Goal: Information Seeking & Learning: Learn about a topic

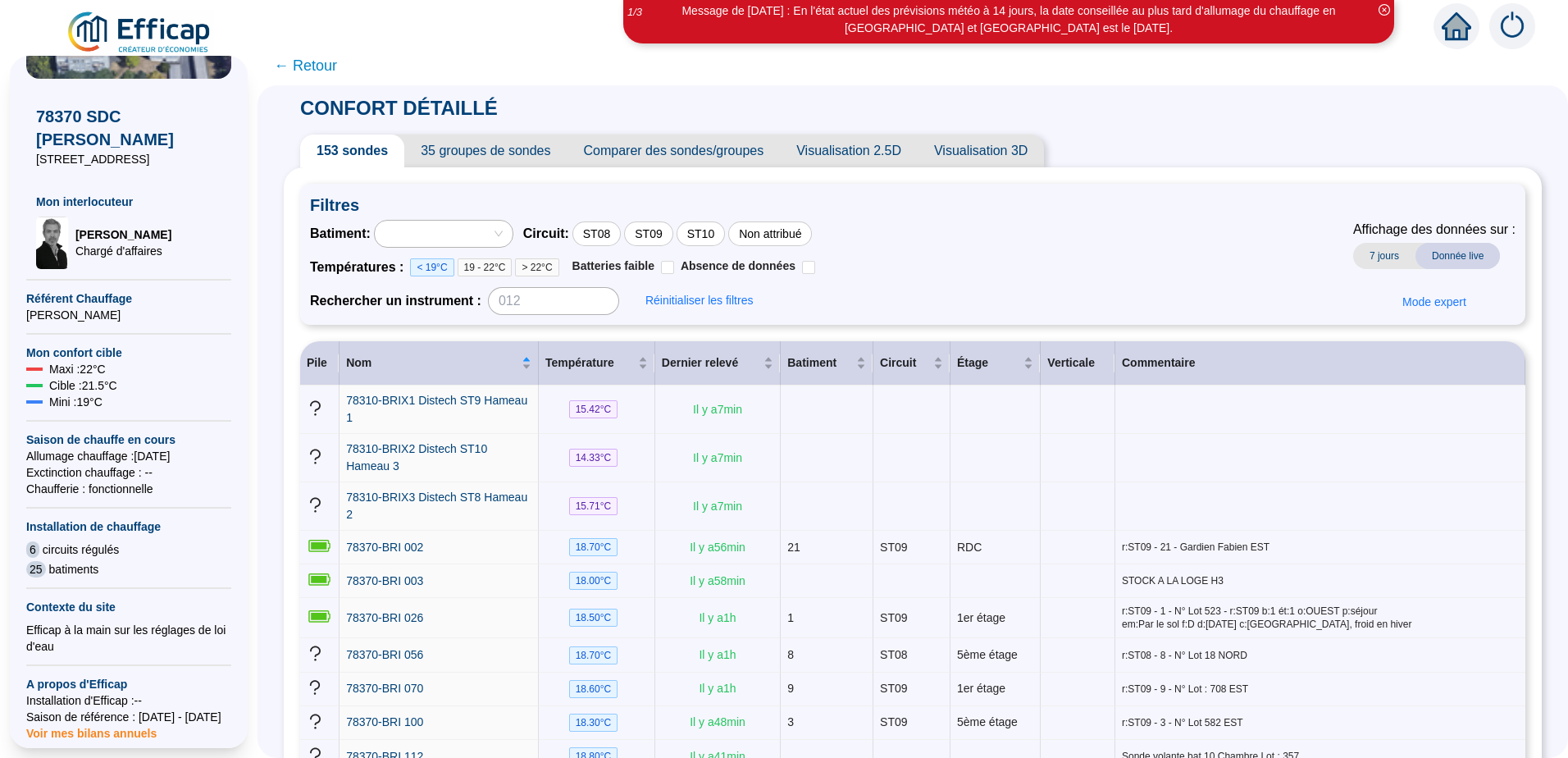
click at [321, 66] on span "← Retour" at bounding box center [305, 65] width 63 height 23
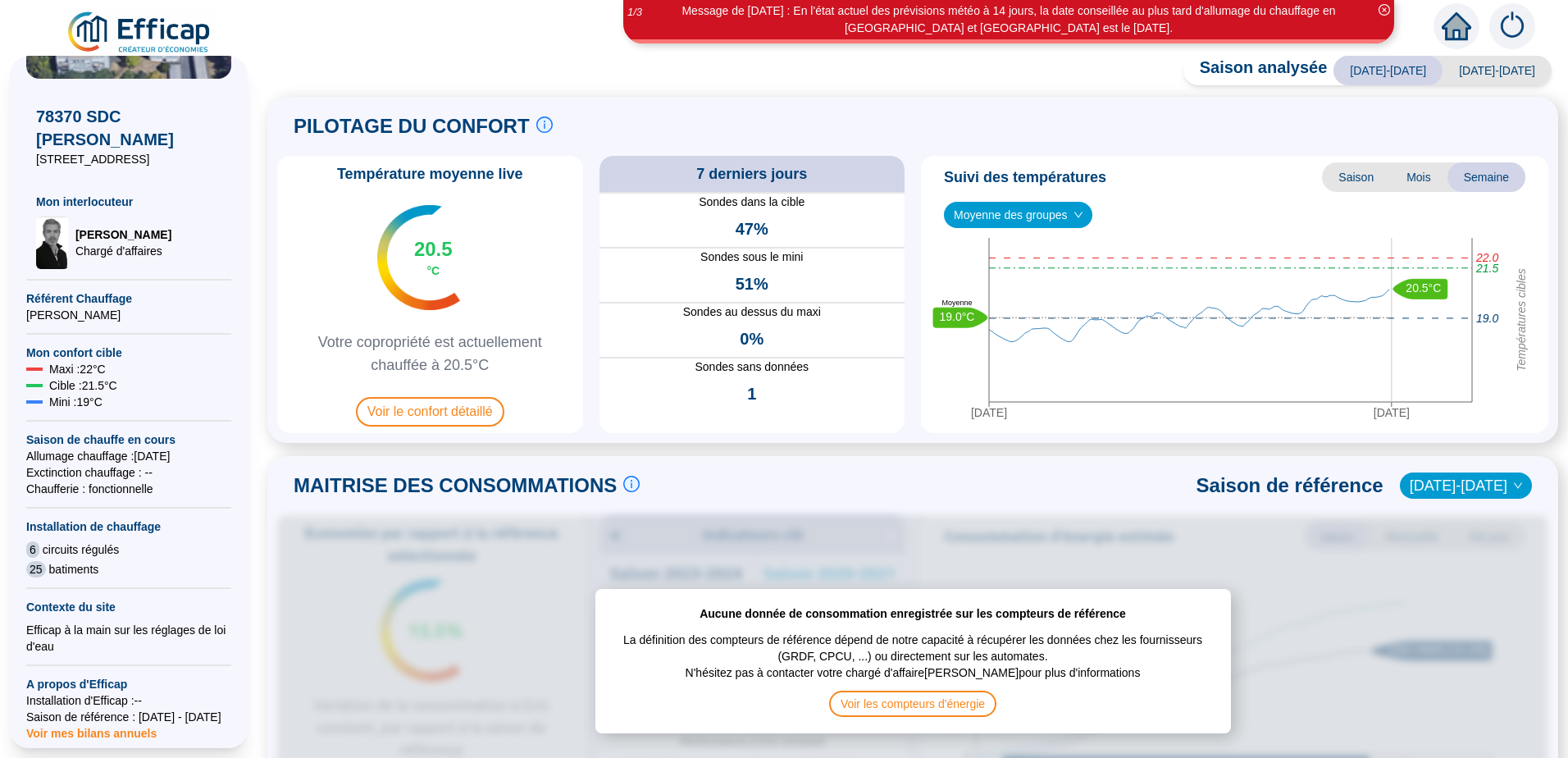
click at [1500, 70] on span "[DATE]-[DATE]" at bounding box center [1497, 70] width 109 height 30
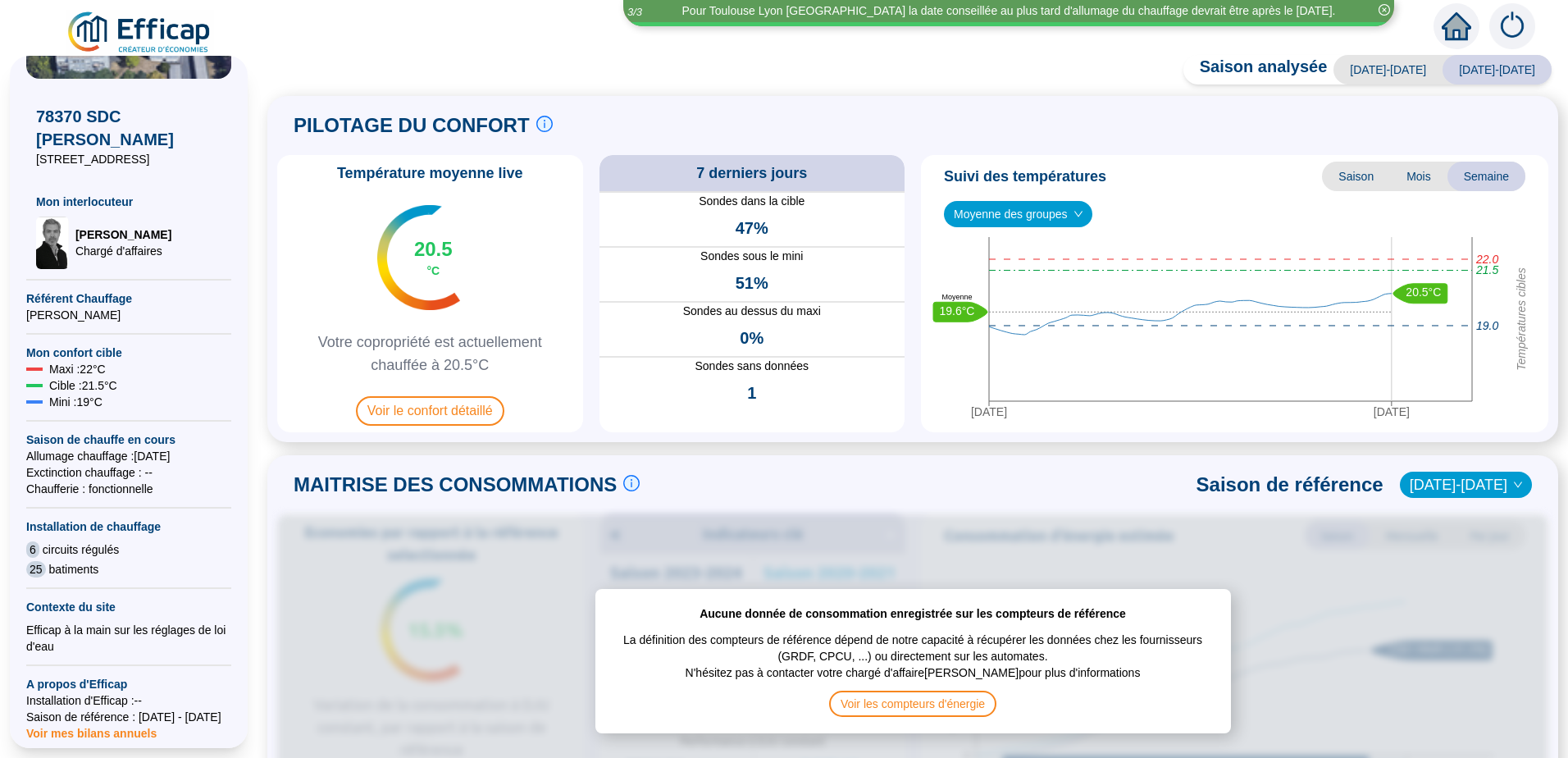
click at [1425, 60] on span "[DATE]-[DATE]" at bounding box center [1388, 70] width 109 height 30
click at [1422, 65] on span "[DATE]-[DATE]" at bounding box center [1388, 70] width 109 height 30
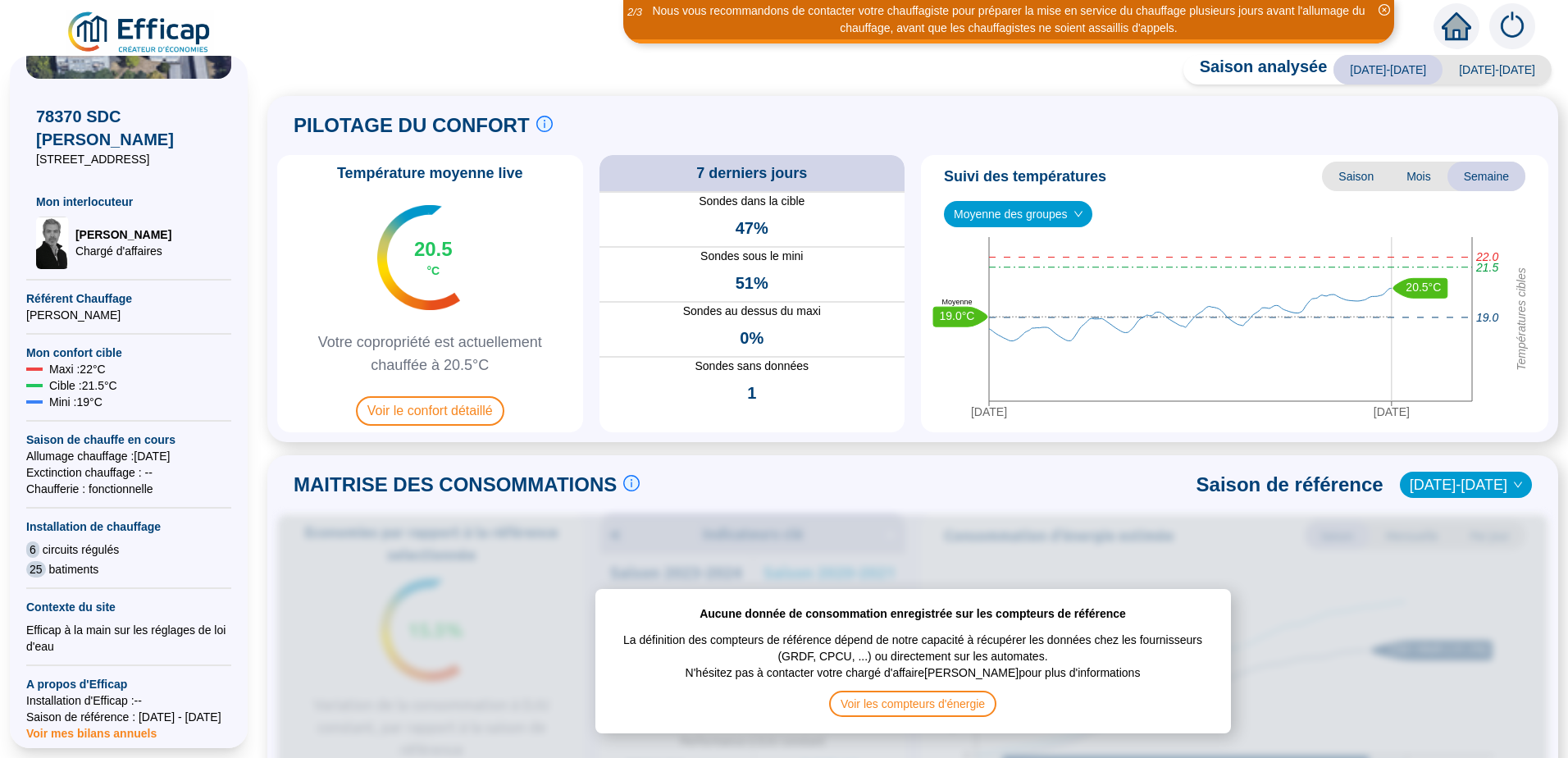
click at [1472, 70] on span "[DATE]-[DATE]" at bounding box center [1497, 70] width 109 height 30
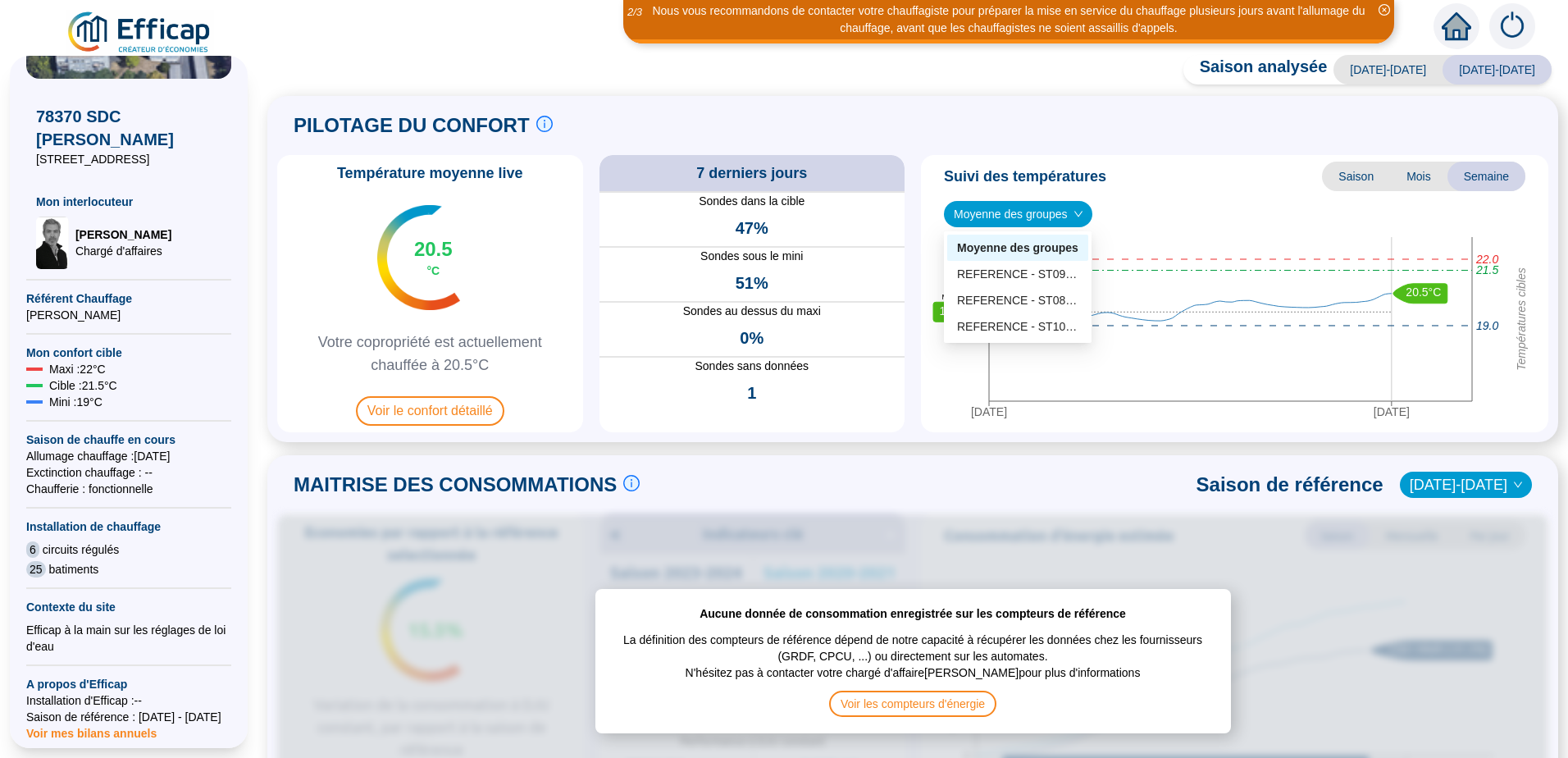
click at [1036, 216] on span "Moyenne des groupes" at bounding box center [1018, 214] width 129 height 25
click at [1048, 300] on div "REFERENCE - ST08 - Hameau 1 (51 sondes)" at bounding box center [1017, 300] width 121 height 17
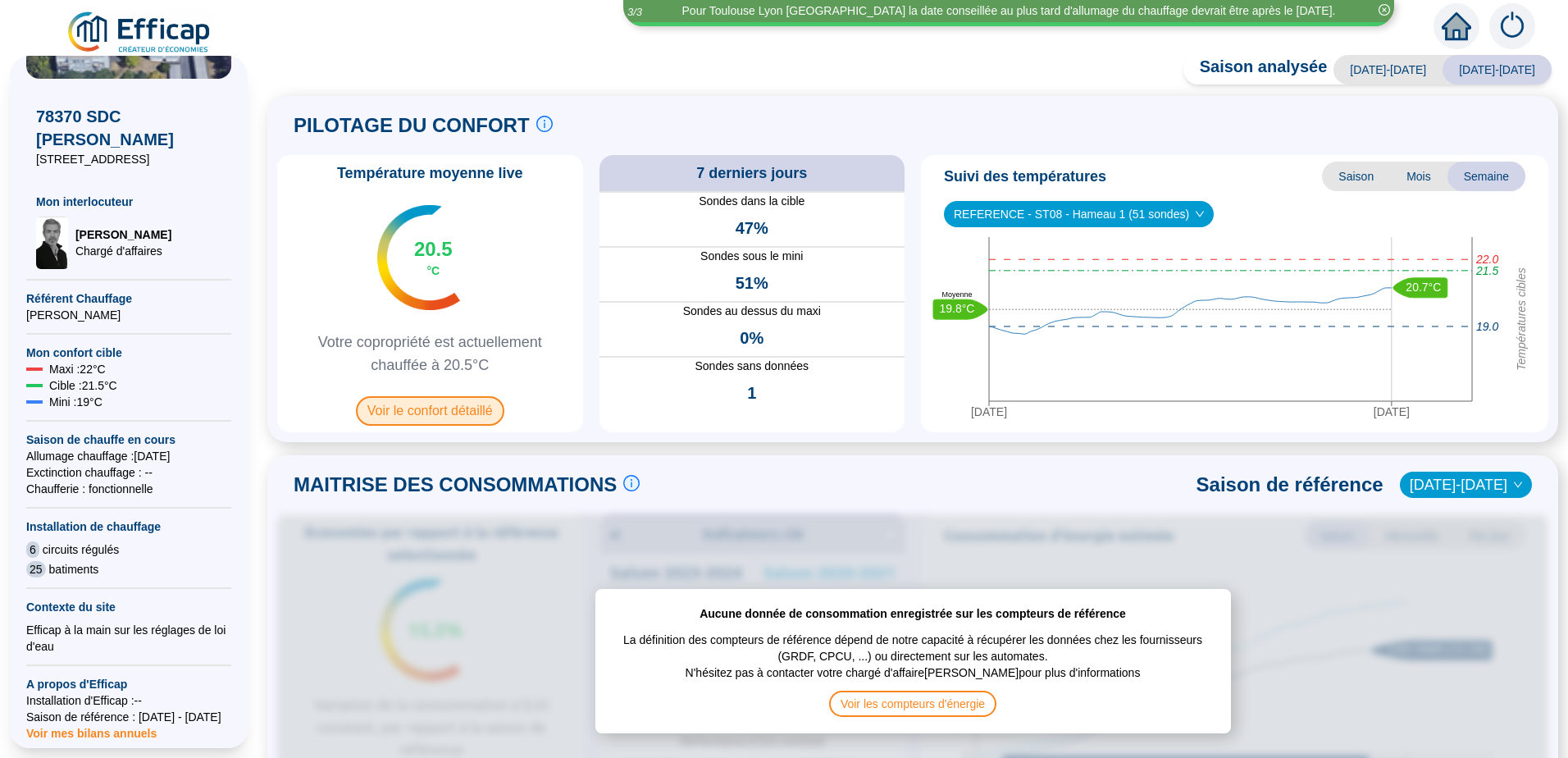
click at [466, 421] on span "Voir le confort détaillé" at bounding box center [430, 411] width 148 height 30
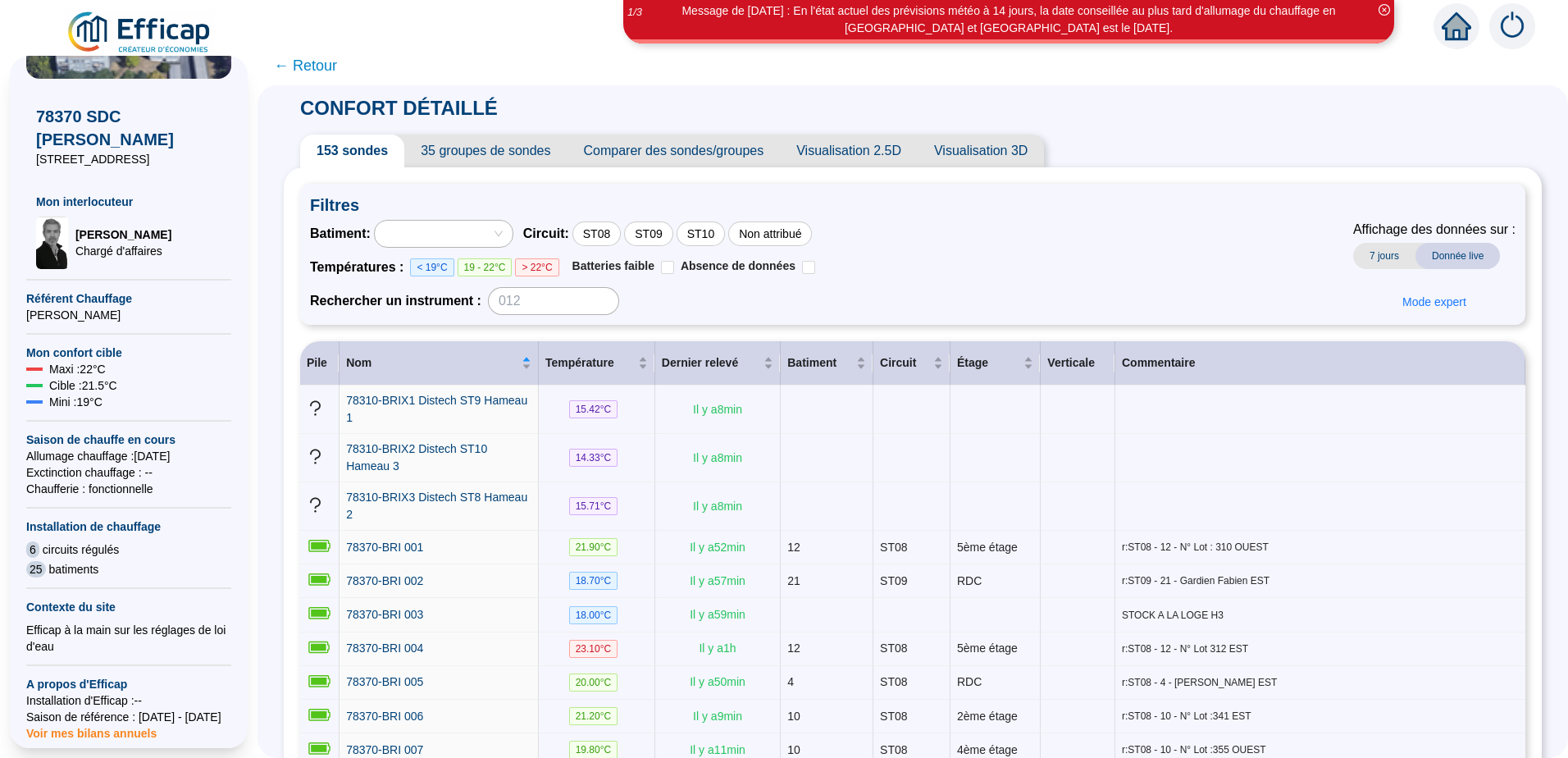
click at [848, 142] on span "Visualisation 2.5D" at bounding box center [848, 151] width 137 height 33
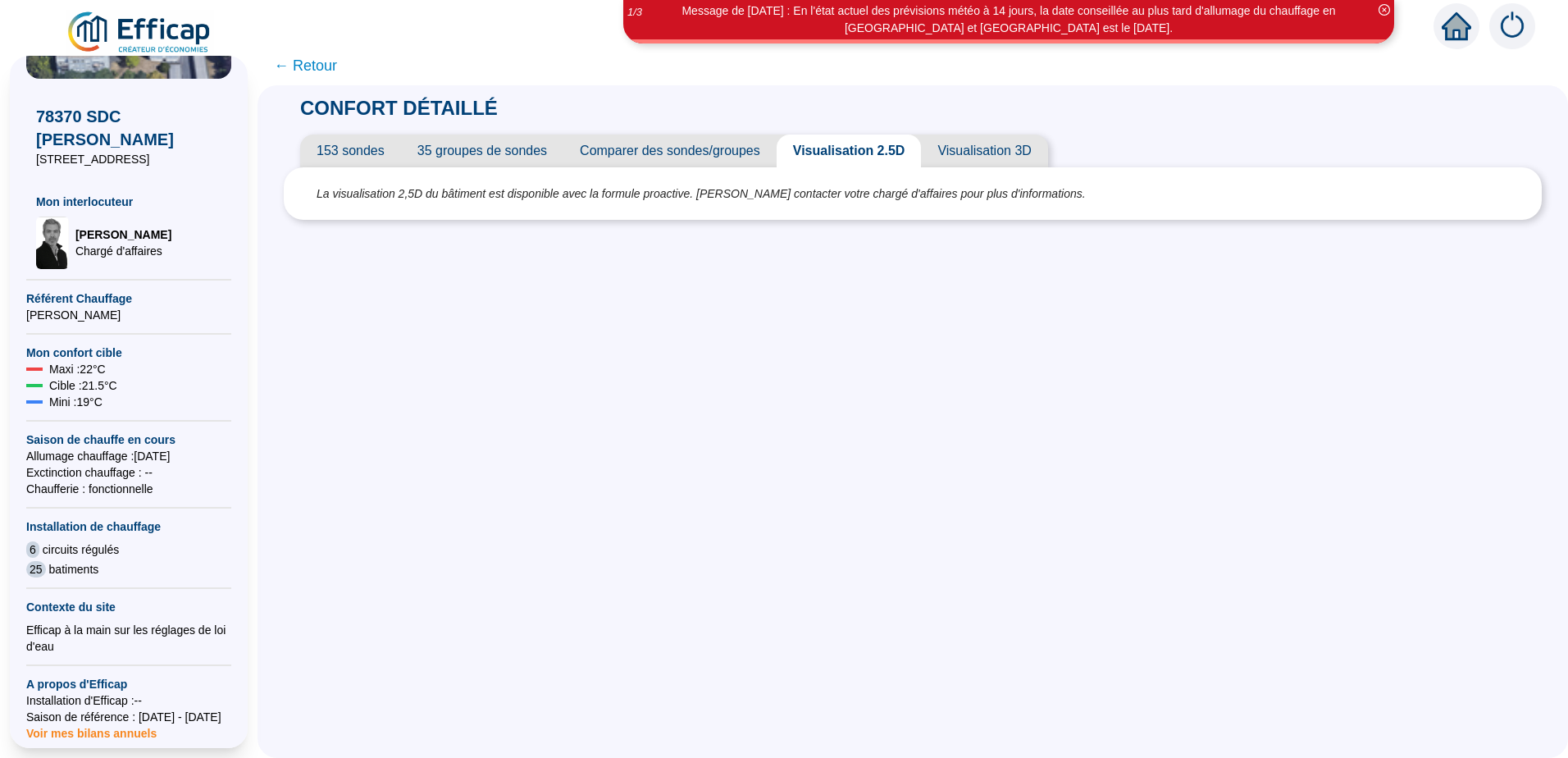
click at [970, 152] on span "Visualisation 3D" at bounding box center [984, 151] width 126 height 33
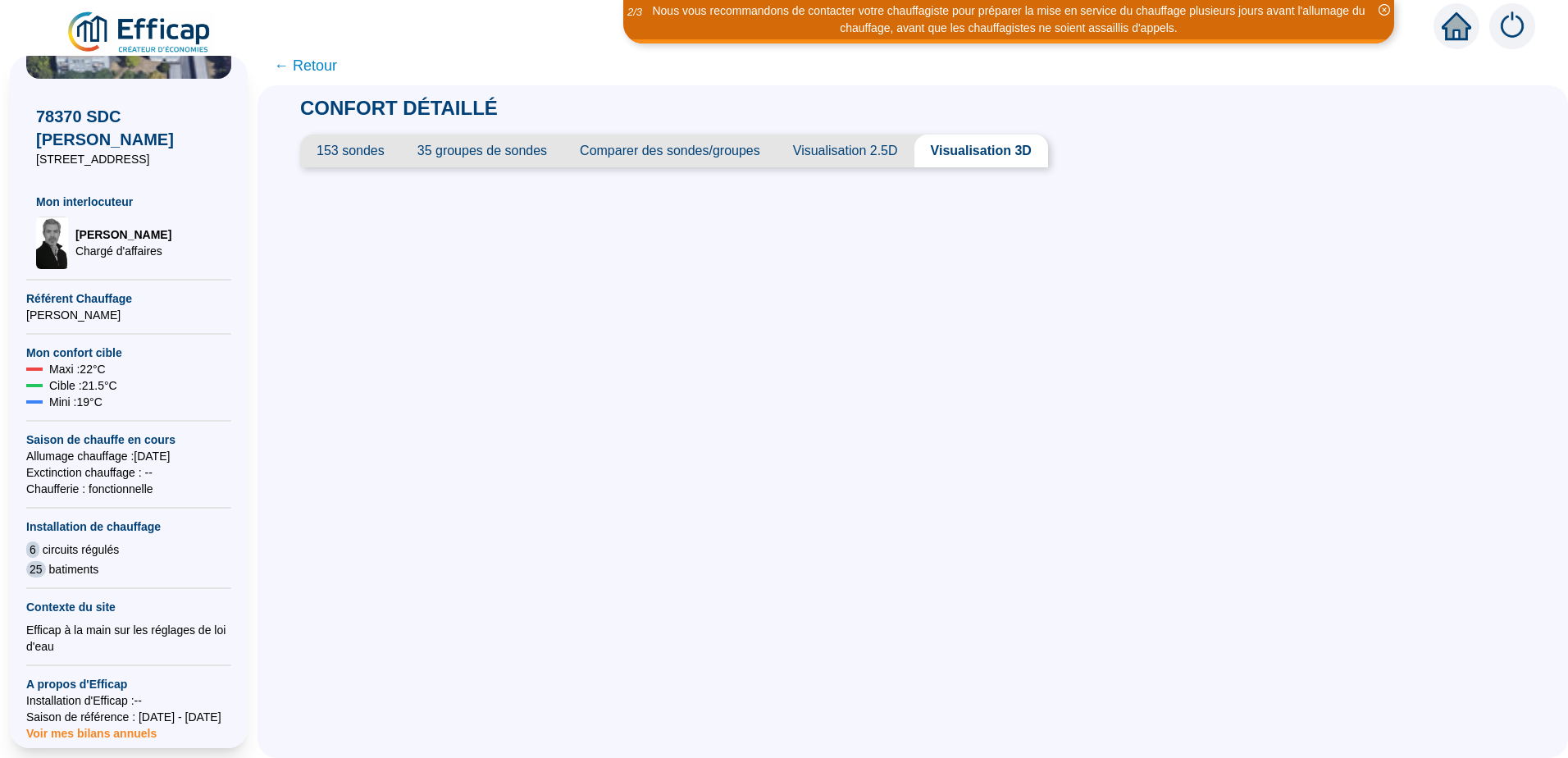
click at [359, 148] on span "153 sondes" at bounding box center [350, 151] width 101 height 33
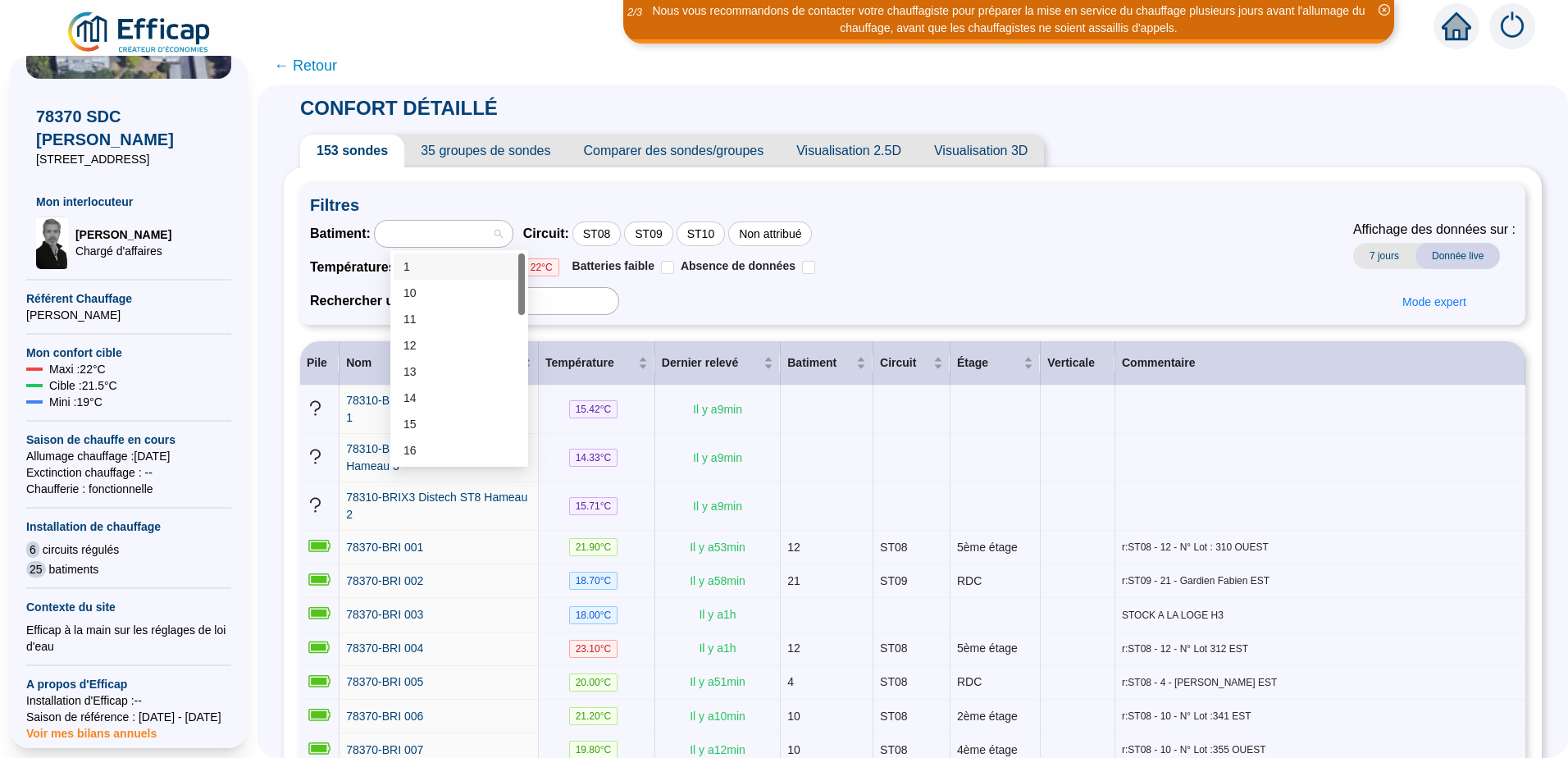
click at [512, 234] on div at bounding box center [444, 233] width 137 height 26
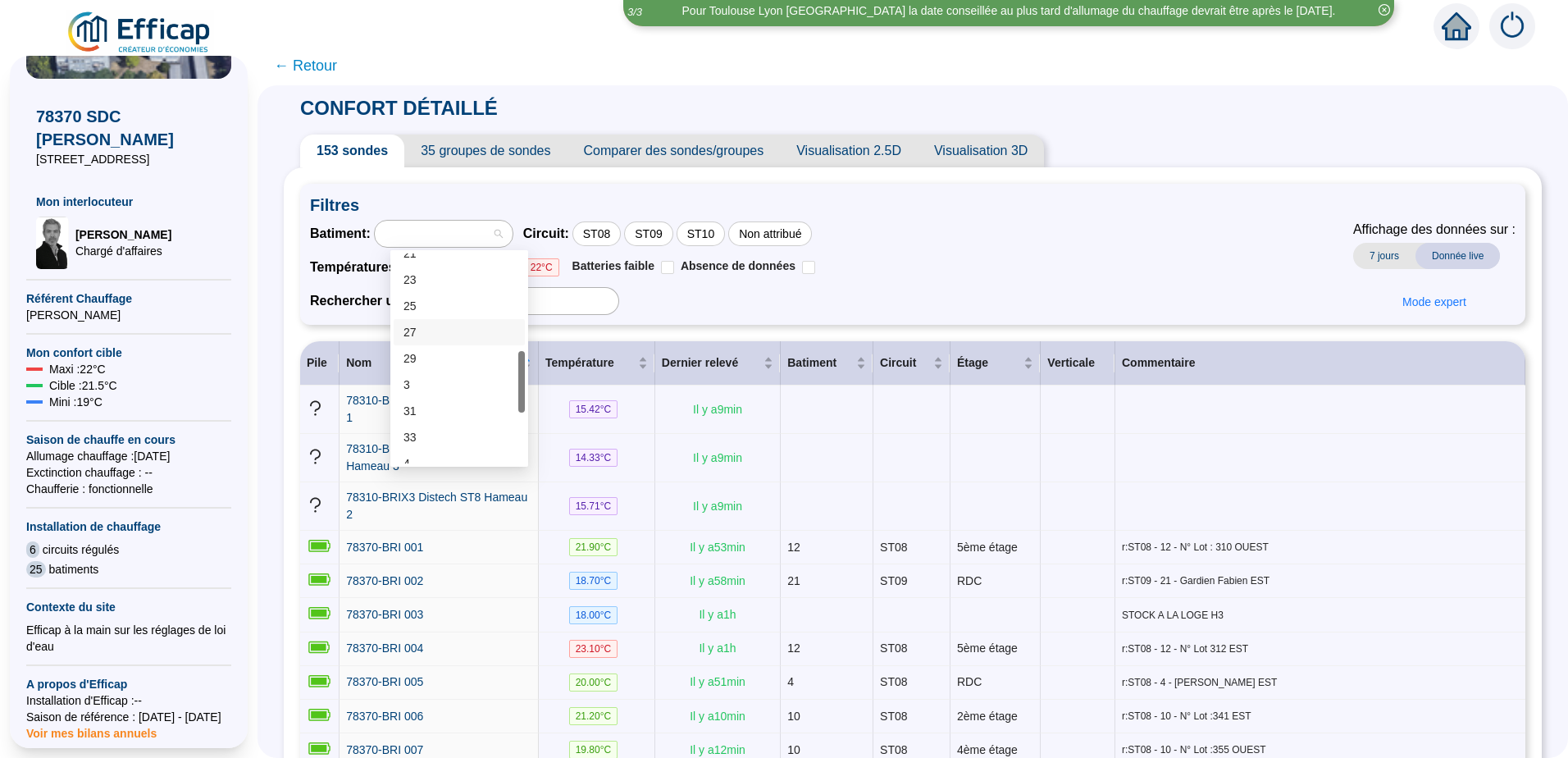
click at [420, 332] on div "27" at bounding box center [459, 333] width 111 height 17
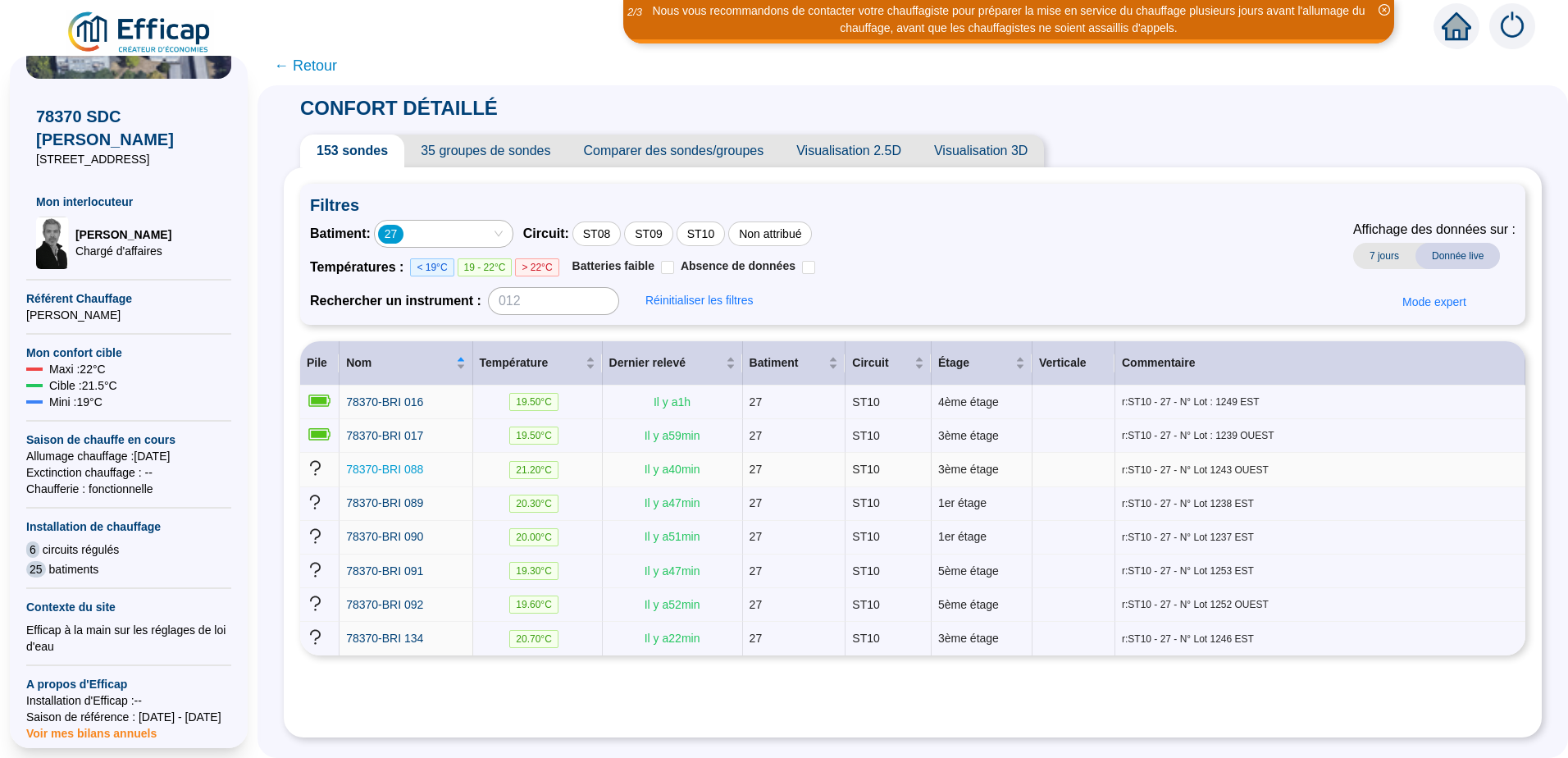
click at [421, 471] on span "78370-BRI 088" at bounding box center [384, 469] width 77 height 13
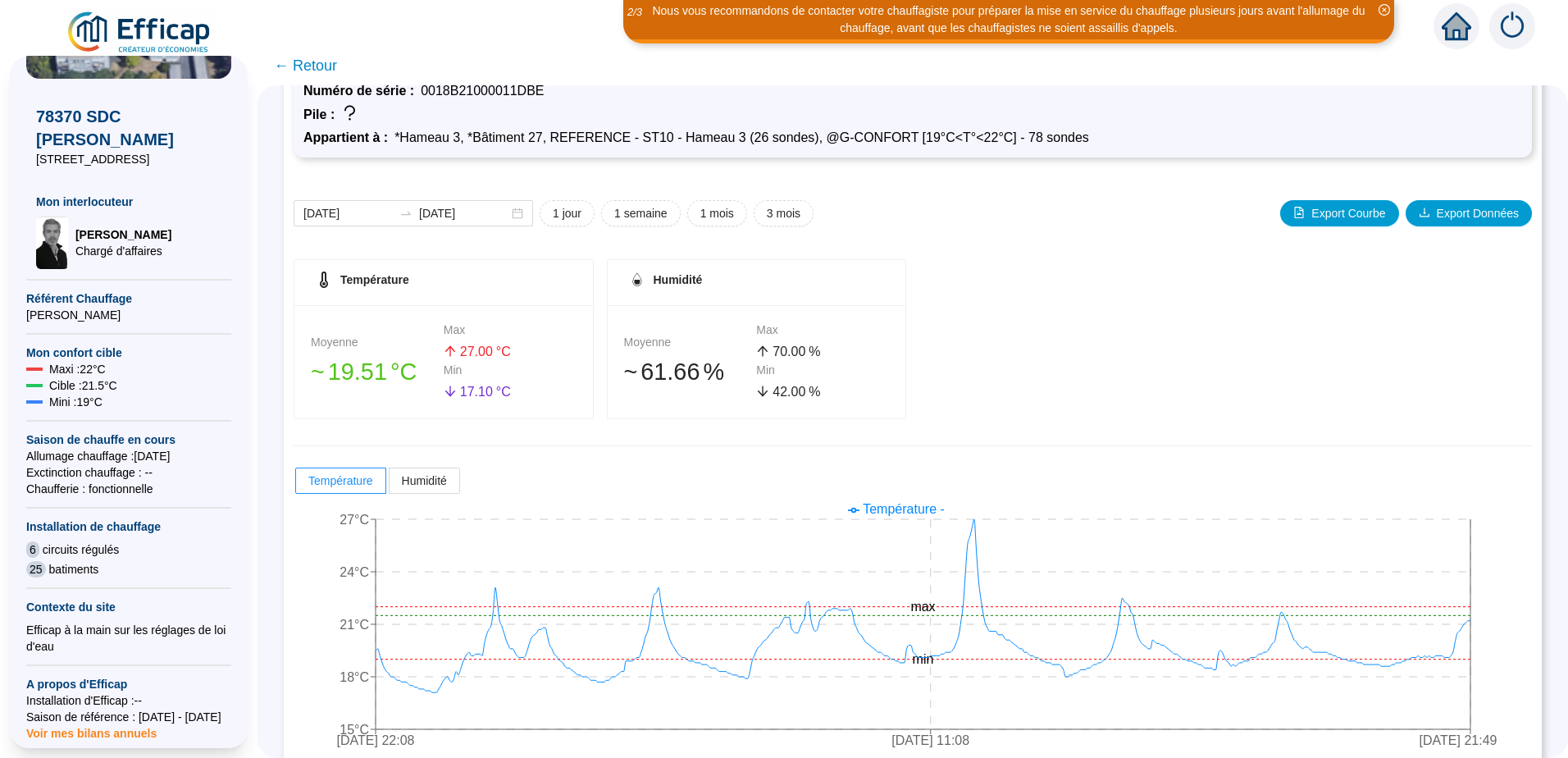
scroll to position [118, 0]
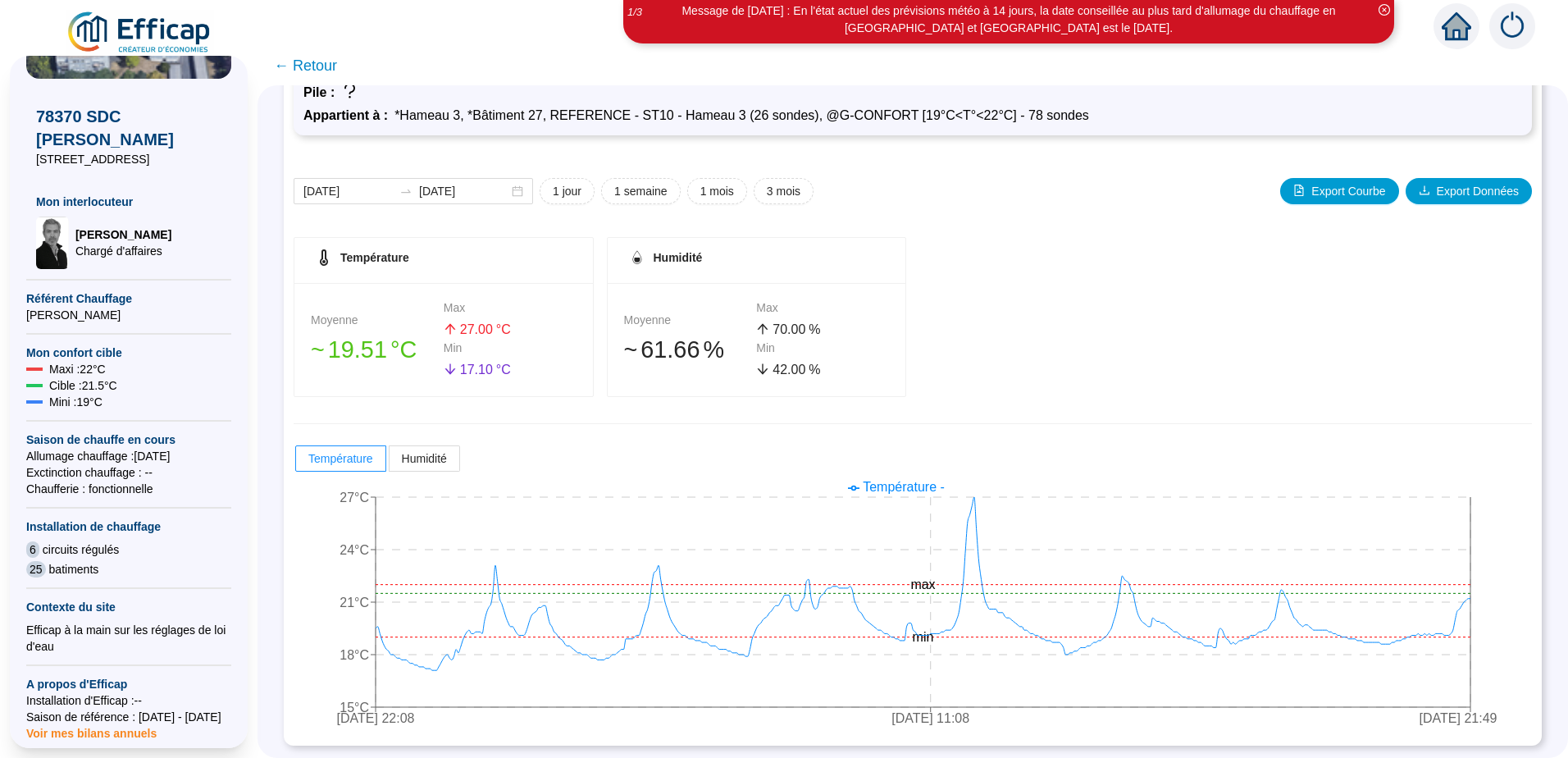
click at [315, 68] on span "← Retour" at bounding box center [305, 65] width 63 height 23
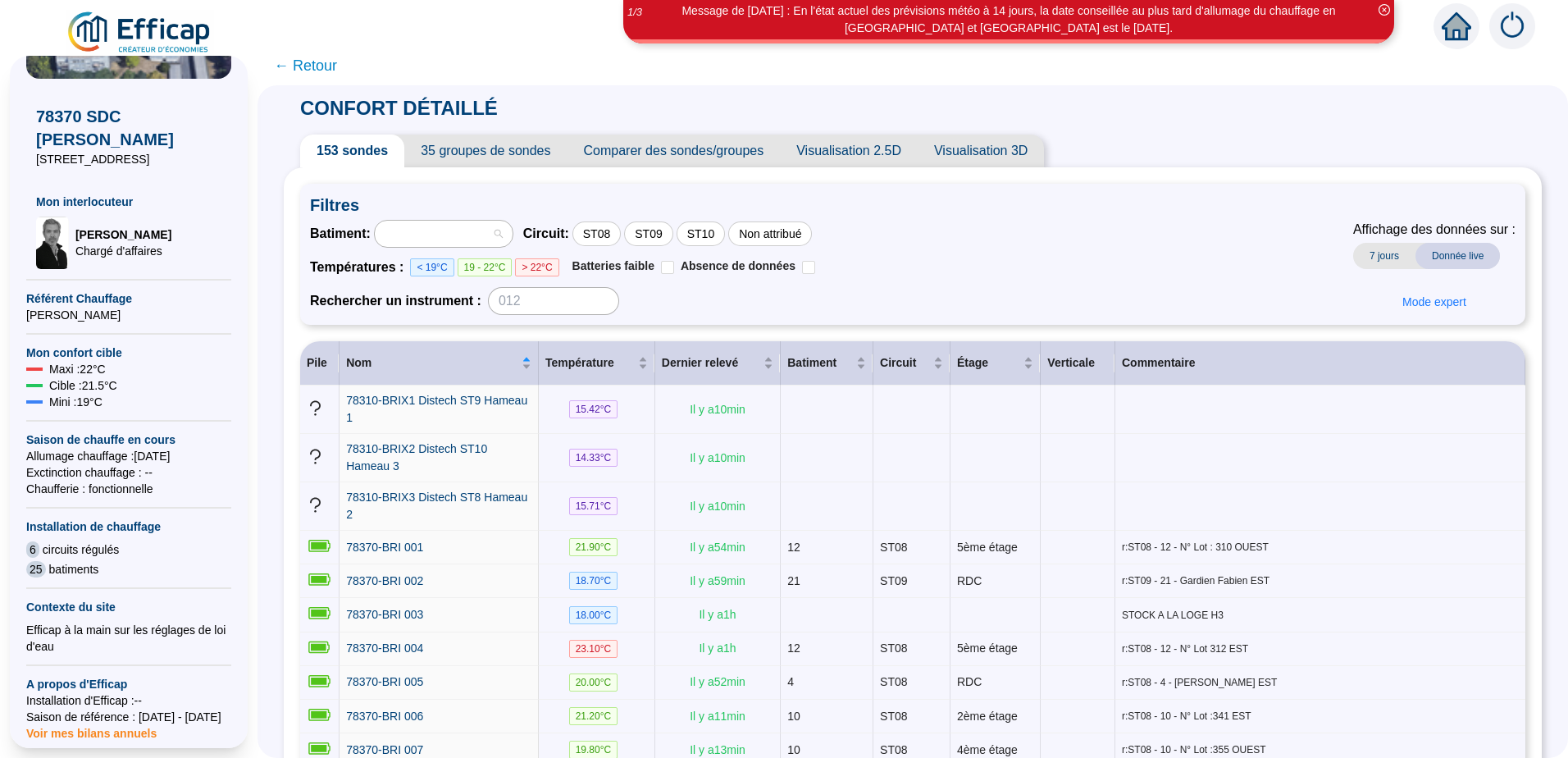
click at [426, 228] on div at bounding box center [435, 233] width 114 height 23
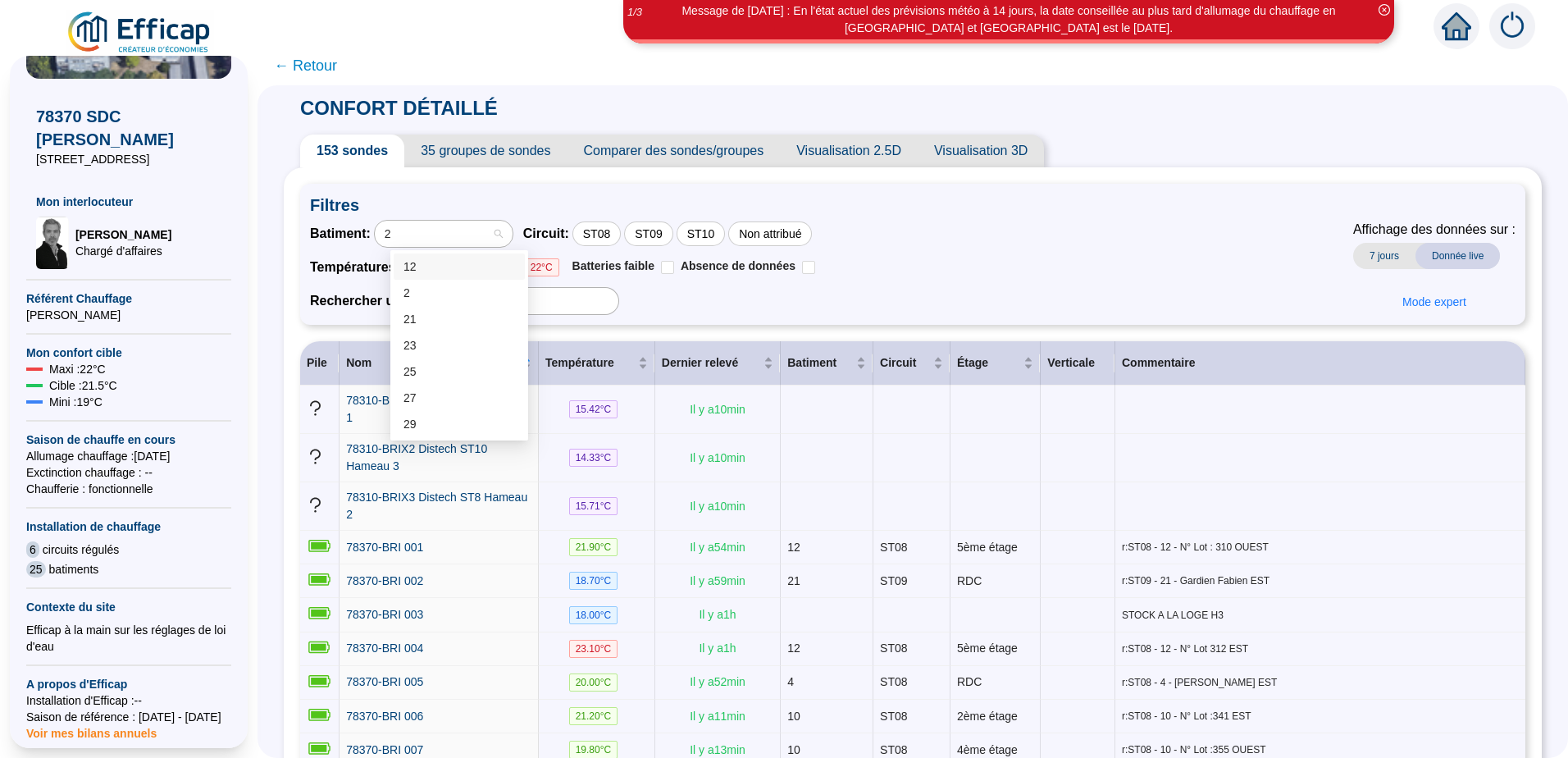
type input "27"
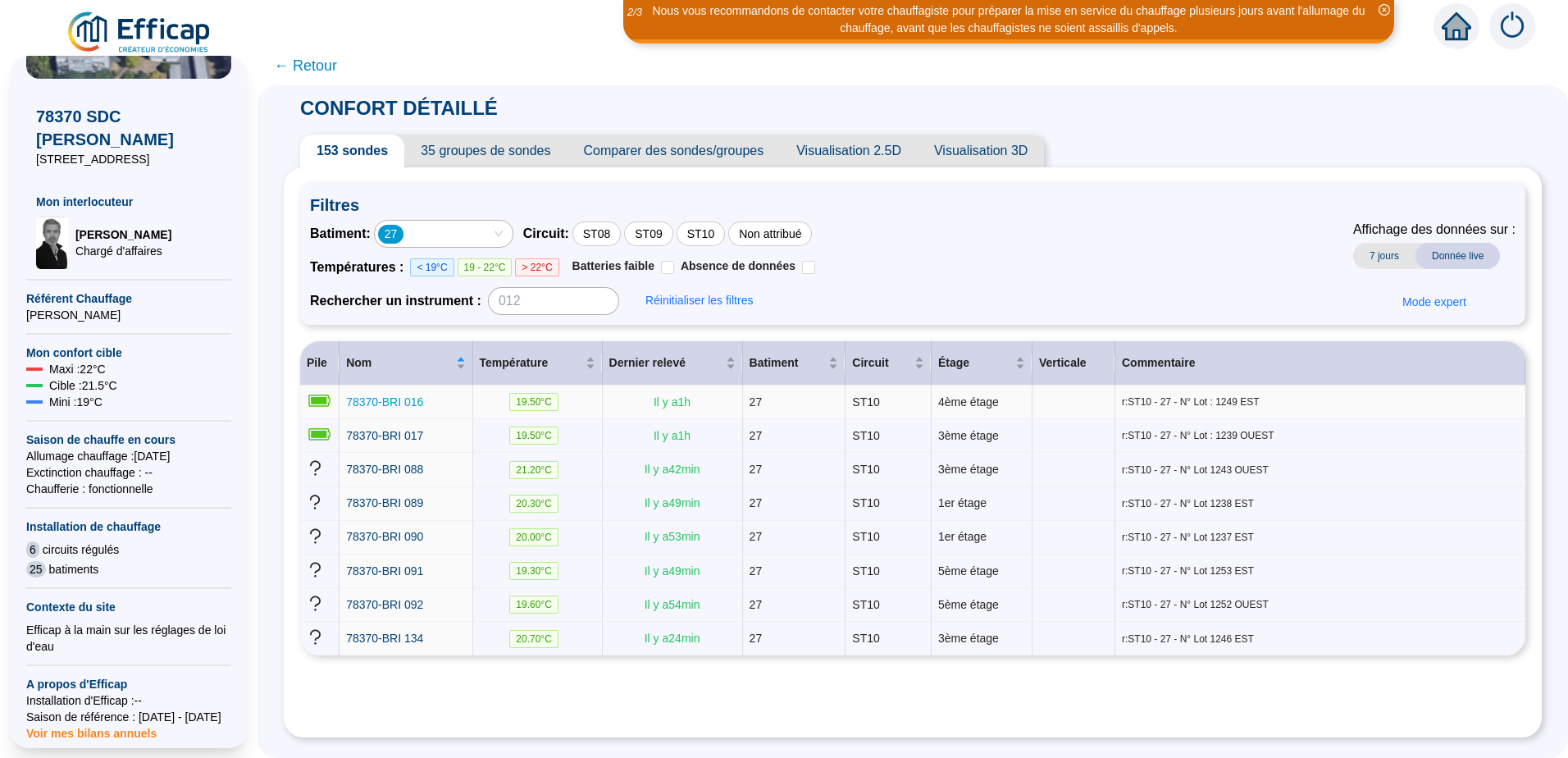
click at [381, 402] on span "78370-BRI 016" at bounding box center [384, 401] width 77 height 13
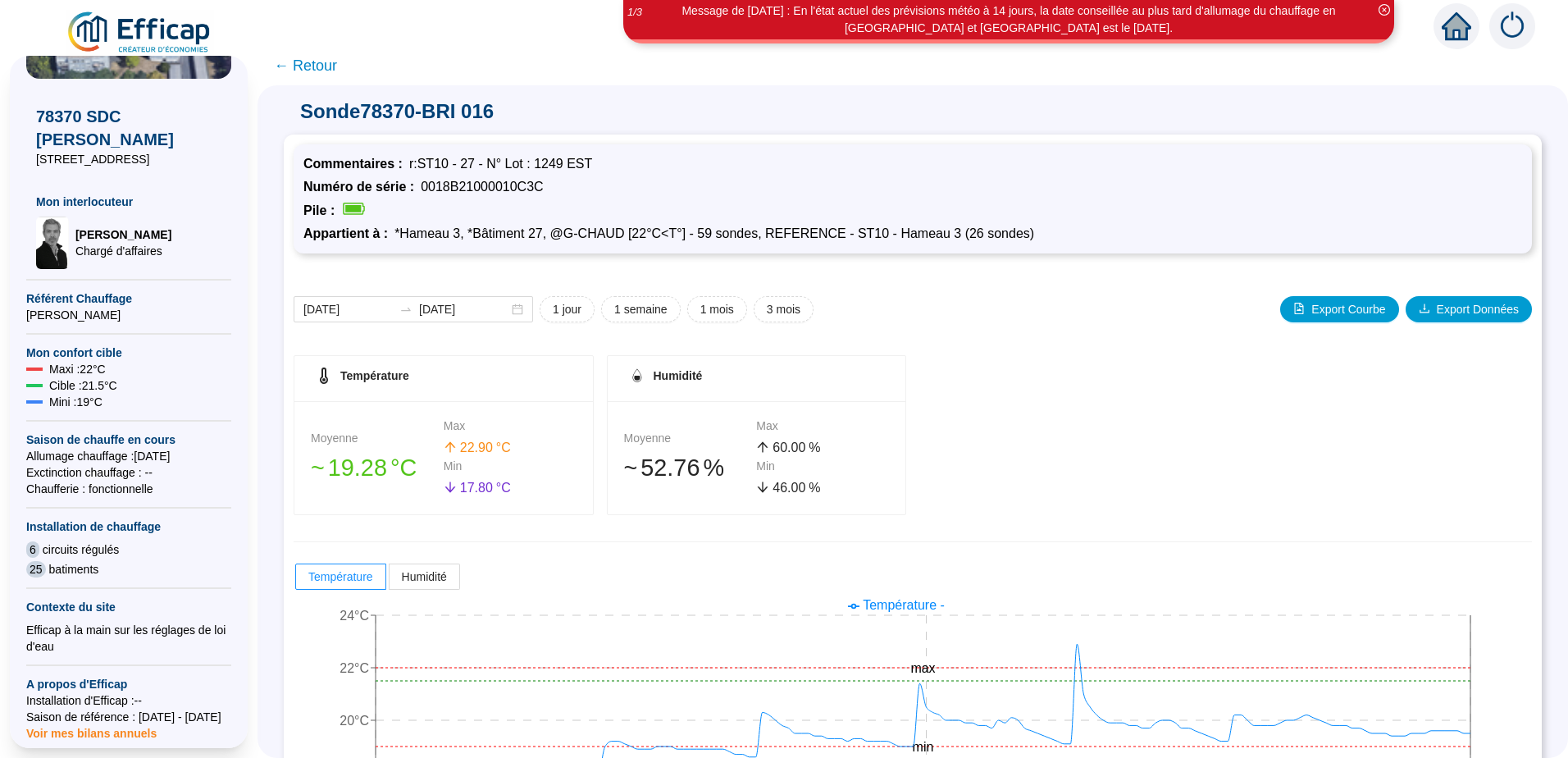
click at [291, 65] on span "← Retour" at bounding box center [305, 65] width 63 height 23
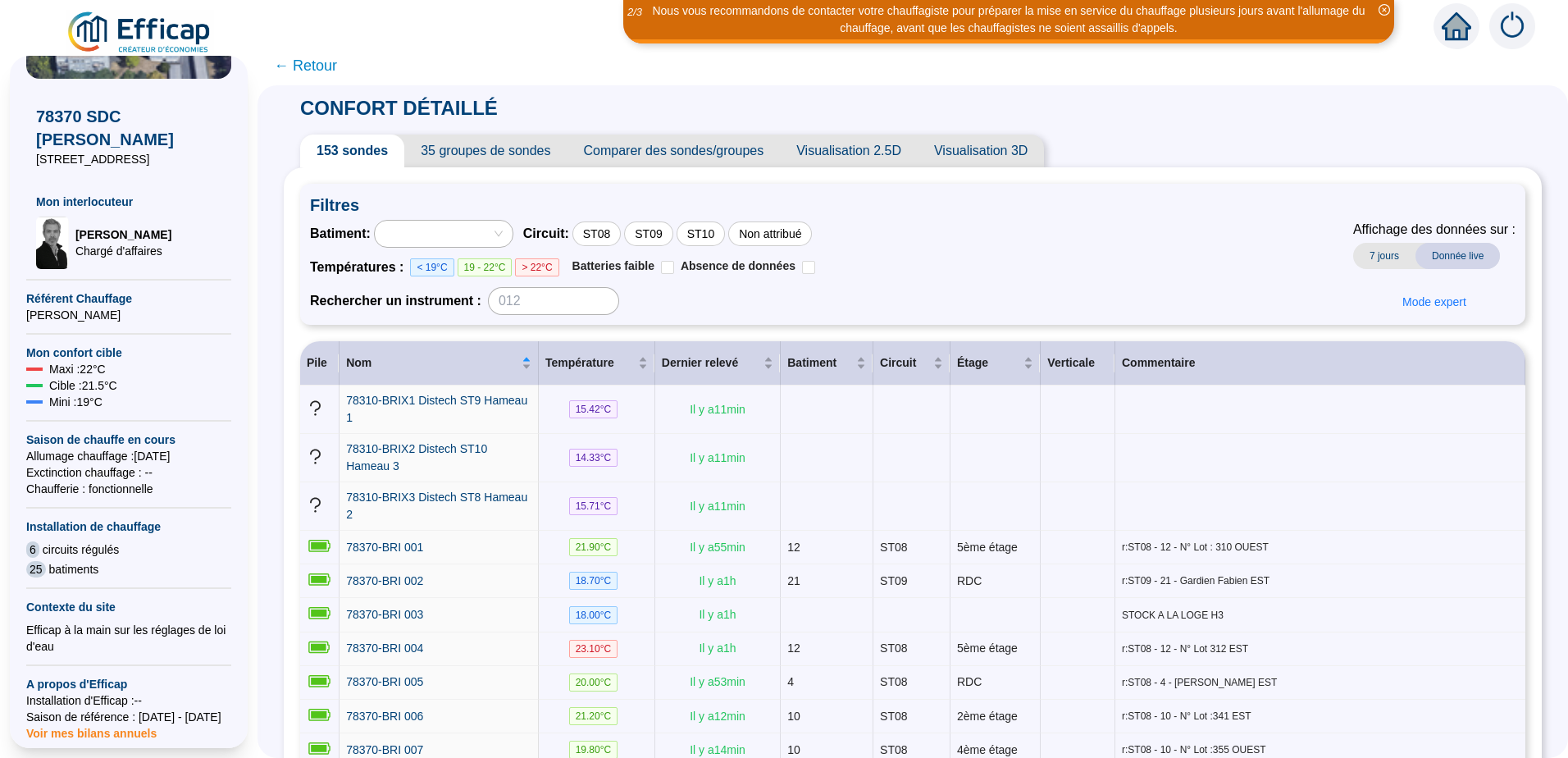
click at [433, 234] on div at bounding box center [435, 233] width 114 height 23
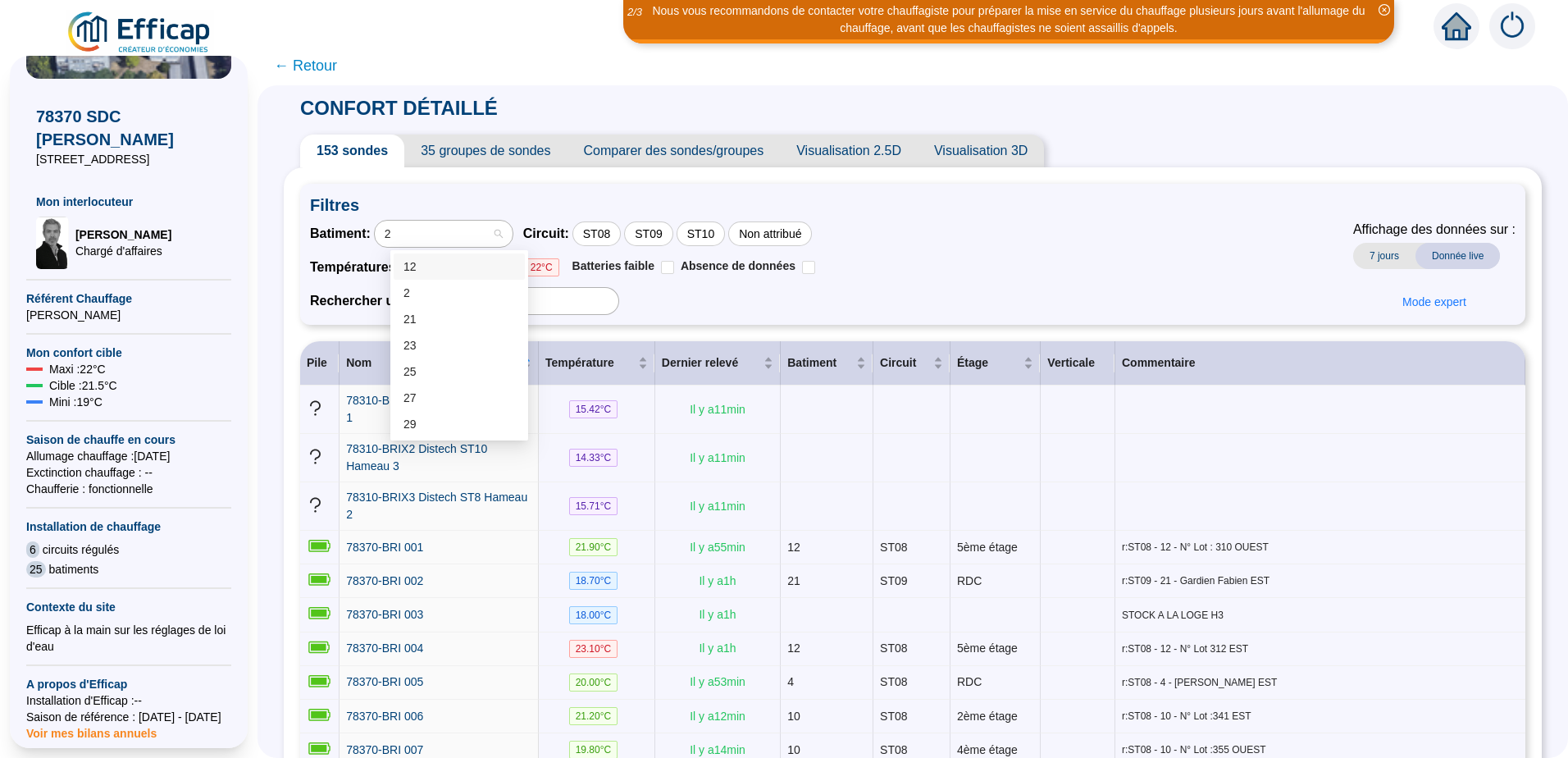
type input "27"
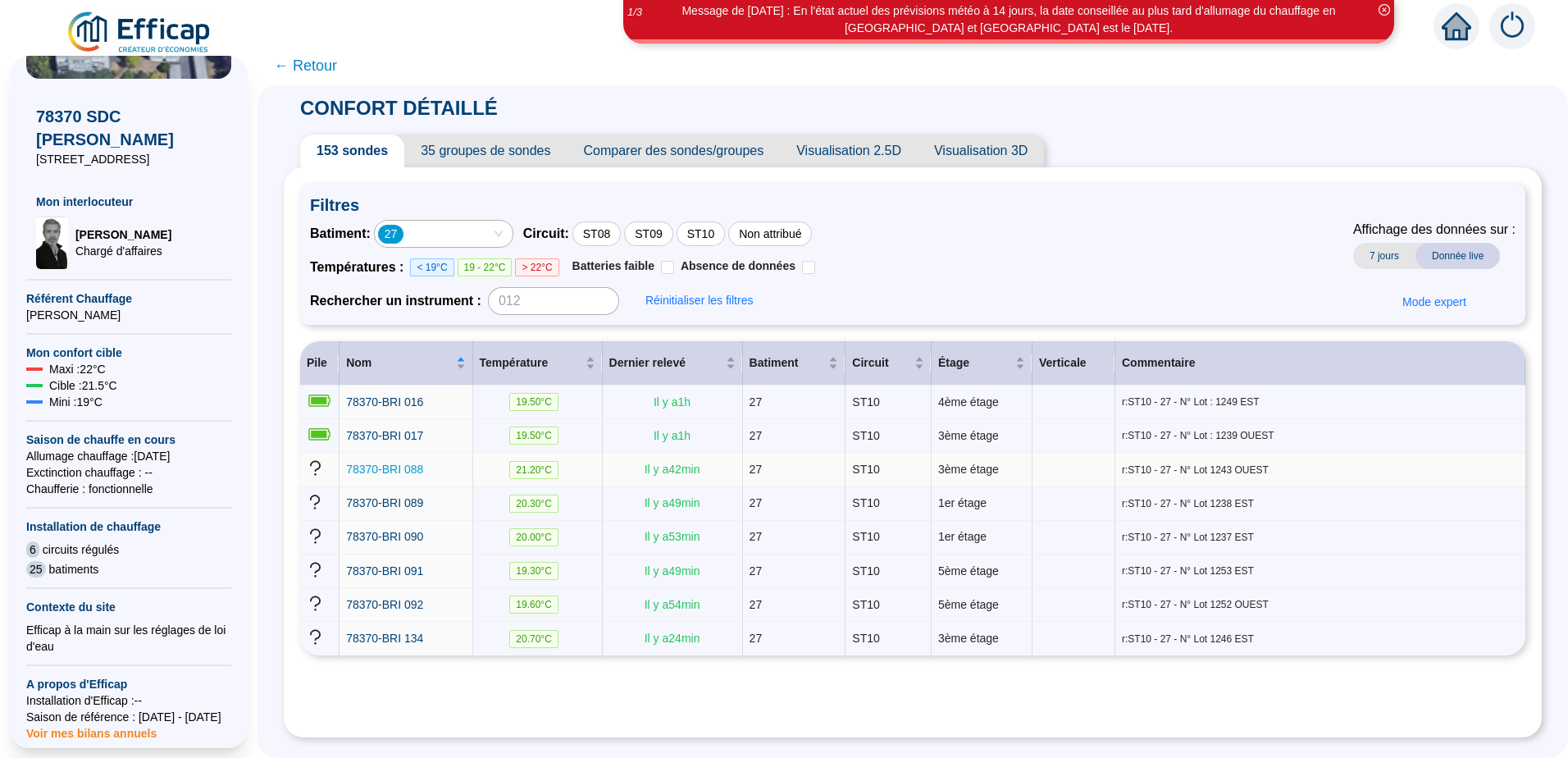
click at [423, 466] on span "78370-BRI 088" at bounding box center [384, 469] width 77 height 13
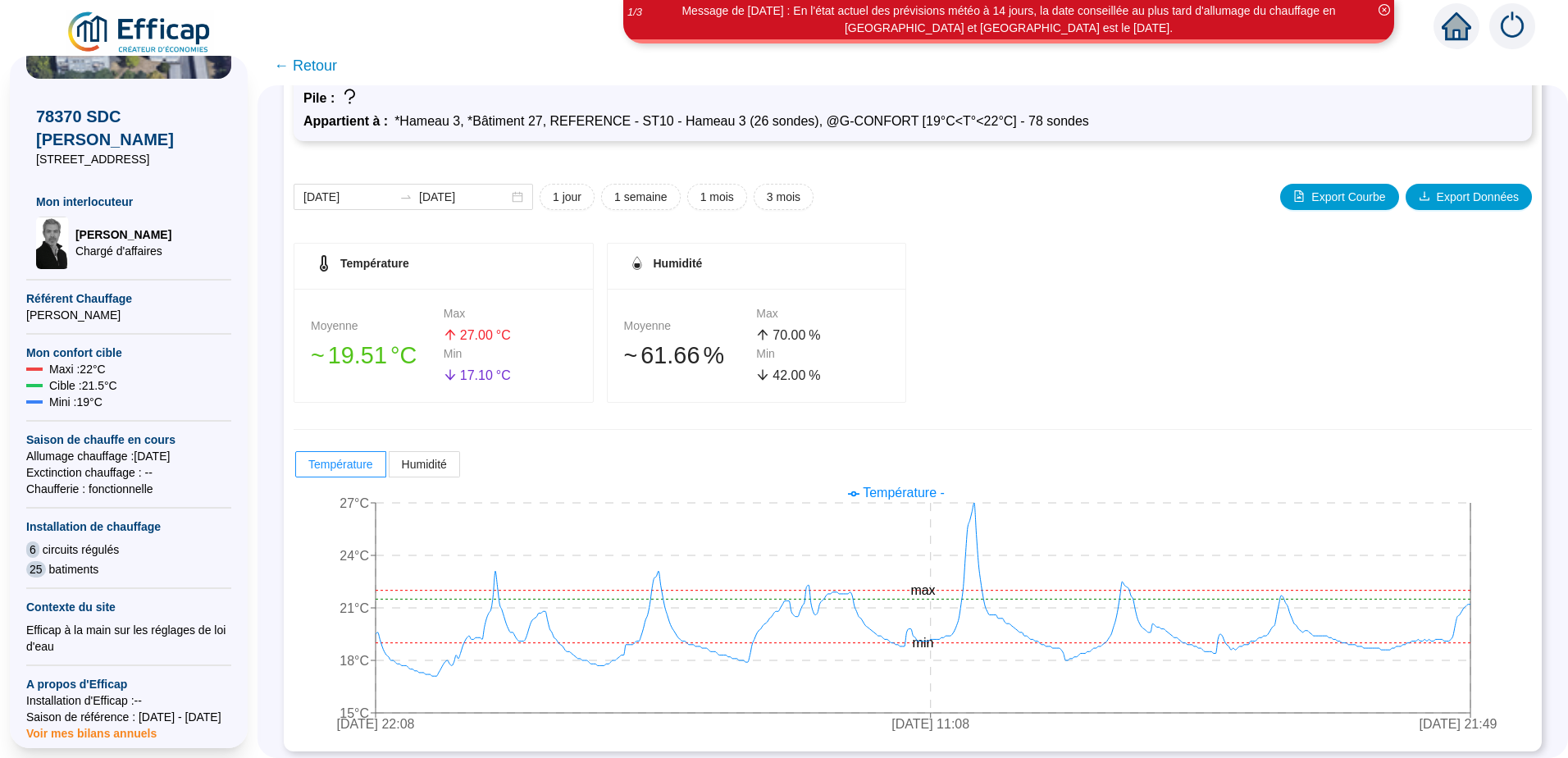
scroll to position [118, 0]
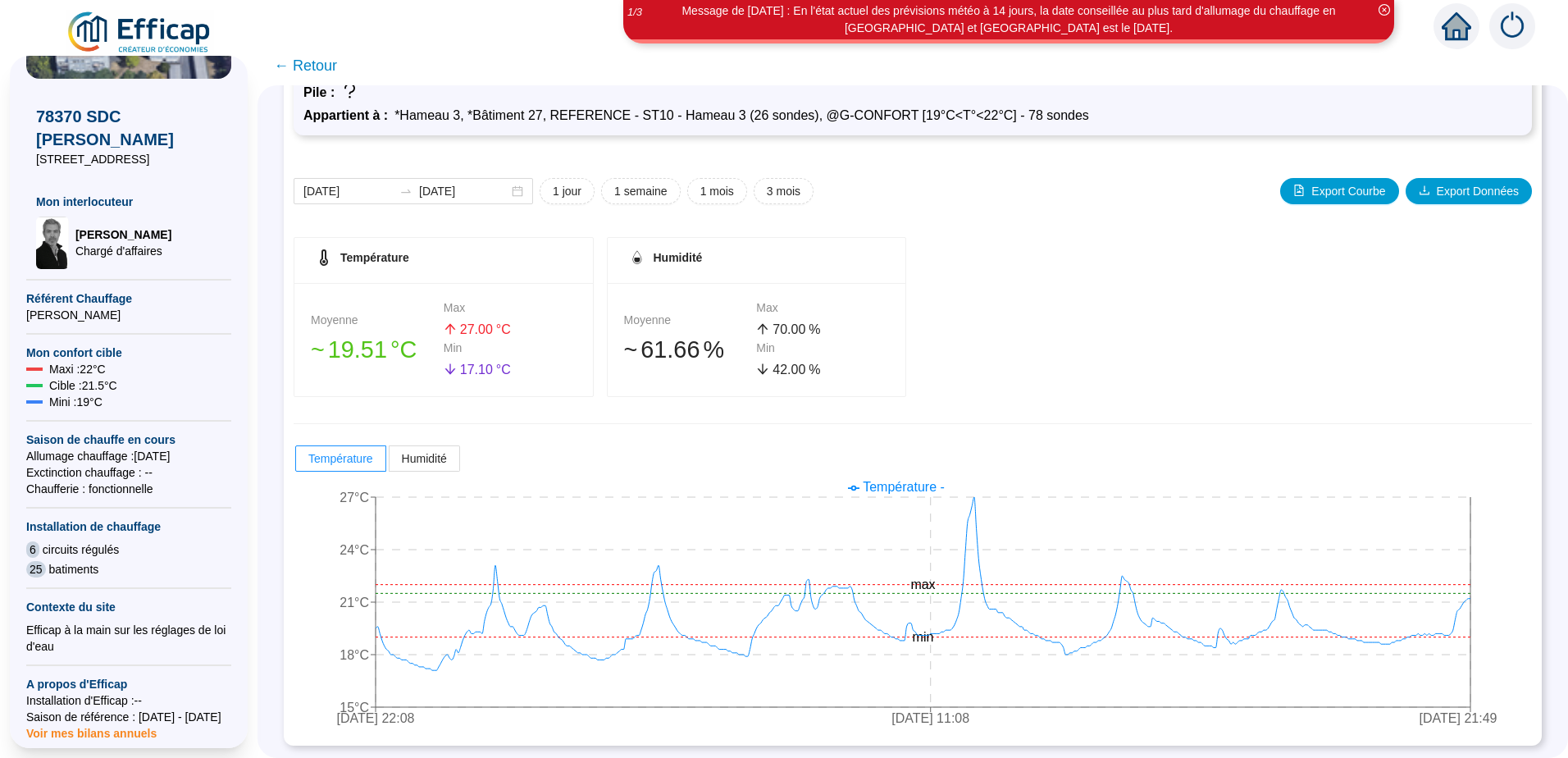
click at [305, 62] on span "← Retour" at bounding box center [305, 65] width 63 height 23
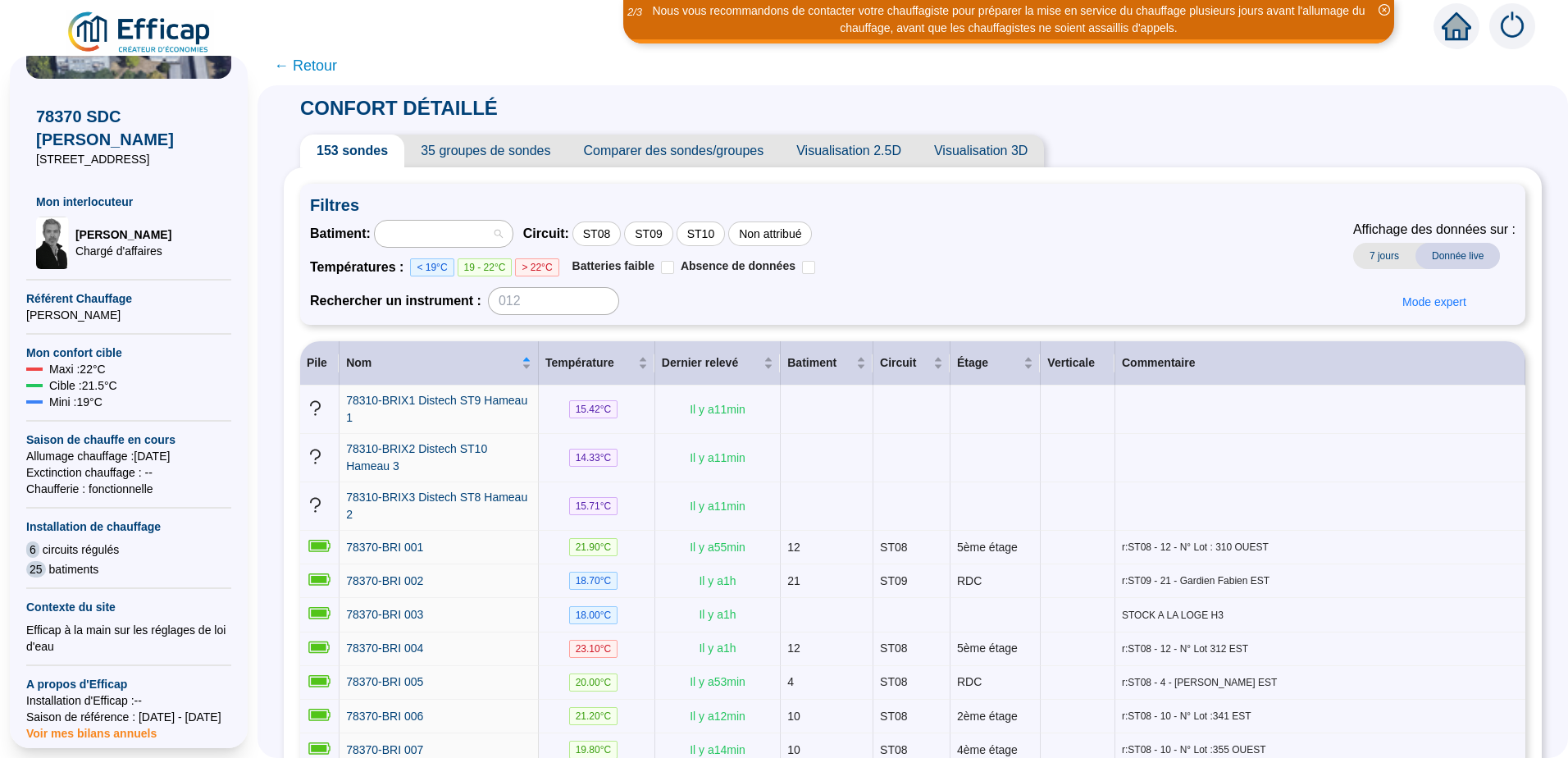
click at [418, 240] on div at bounding box center [435, 233] width 114 height 23
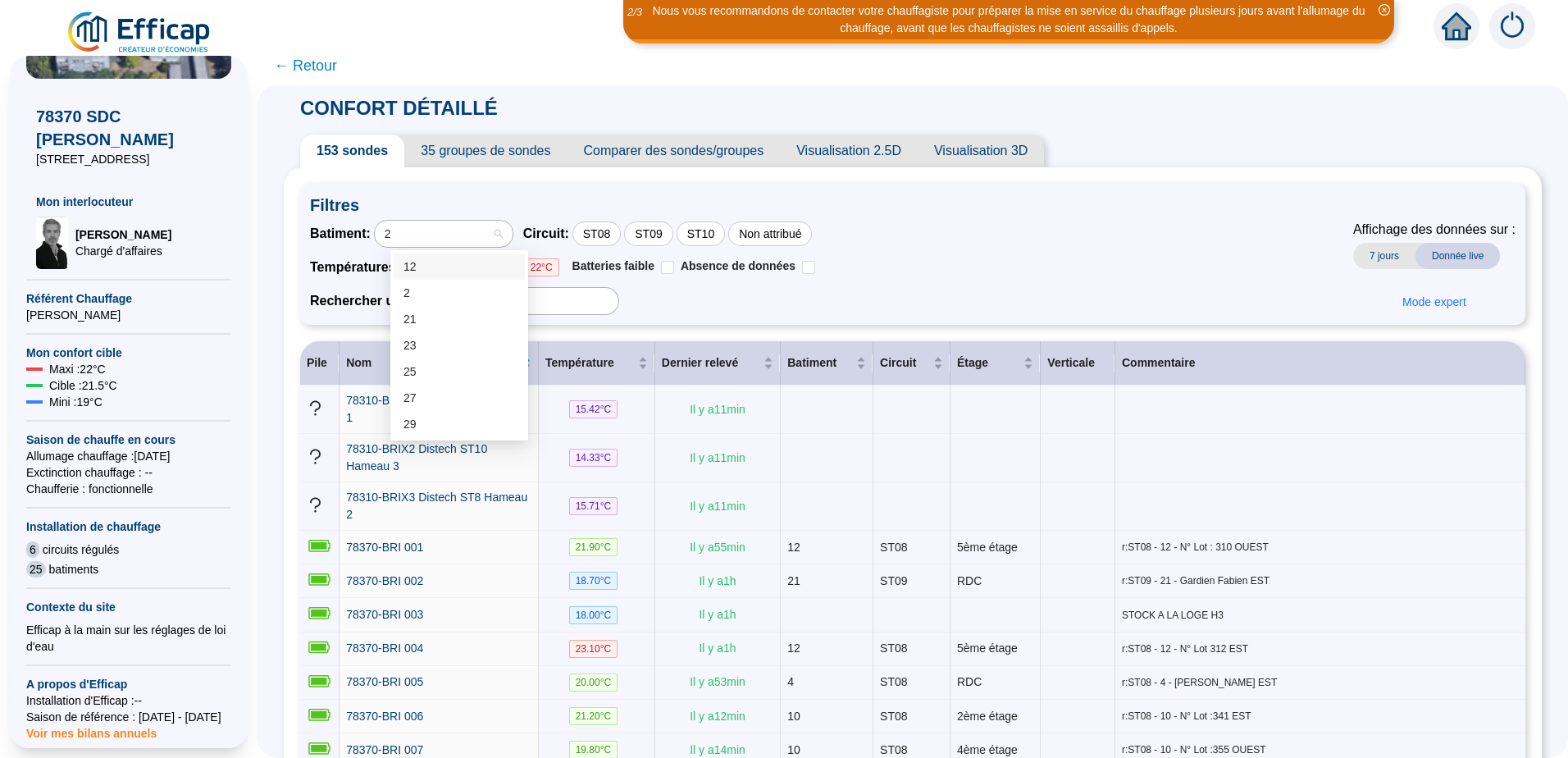
type input "27"
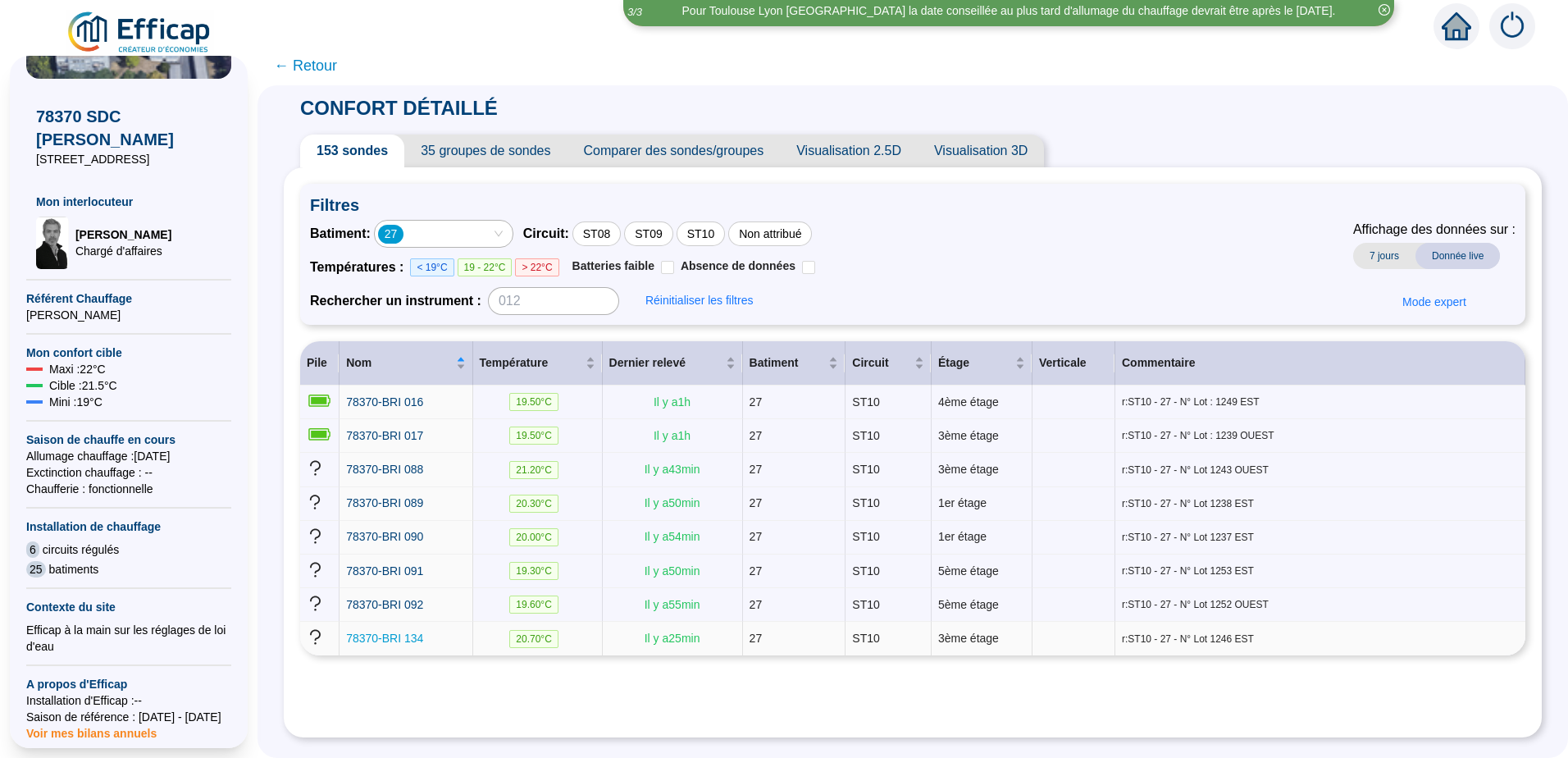
click at [406, 634] on span "78370-BRI 134" at bounding box center [384, 637] width 77 height 13
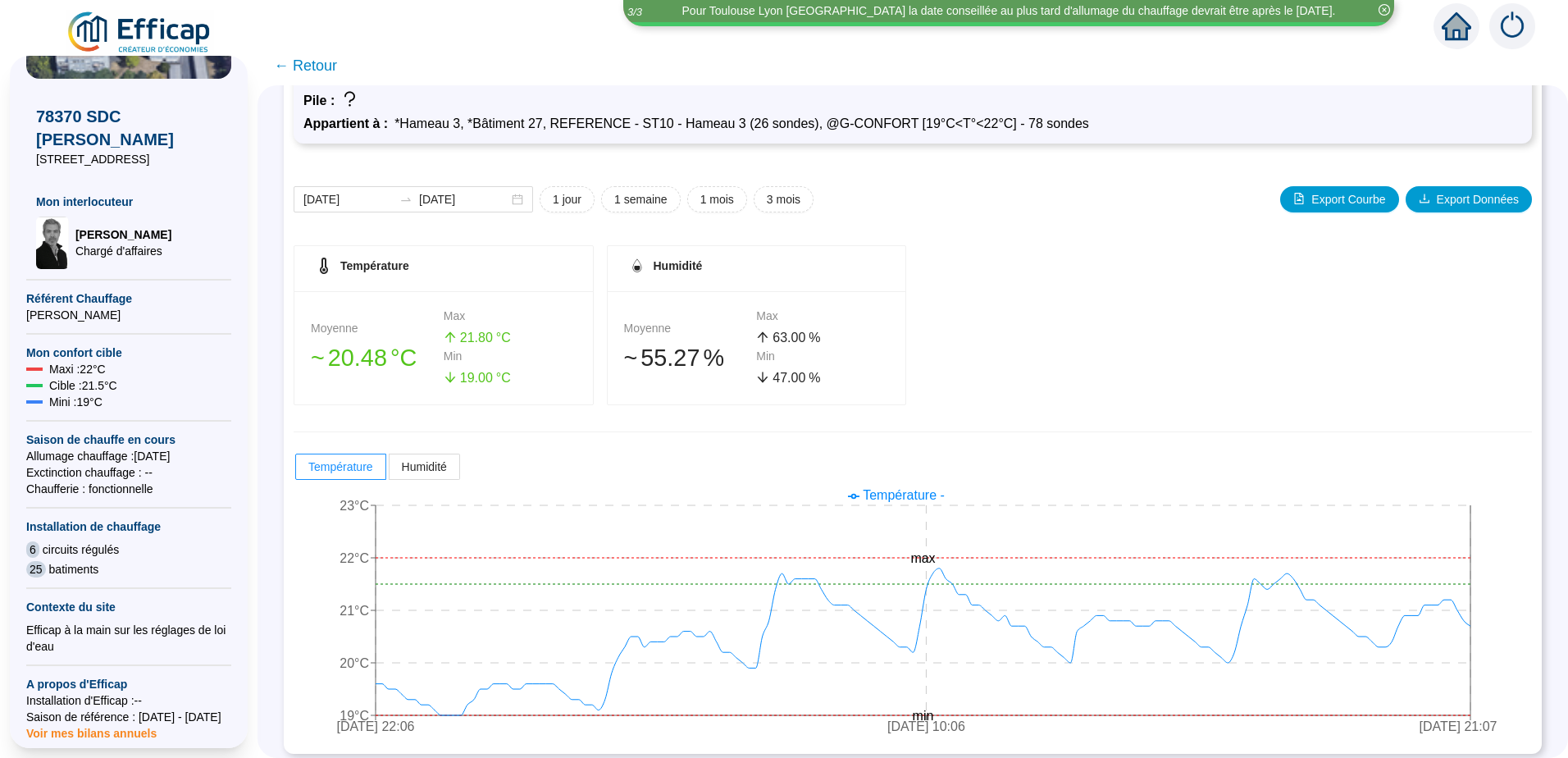
scroll to position [118, 0]
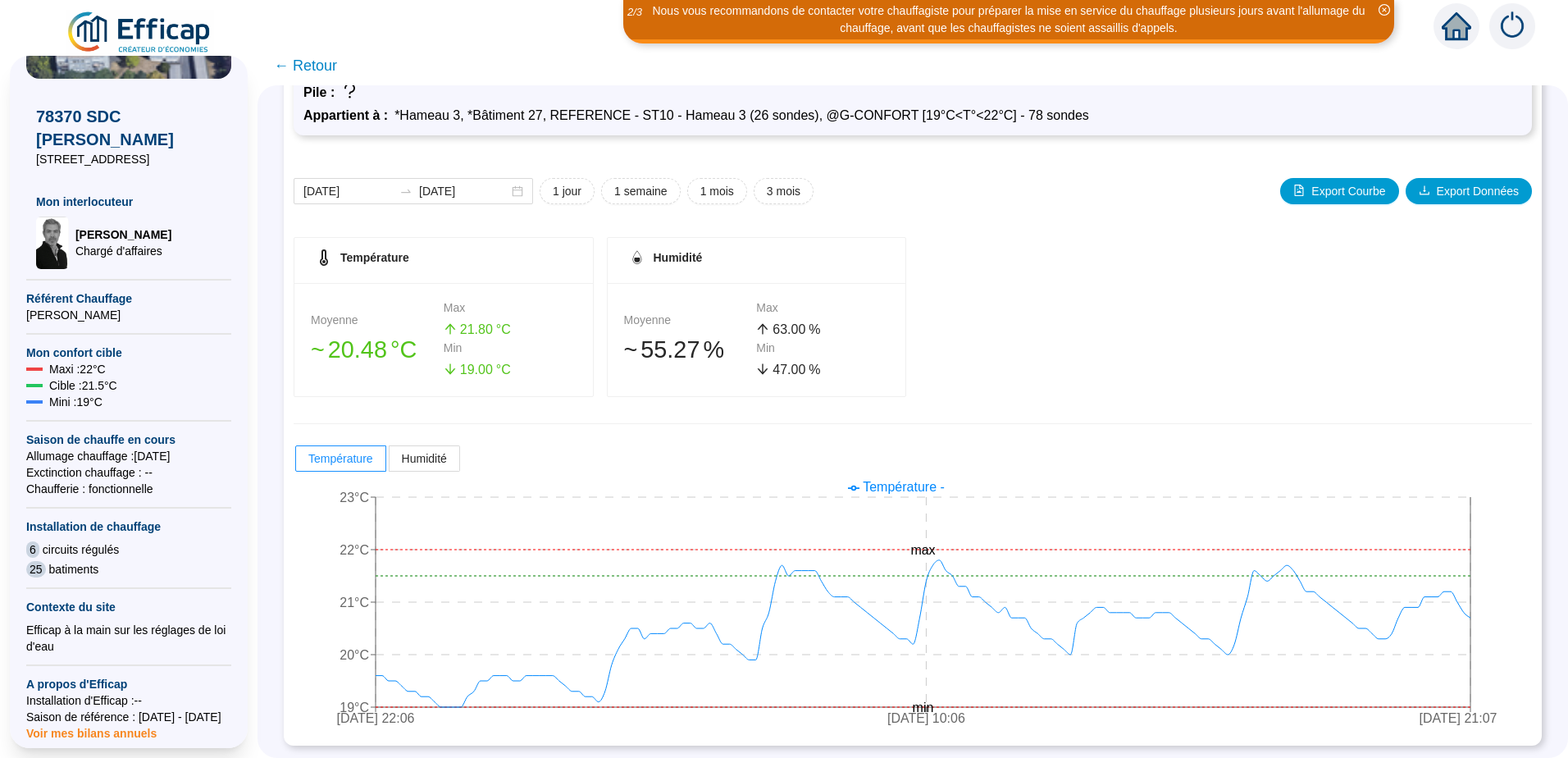
click at [291, 70] on span "← Retour" at bounding box center [305, 65] width 63 height 23
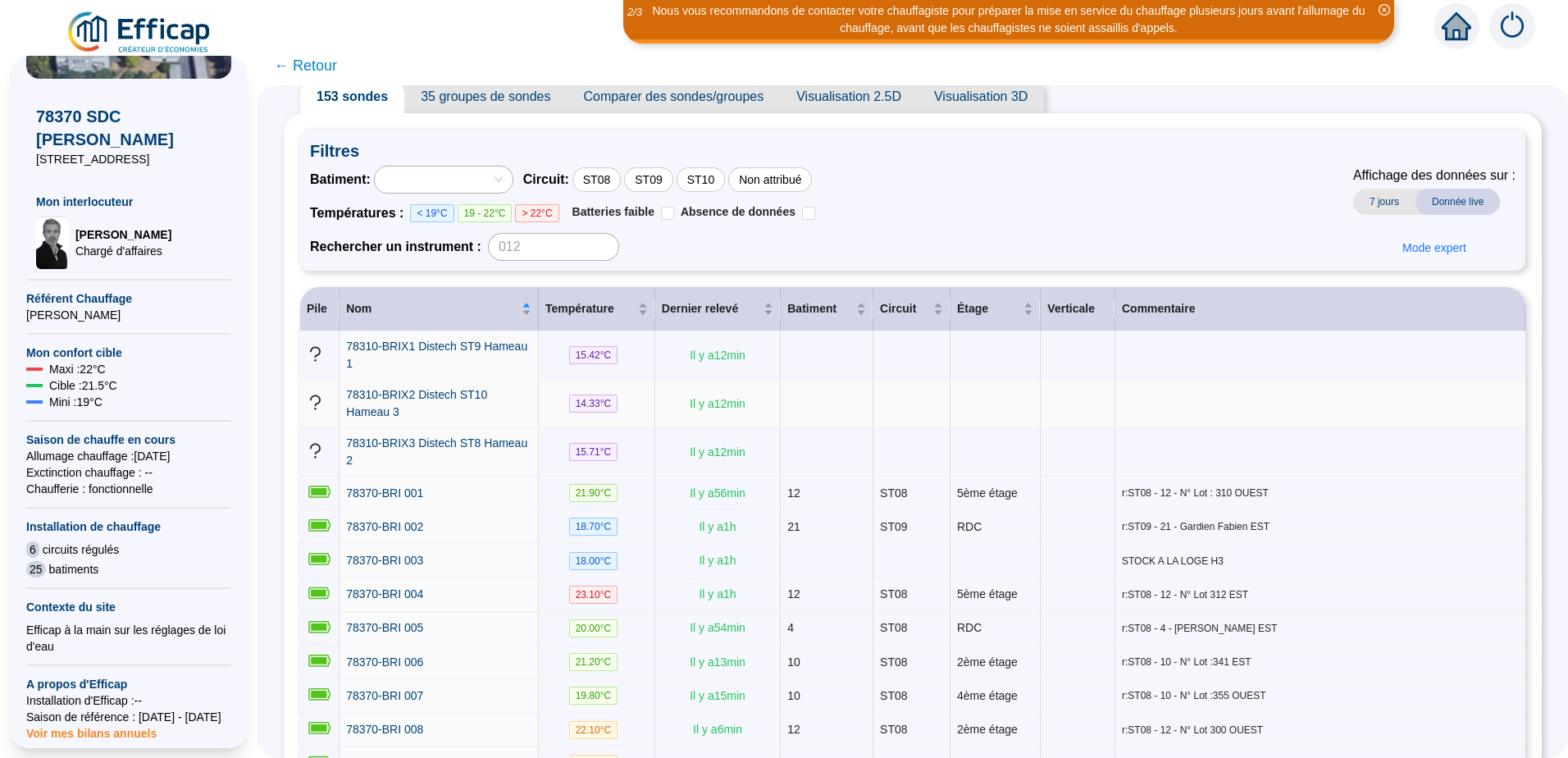
scroll to position [82, 0]
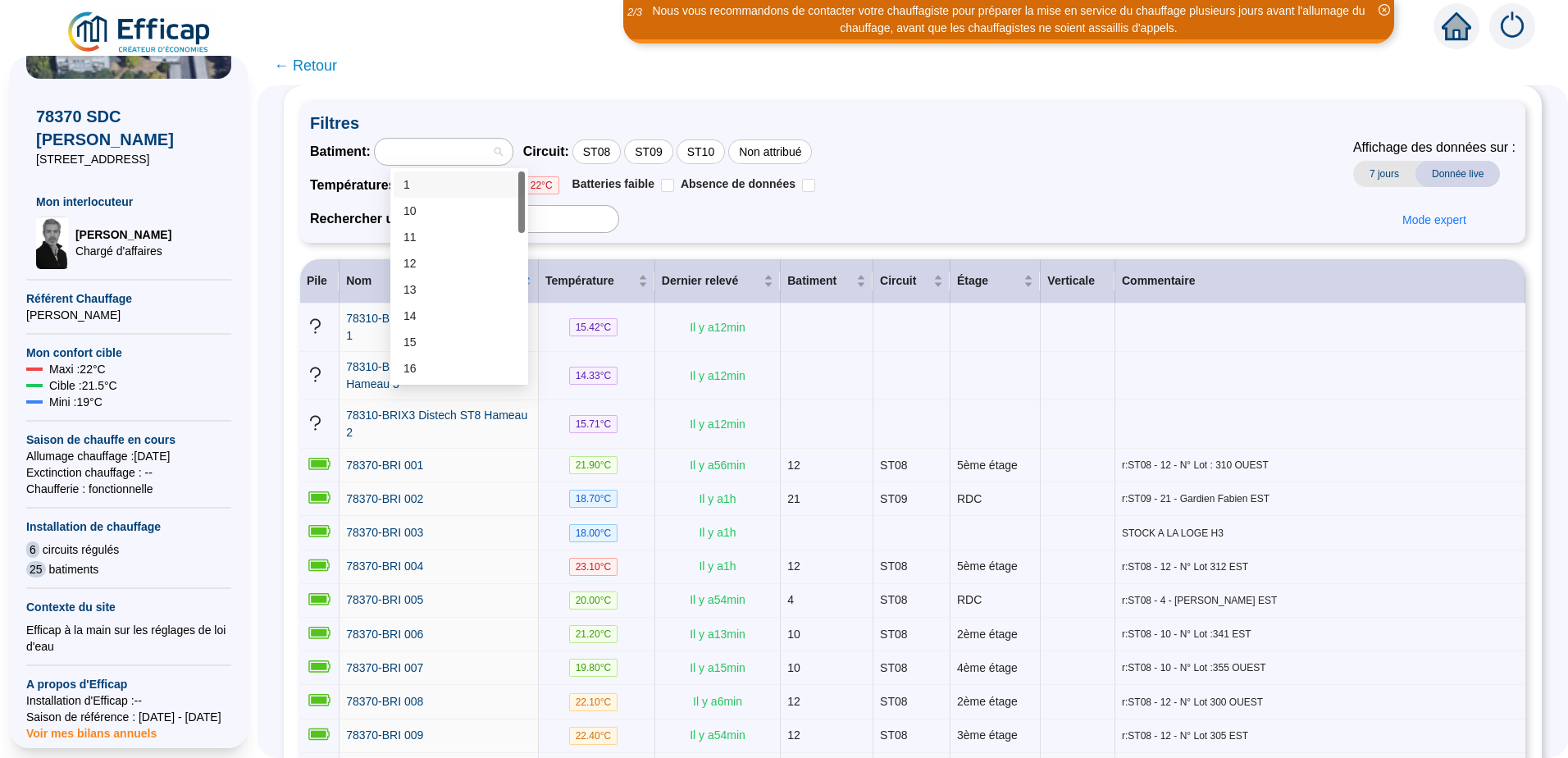
click at [448, 147] on div at bounding box center [435, 151] width 114 height 23
type input "27"
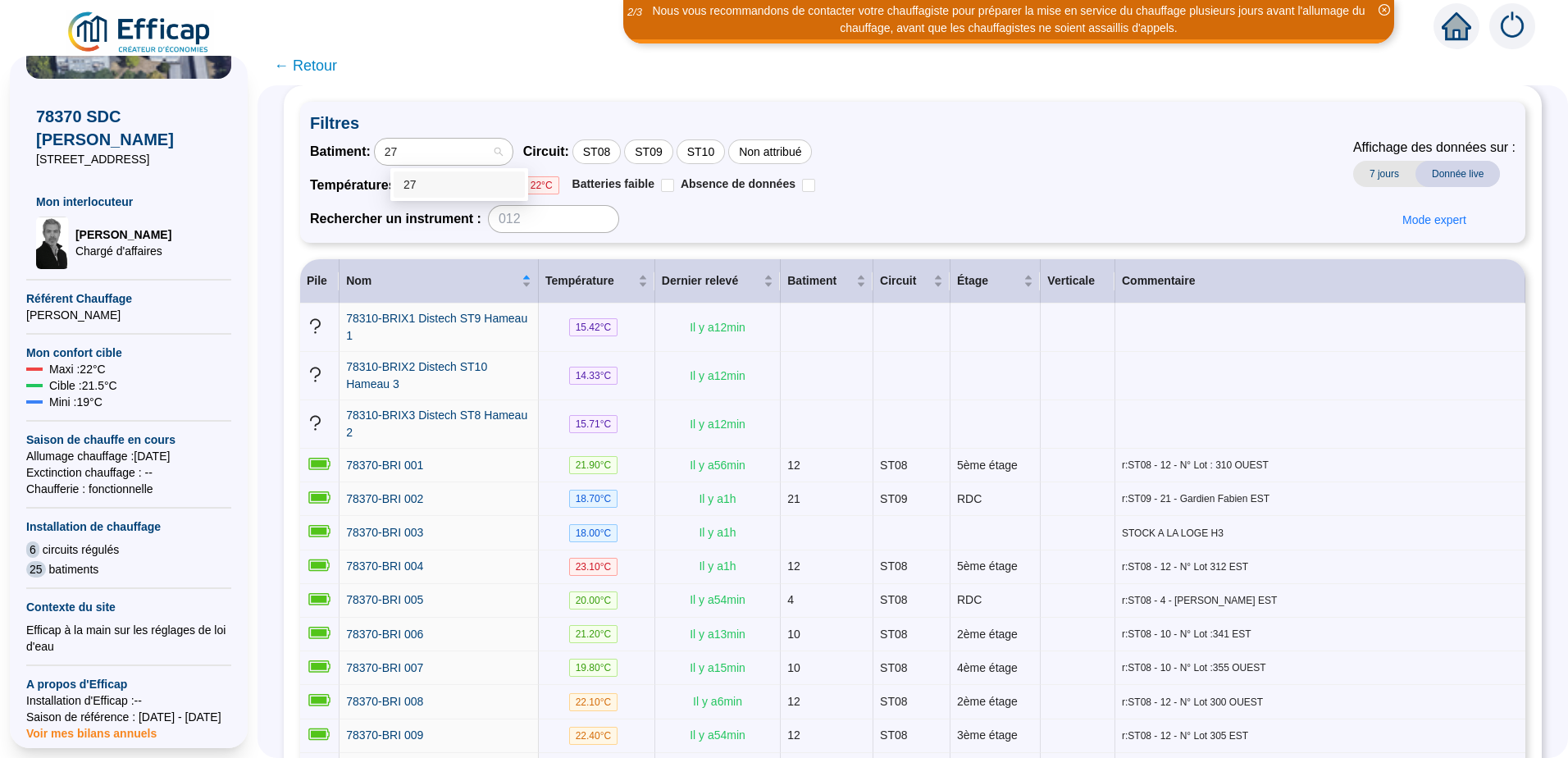
scroll to position [0, 0]
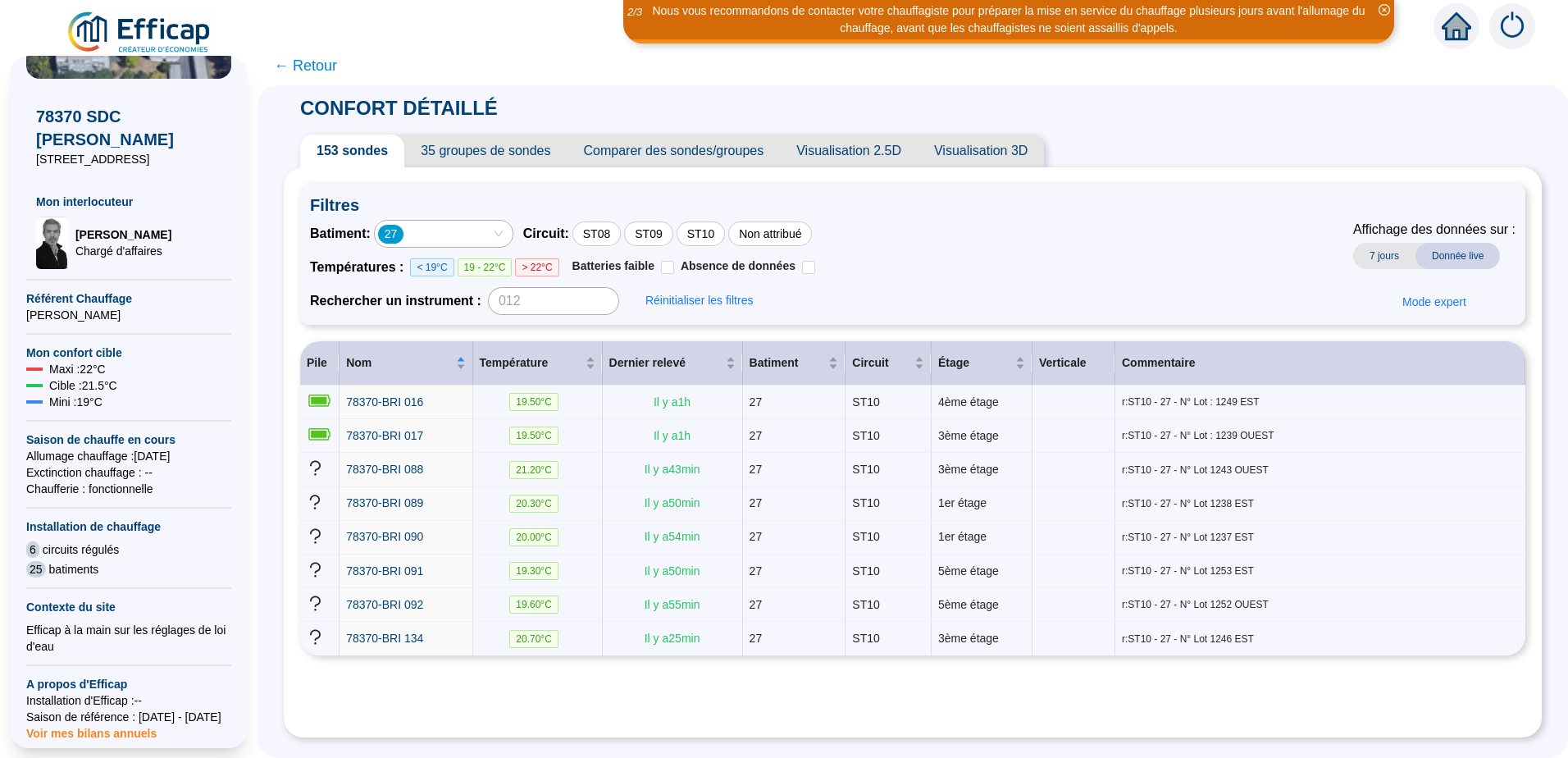
click at [1386, 257] on span "7 jours" at bounding box center [1384, 255] width 62 height 26
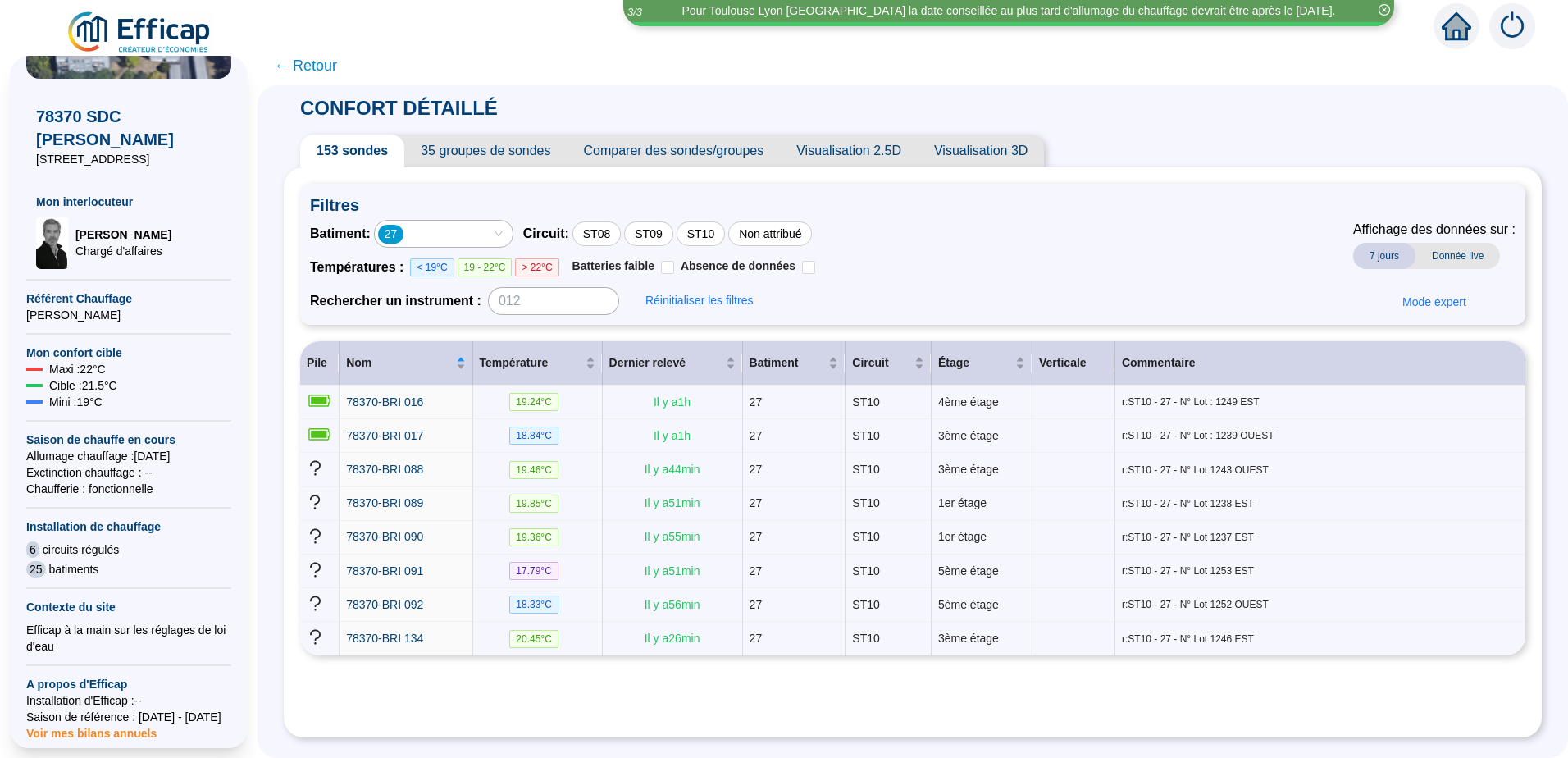
click at [1437, 252] on span "Donnée live" at bounding box center [1458, 255] width 85 height 26
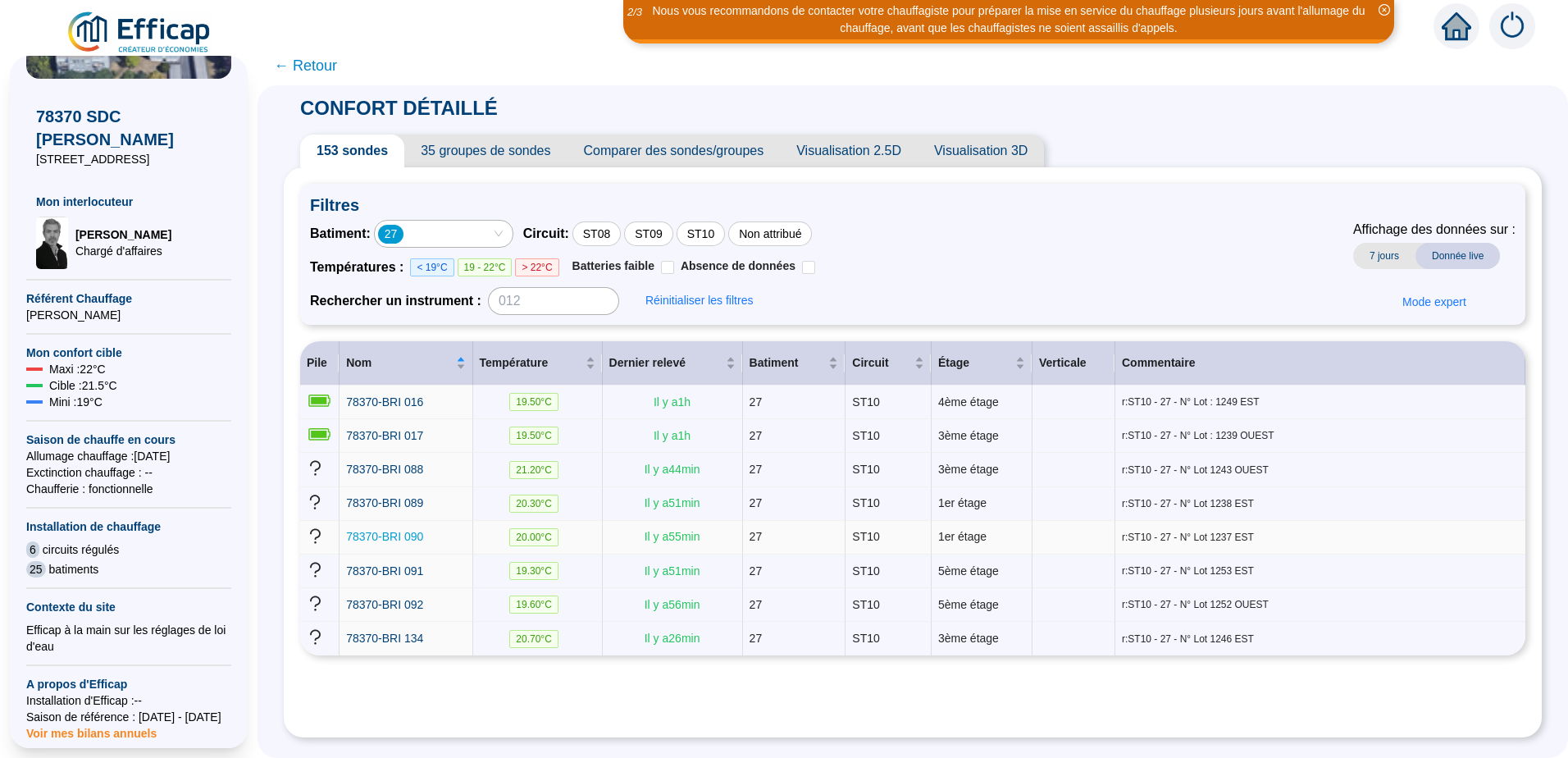
click at [391, 532] on span "78370-BRI 090" at bounding box center [384, 536] width 77 height 13
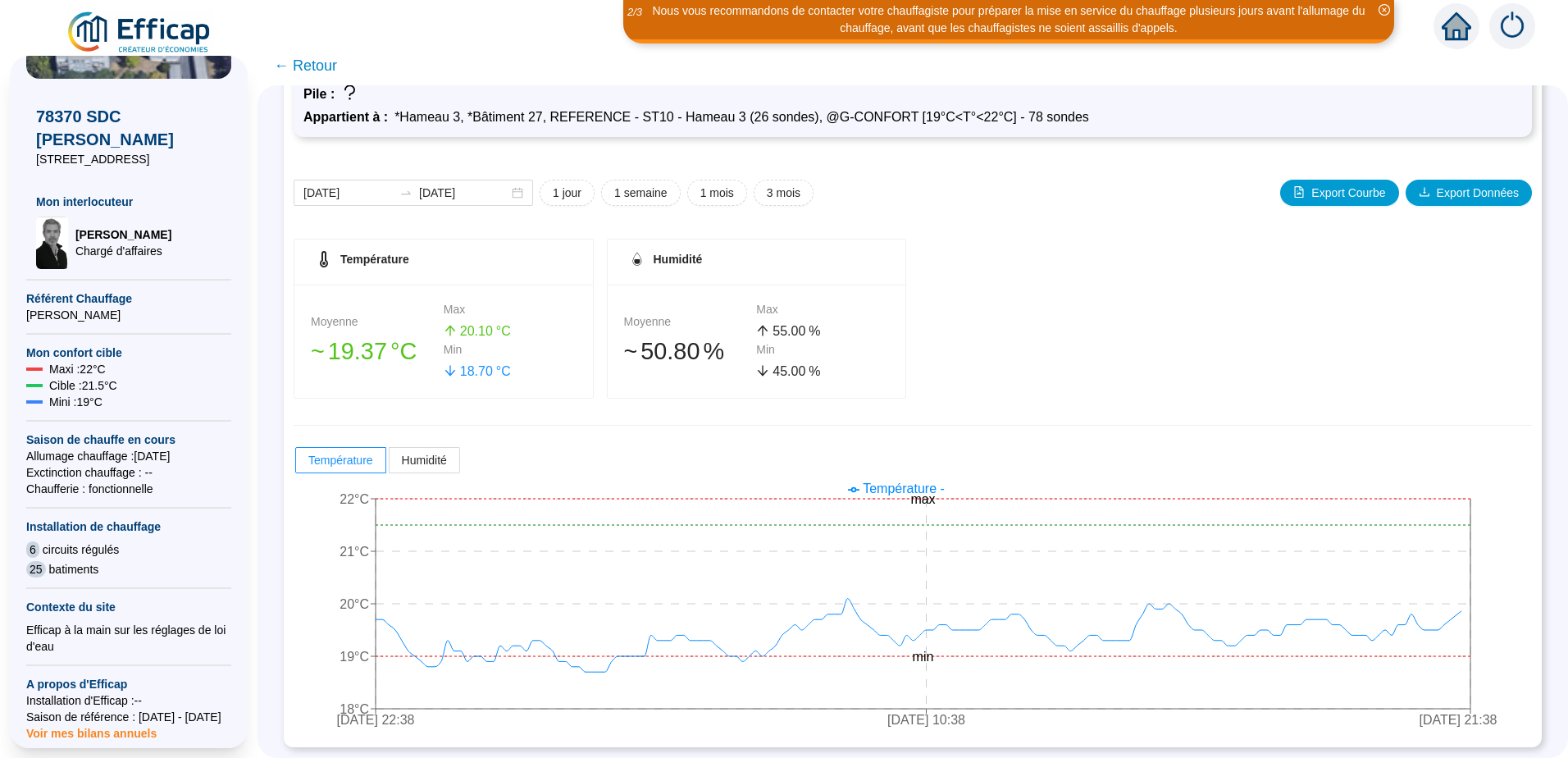
scroll to position [118, 0]
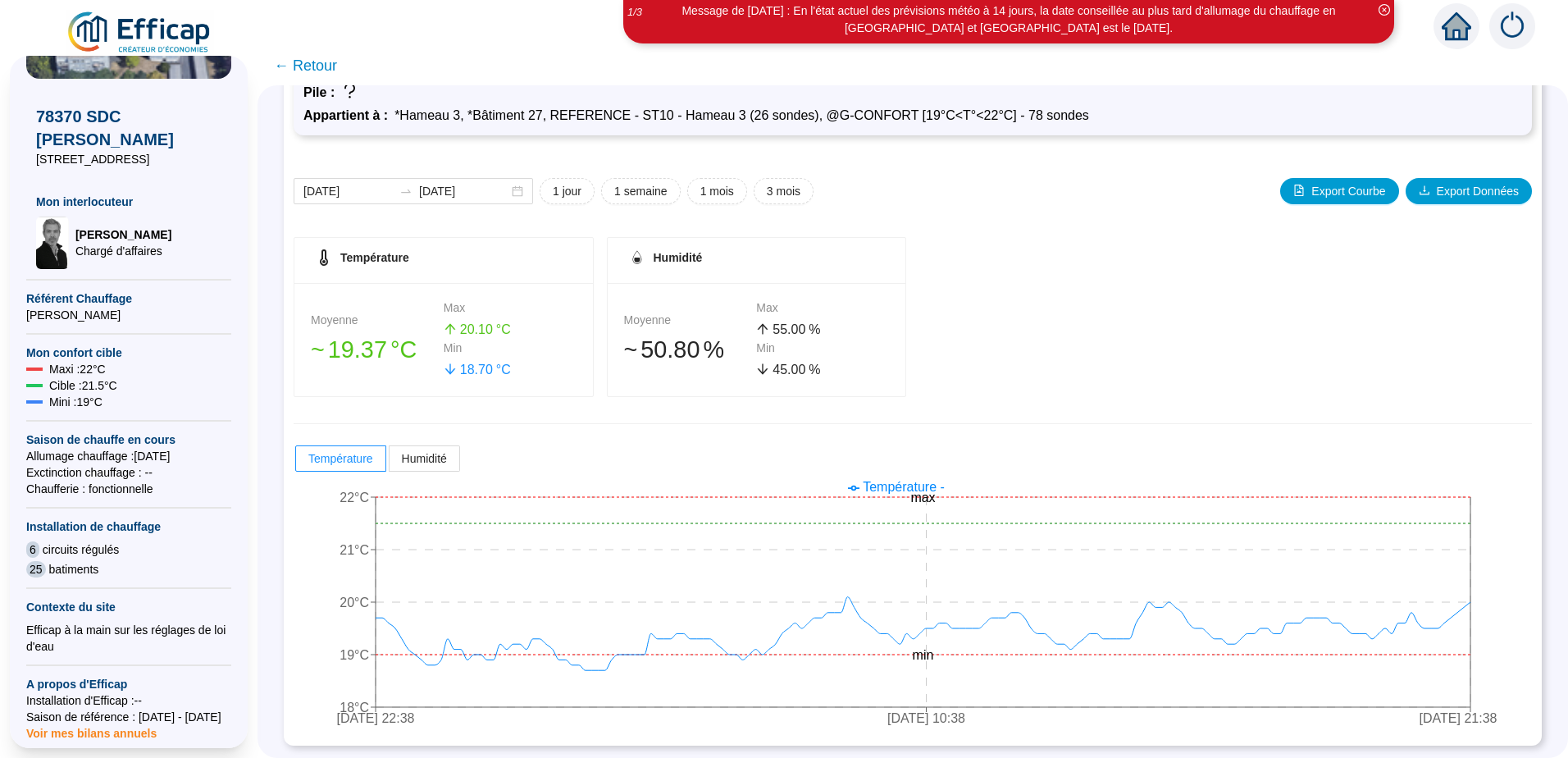
click at [298, 65] on span "← Retour" at bounding box center [305, 65] width 63 height 23
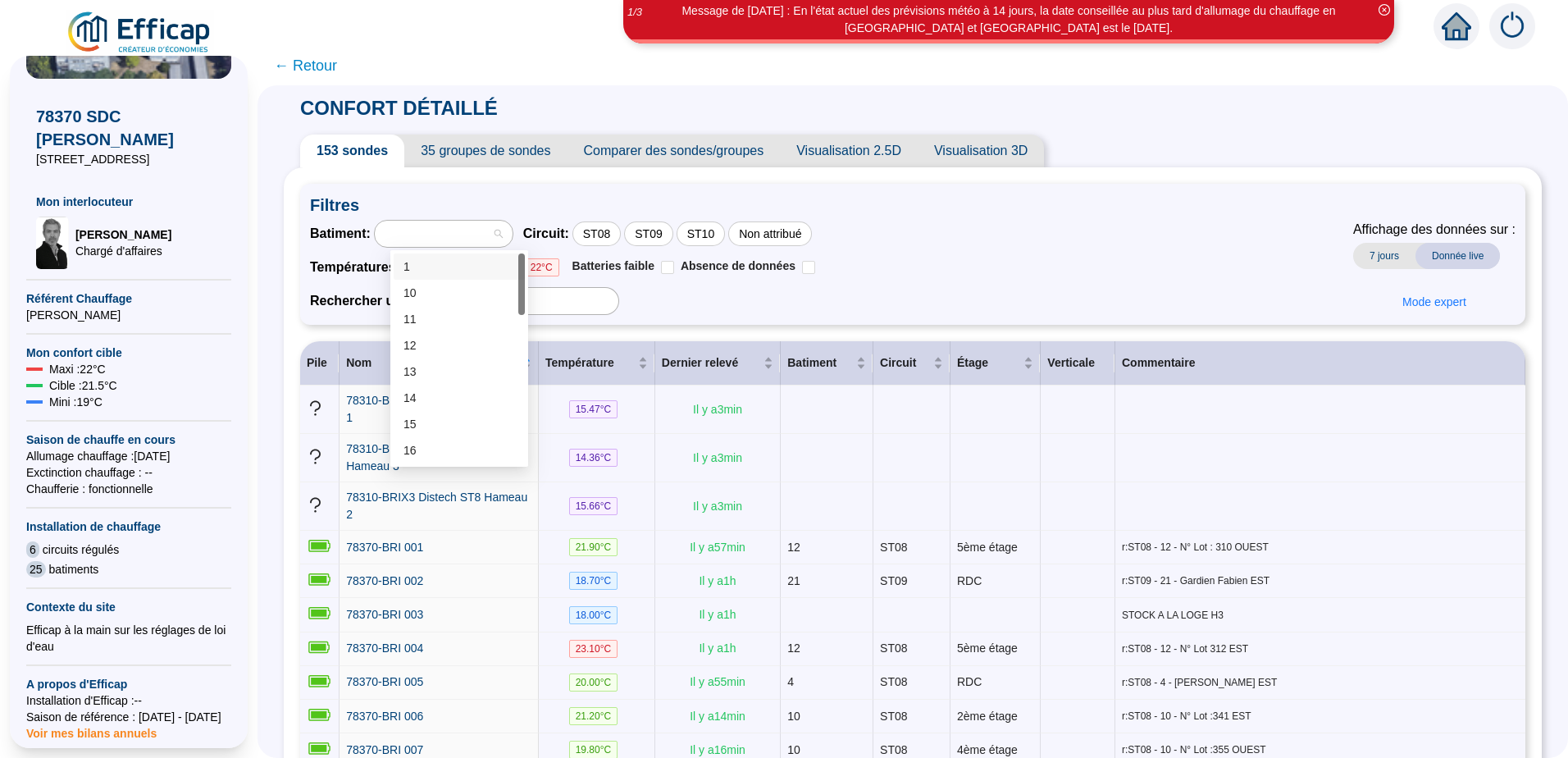
click at [512, 238] on div at bounding box center [444, 233] width 137 height 26
click at [443, 233] on div at bounding box center [435, 233] width 114 height 23
type input "27"
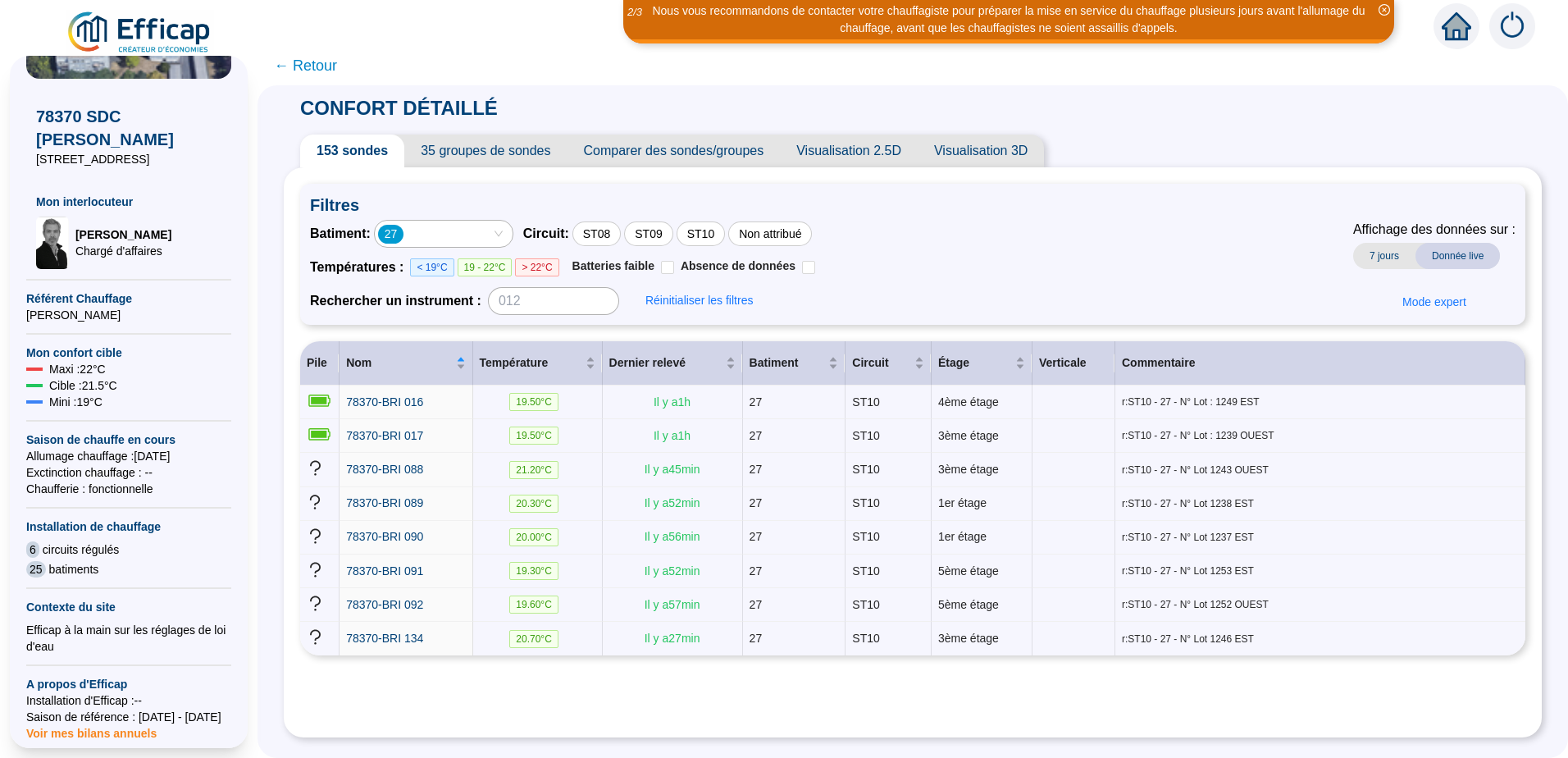
click at [662, 150] on span "Comparer des sondes/groupes" at bounding box center [674, 151] width 213 height 33
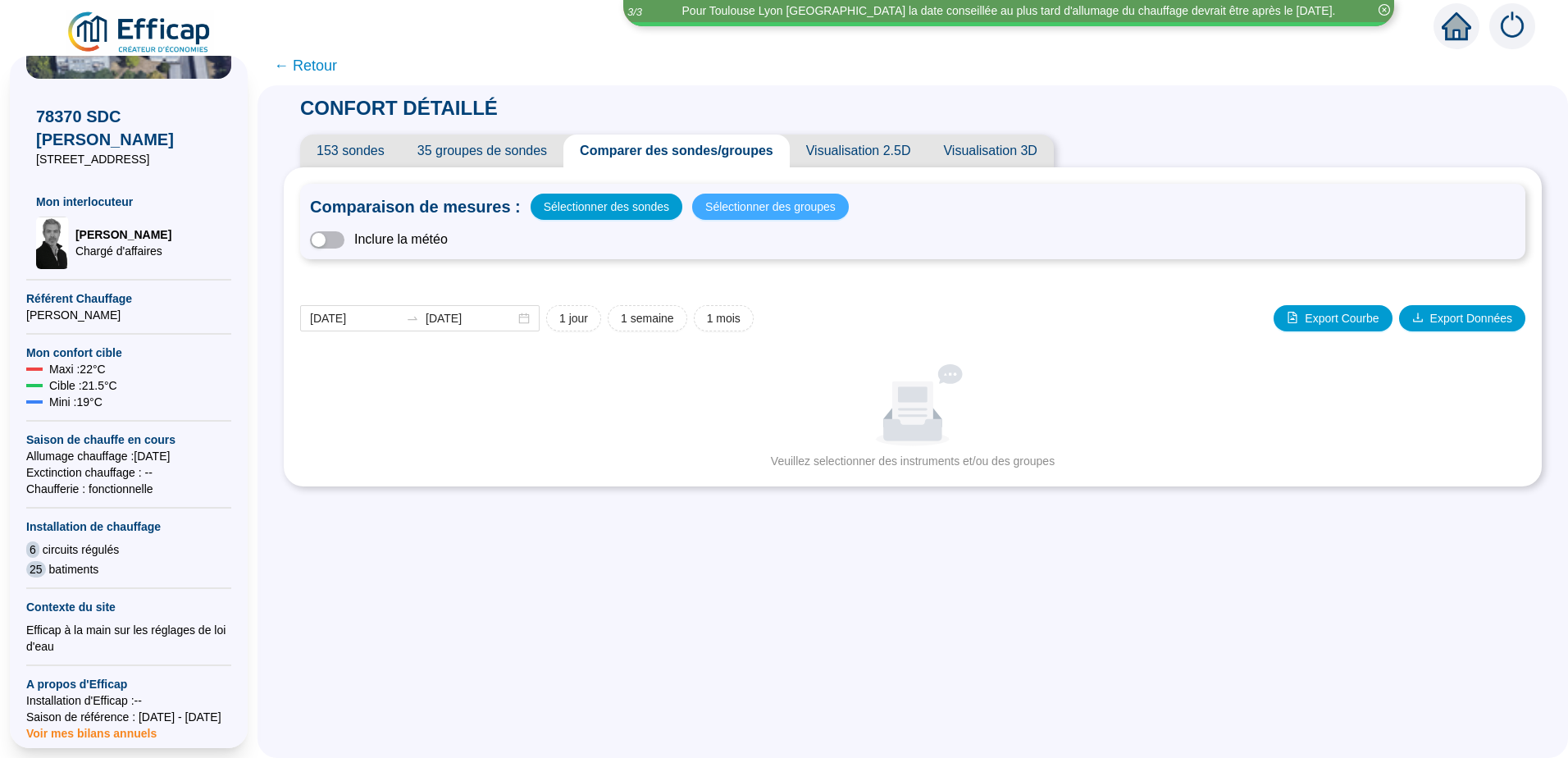
click at [742, 208] on span "Sélectionner des groupes" at bounding box center [770, 206] width 131 height 23
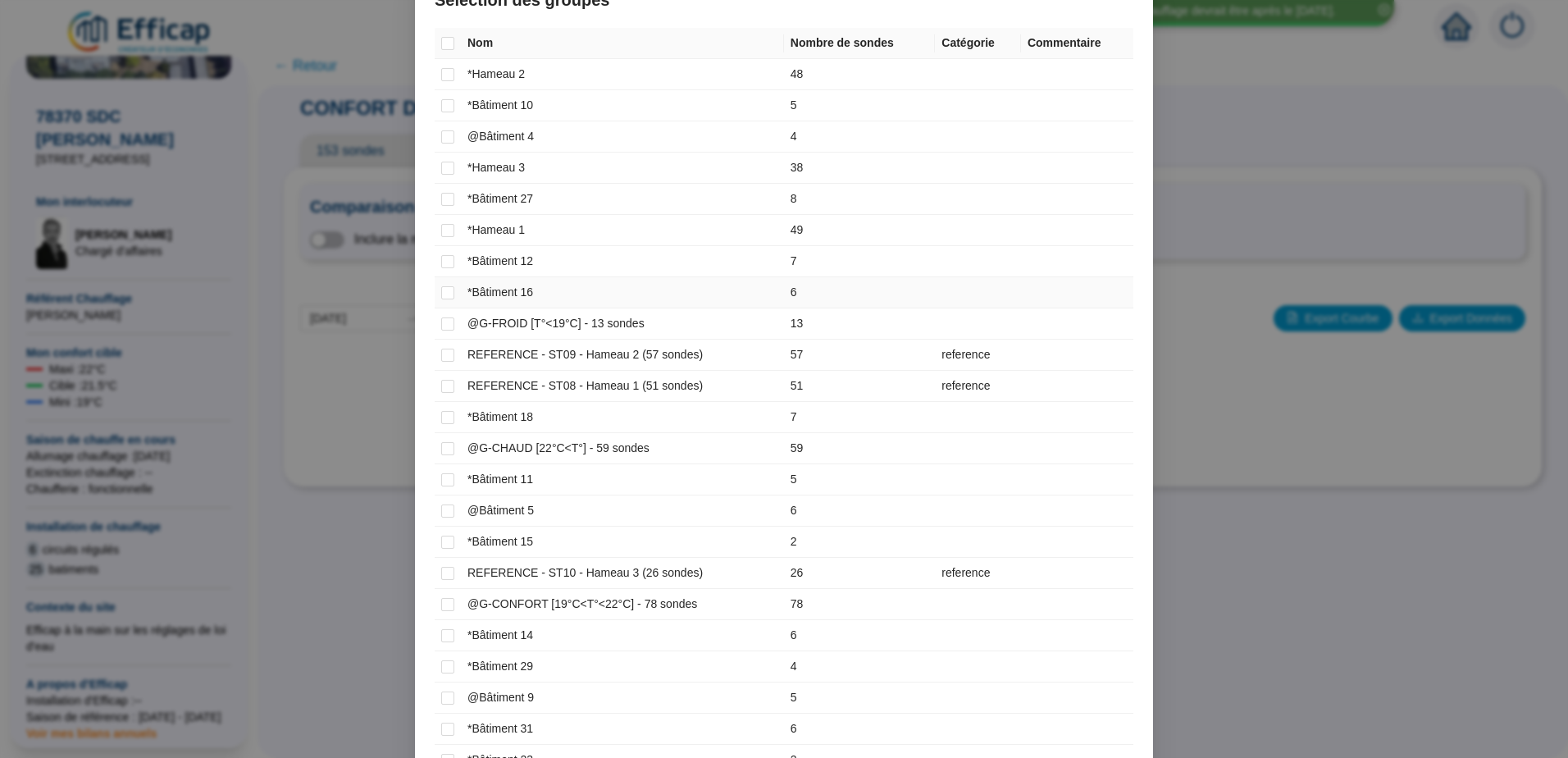
scroll to position [82, 0]
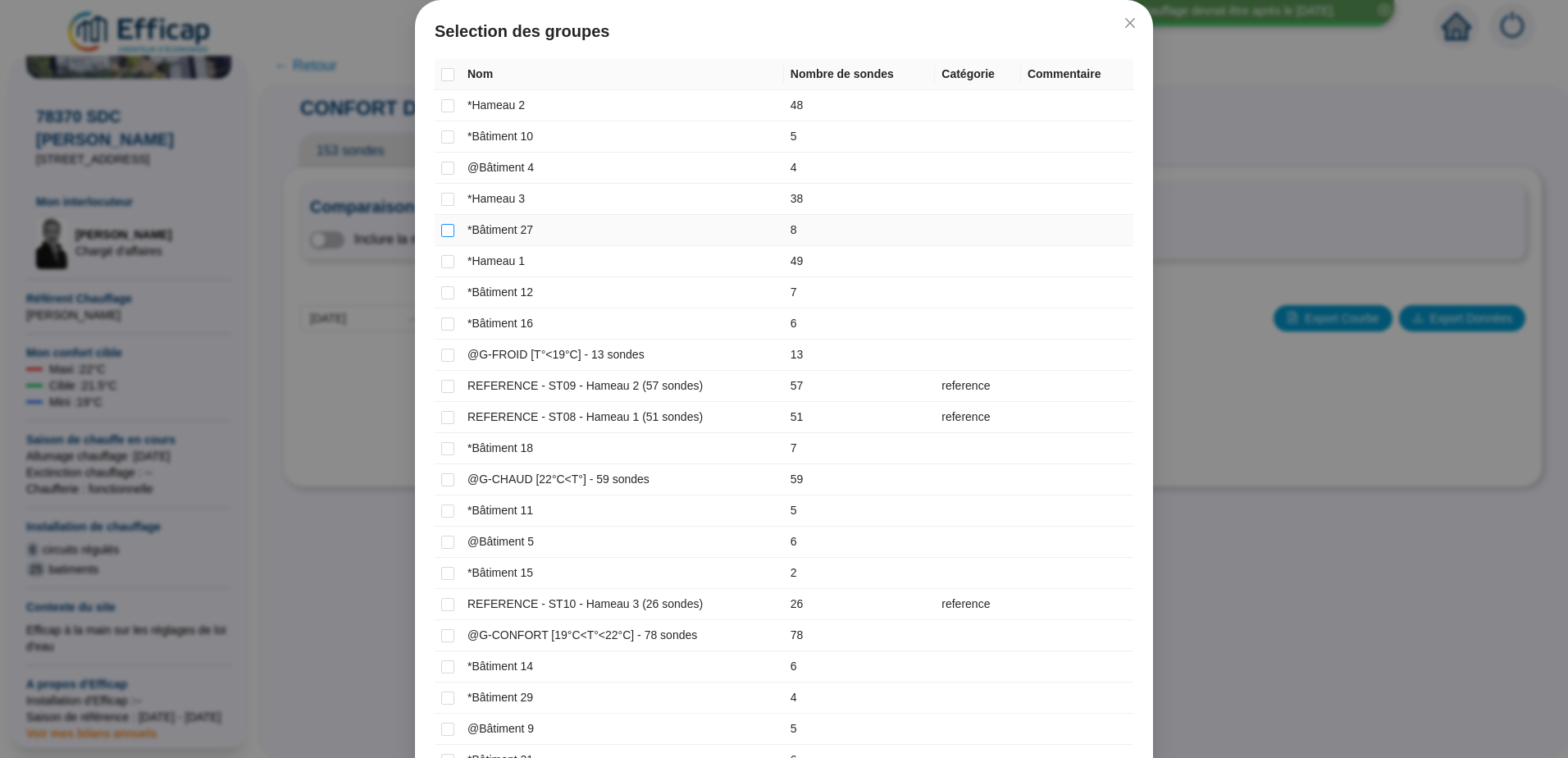
click at [442, 229] on input "checkbox" at bounding box center [447, 230] width 13 height 13
checkbox input "true"
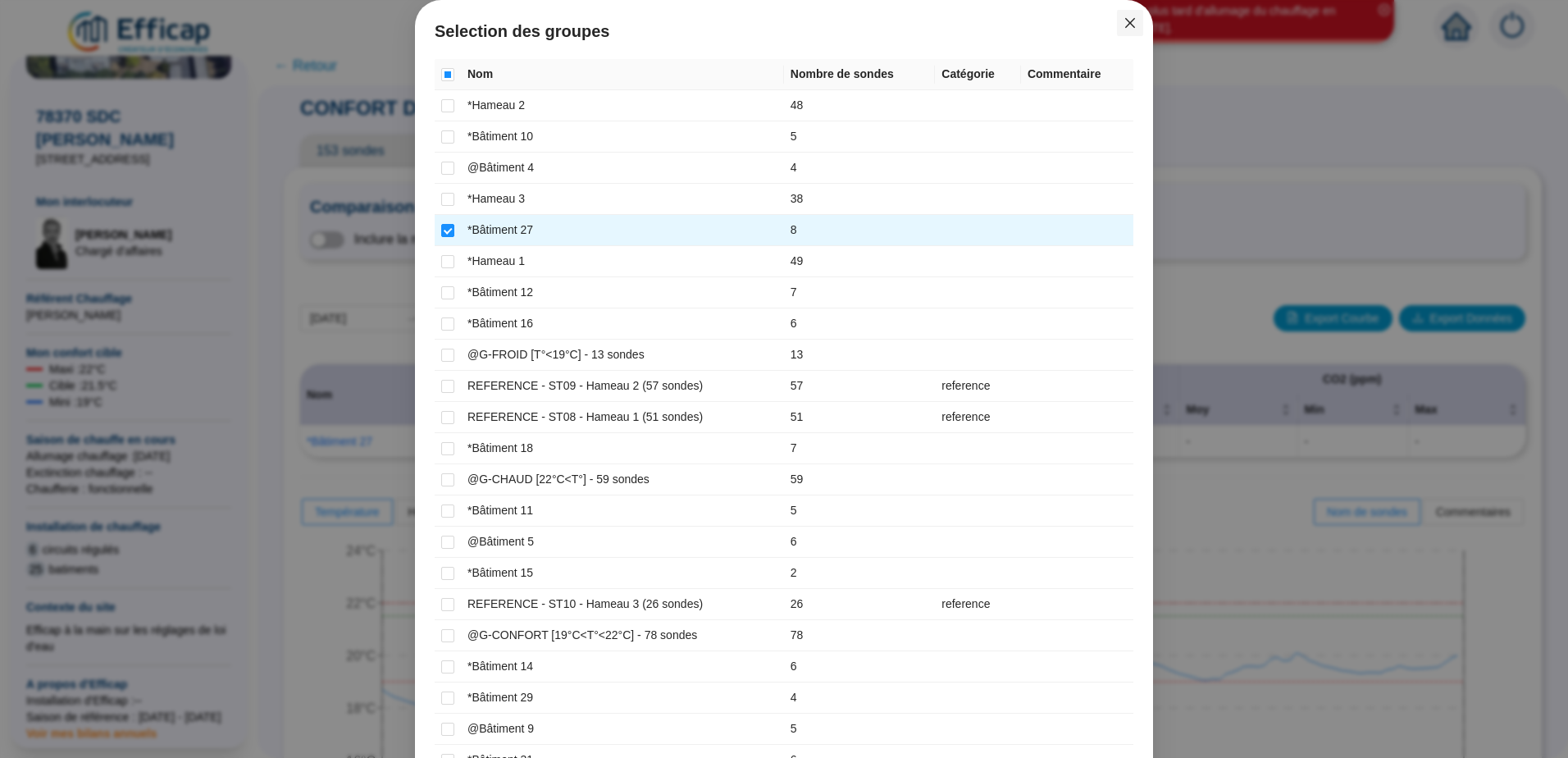
click at [1127, 19] on icon "close" at bounding box center [1129, 22] width 13 height 13
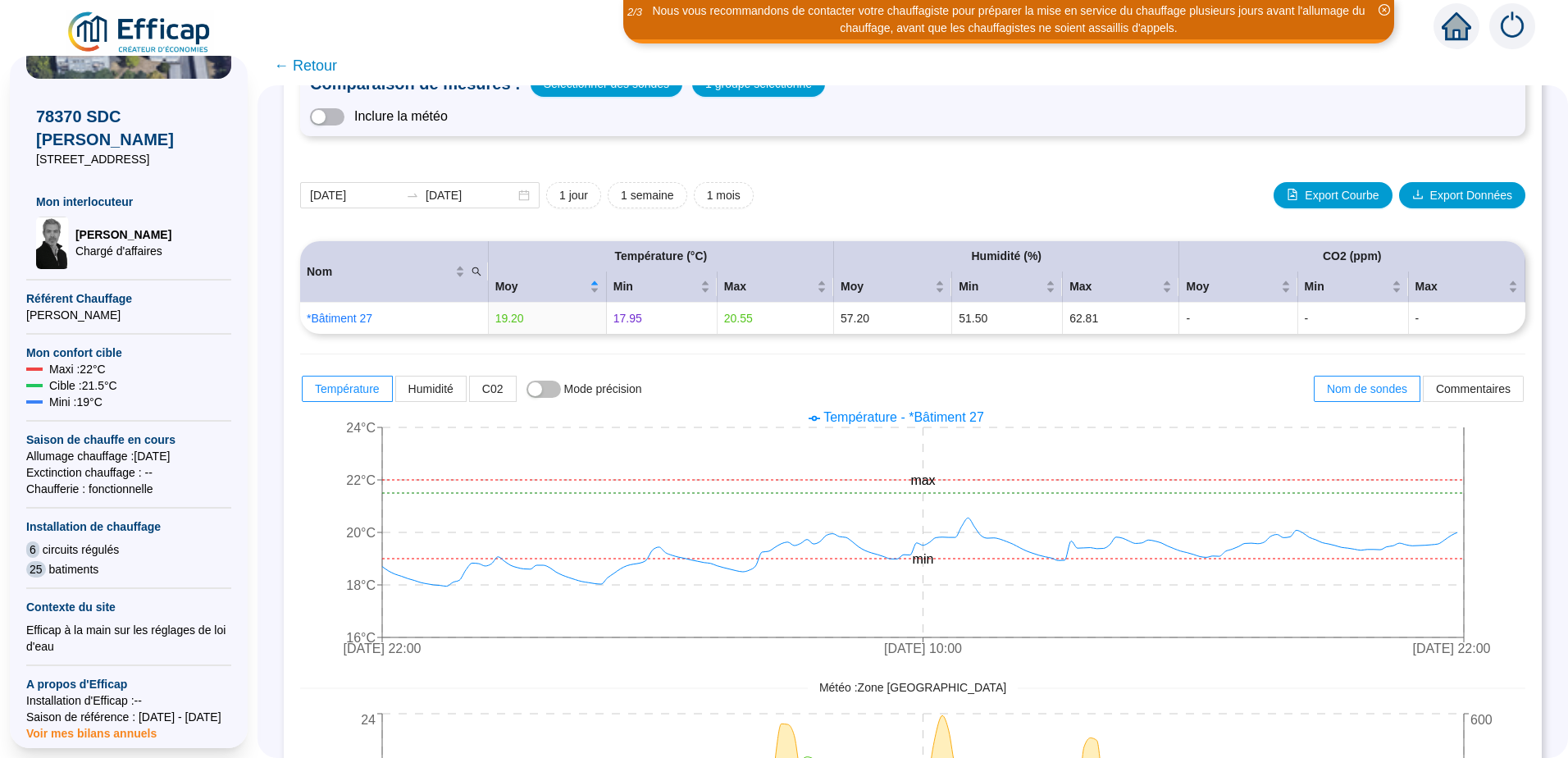
scroll to position [113, 0]
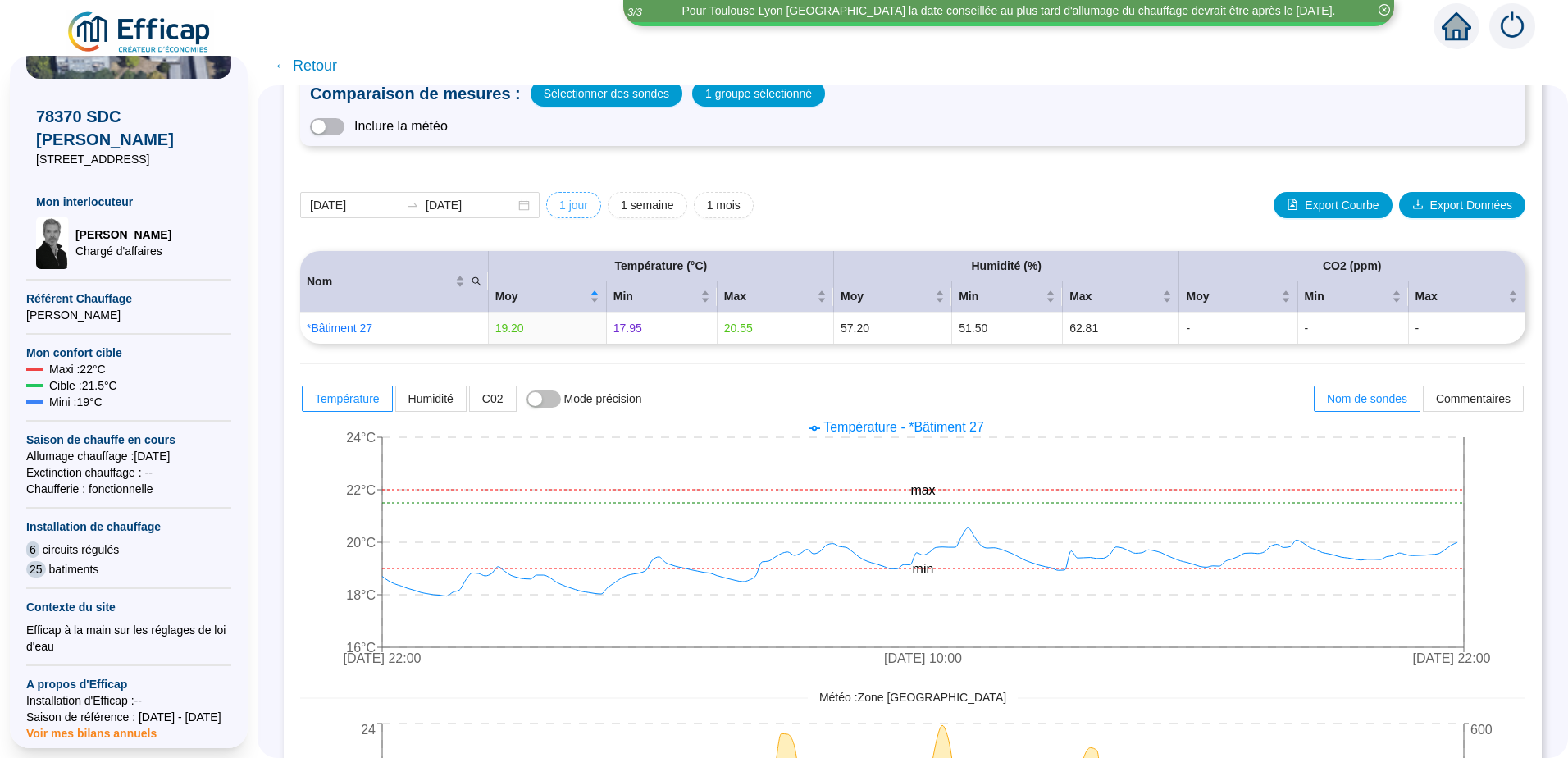
click at [578, 208] on span "1 jour" at bounding box center [574, 205] width 29 height 17
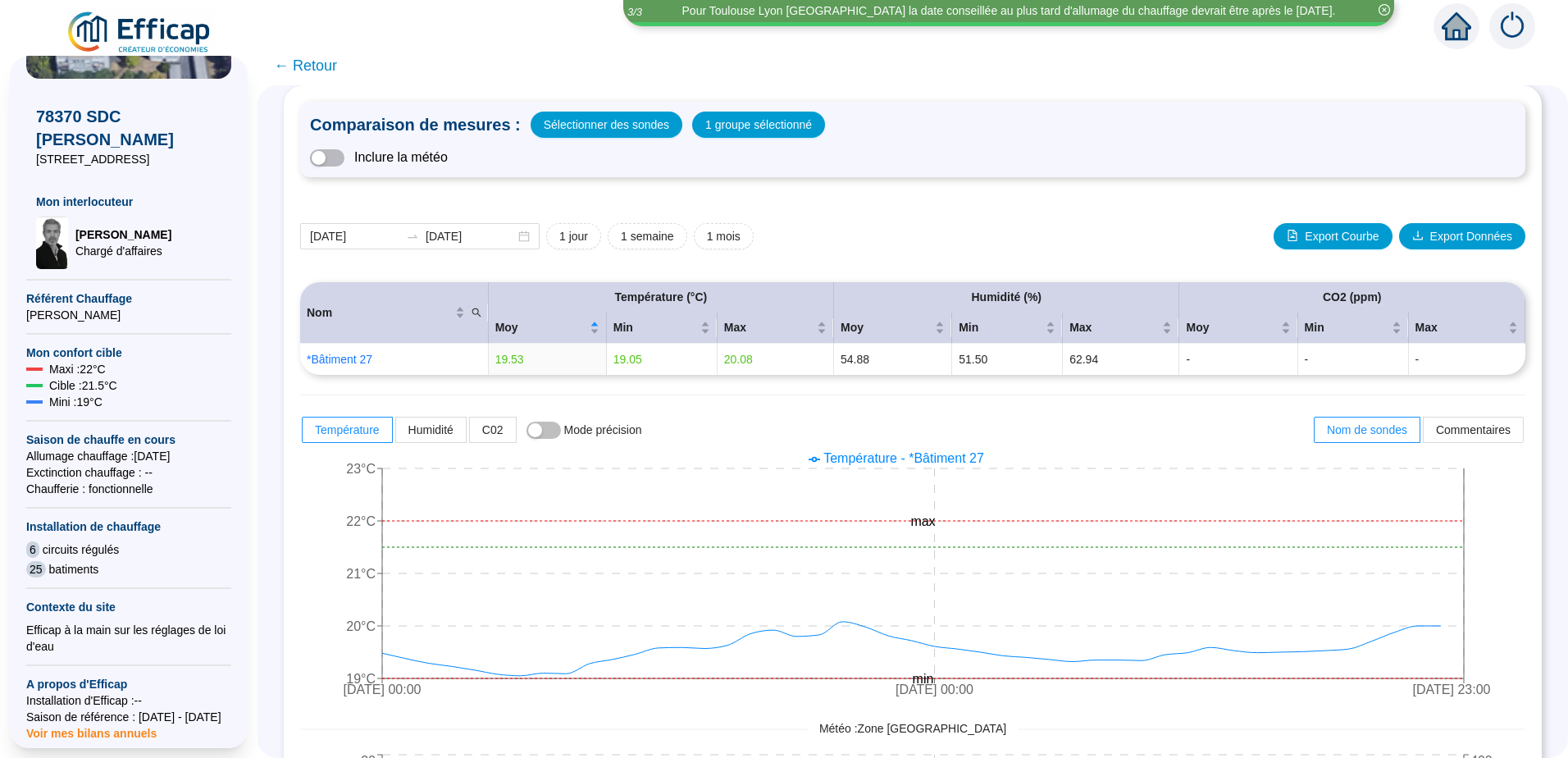
scroll to position [164, 0]
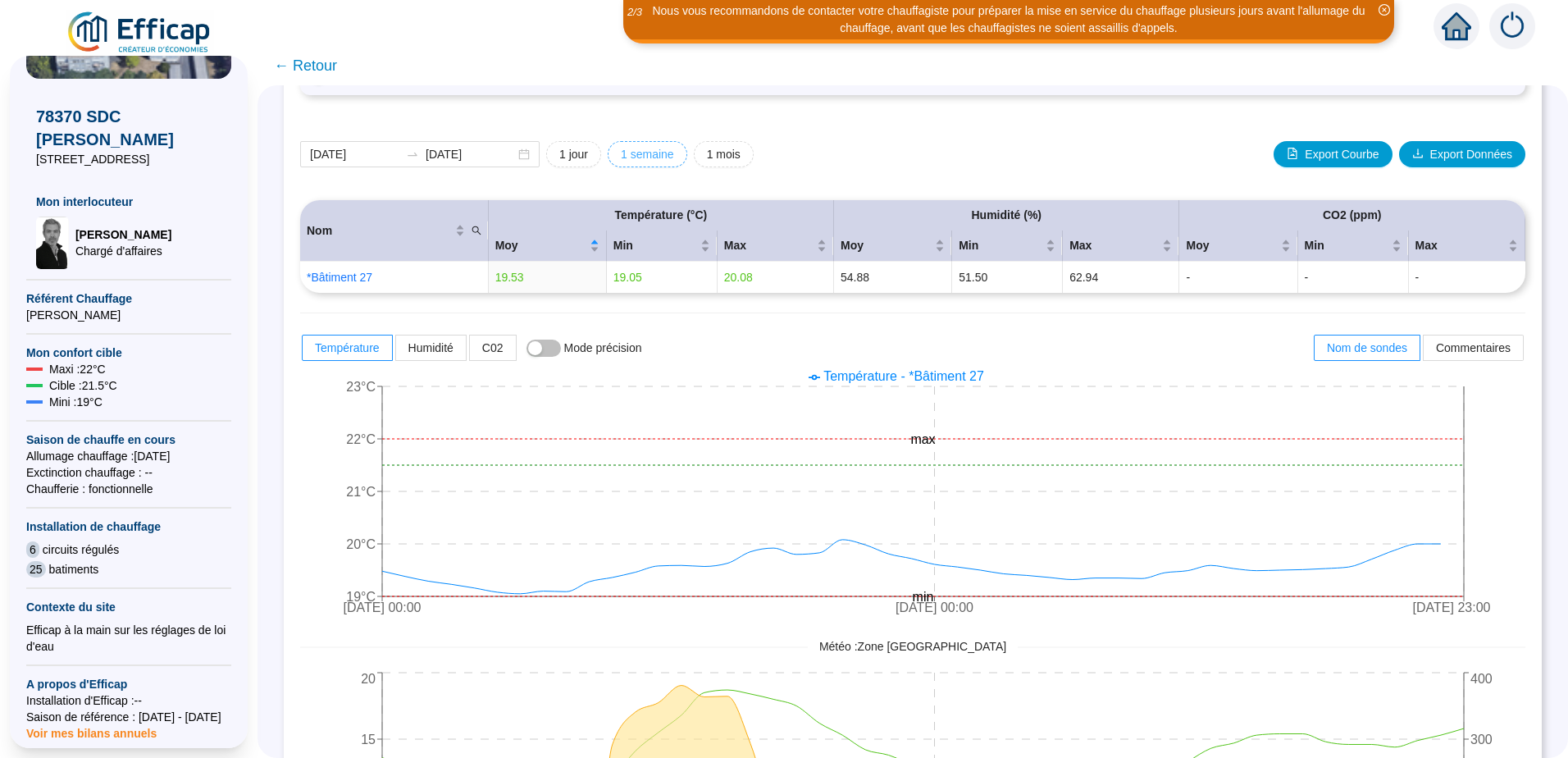
click at [653, 156] on span "1 semaine" at bounding box center [647, 154] width 53 height 17
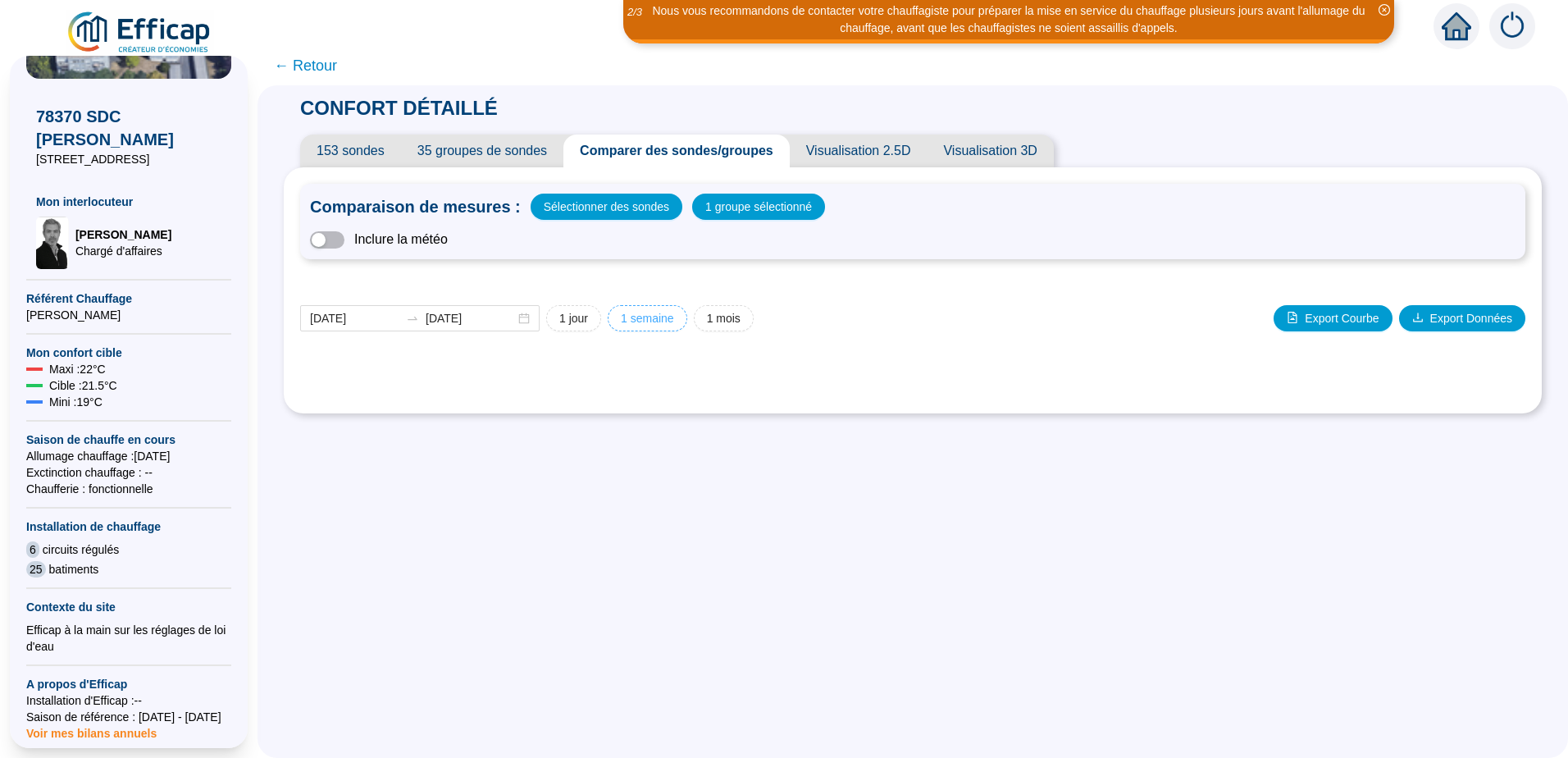
type input "[DATE]"
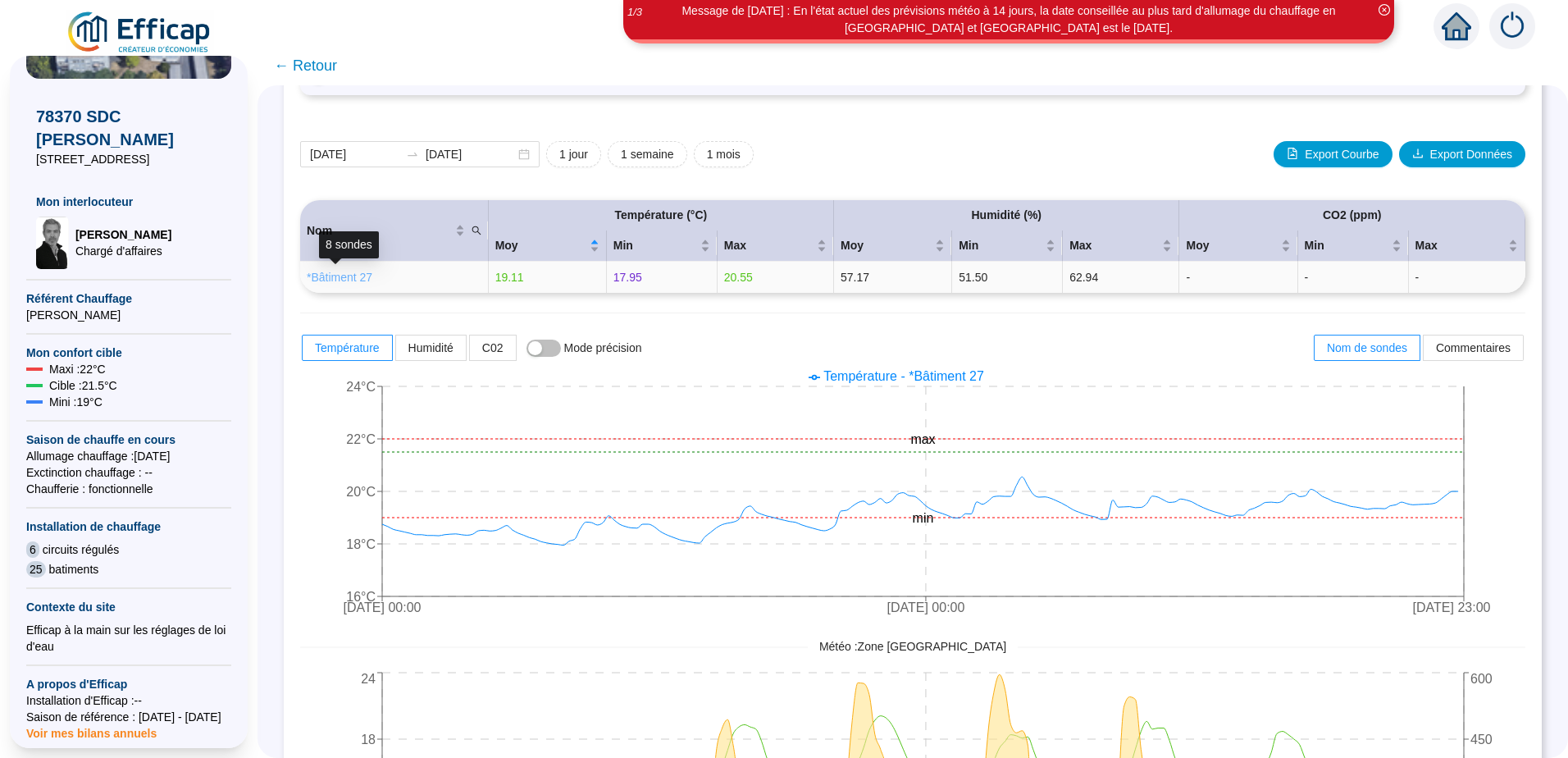
click at [349, 281] on link "*Bâtiment 27" at bounding box center [339, 277] width 65 height 13
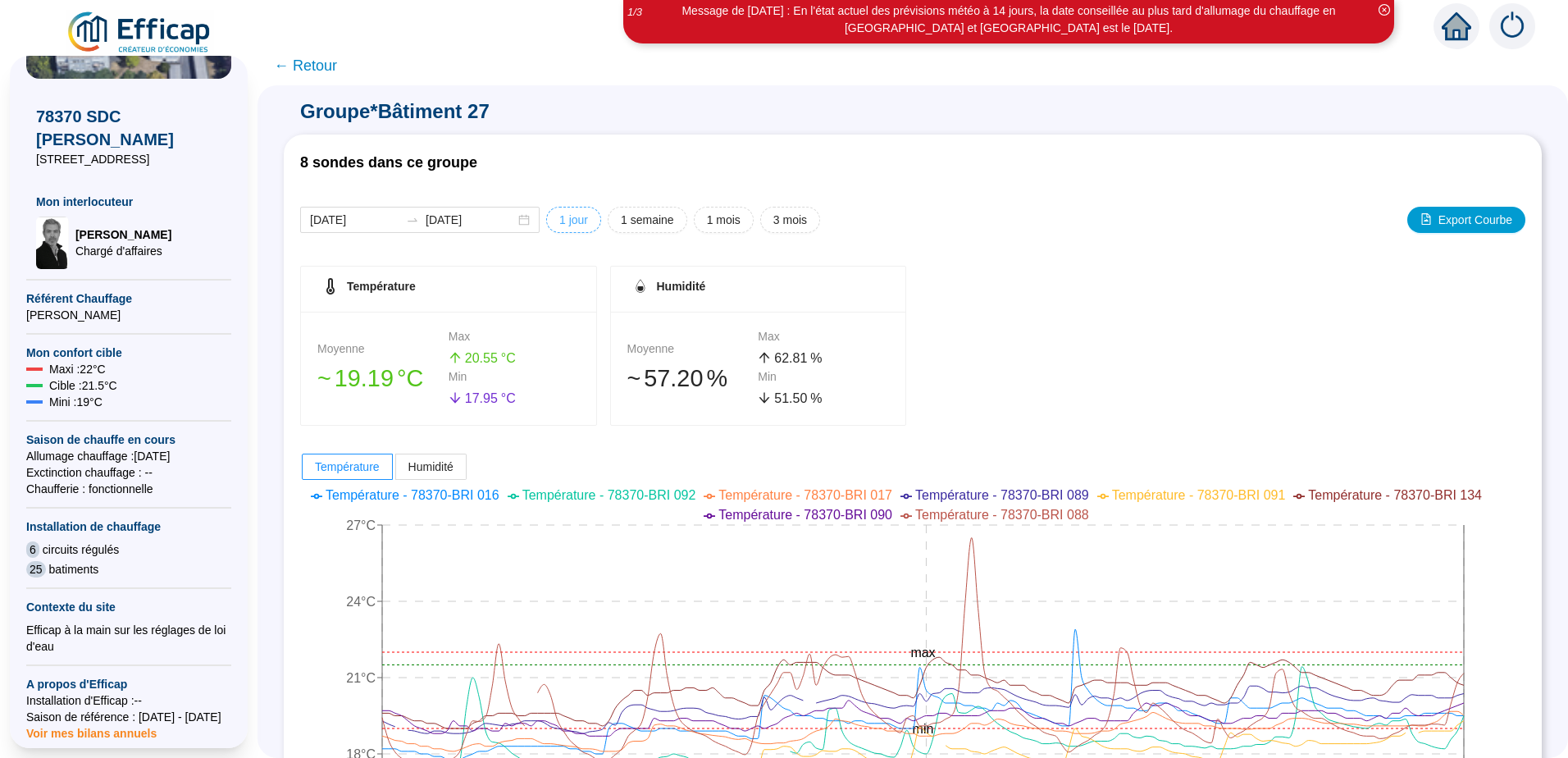
click at [579, 216] on span "1 jour" at bounding box center [574, 220] width 29 height 17
type input "[DATE]"
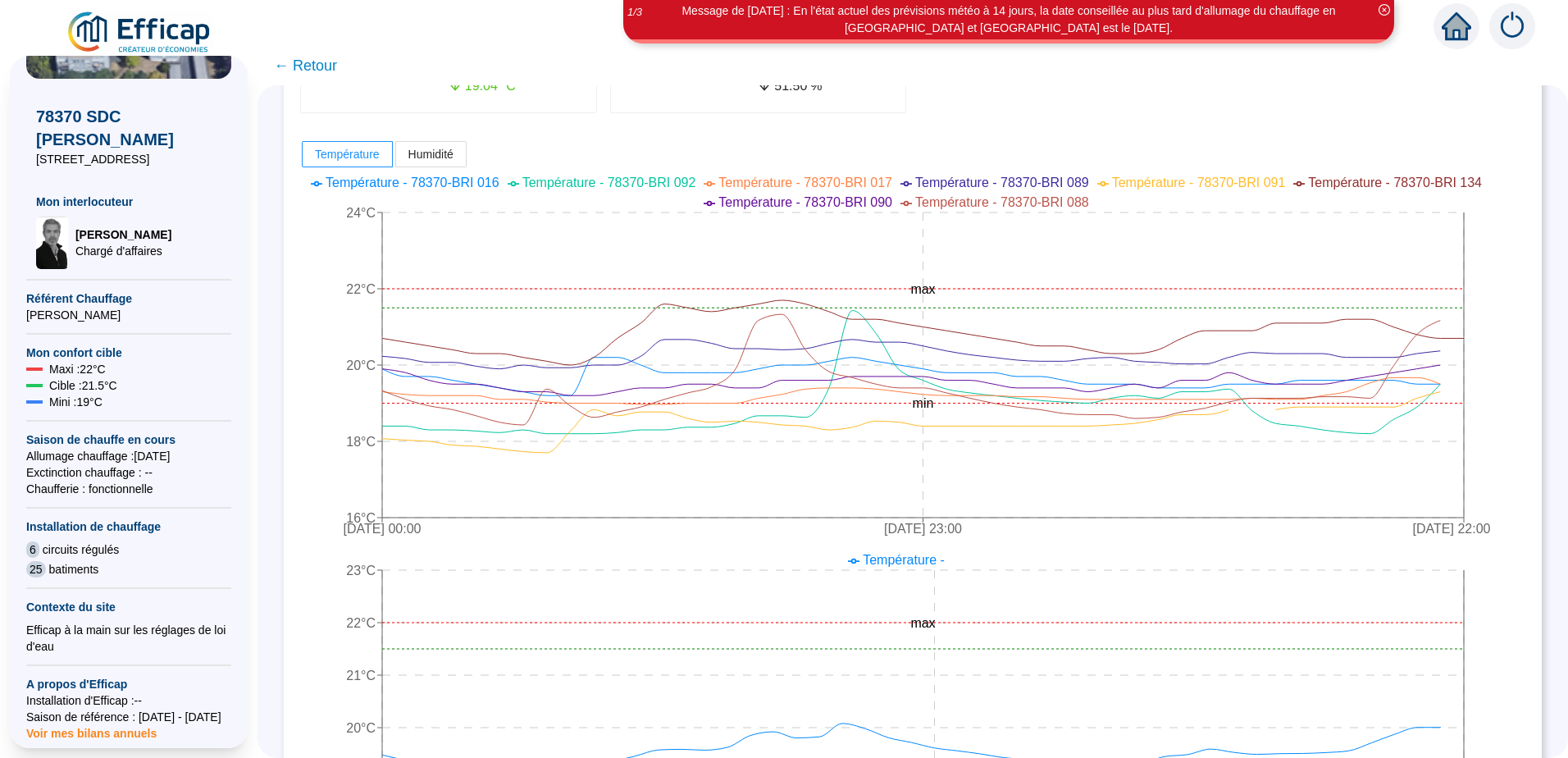
scroll to position [328, 0]
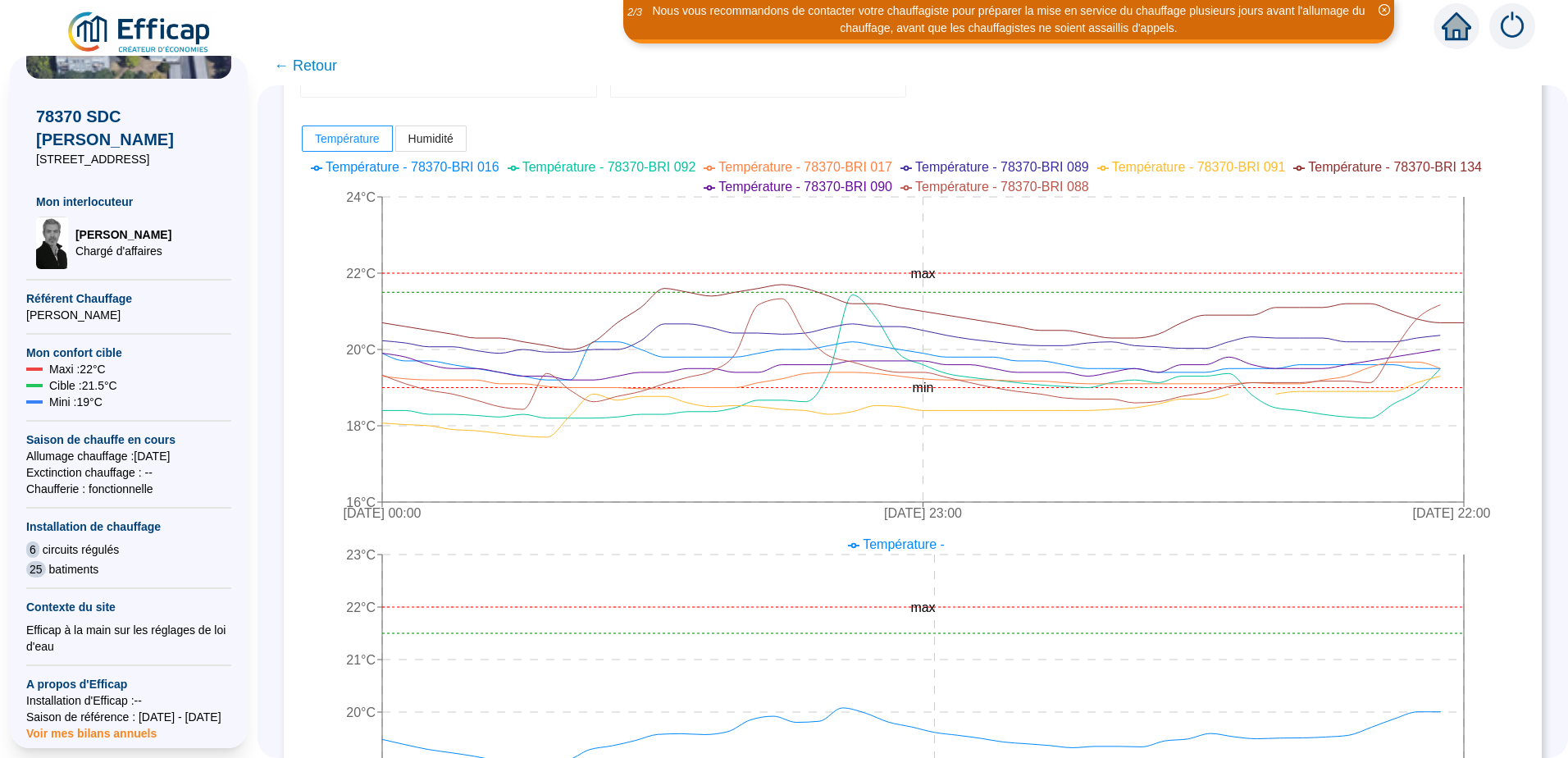
click at [320, 70] on span "← Retour" at bounding box center [305, 65] width 63 height 23
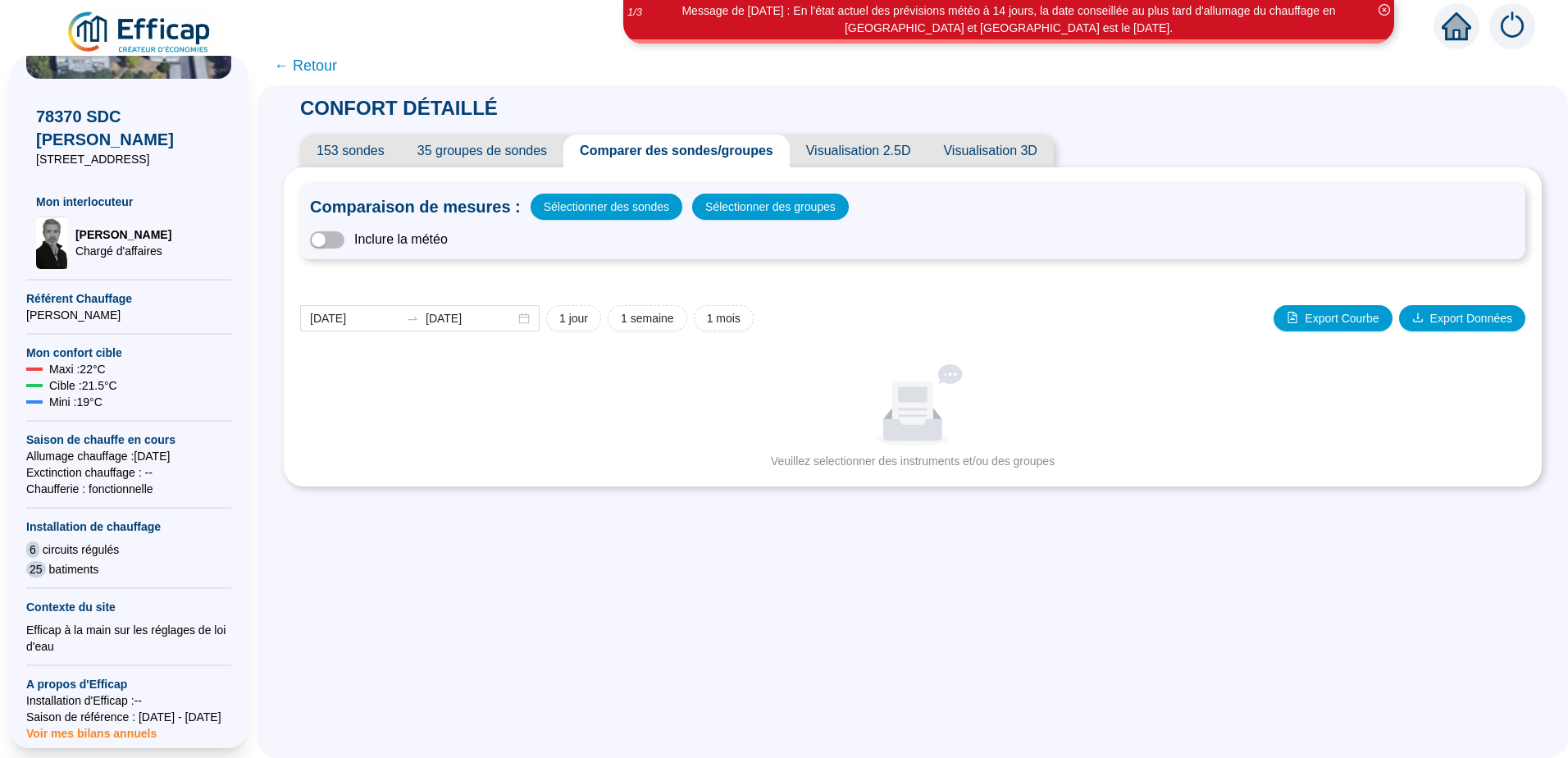
click at [356, 151] on span "153 sondes" at bounding box center [350, 151] width 101 height 33
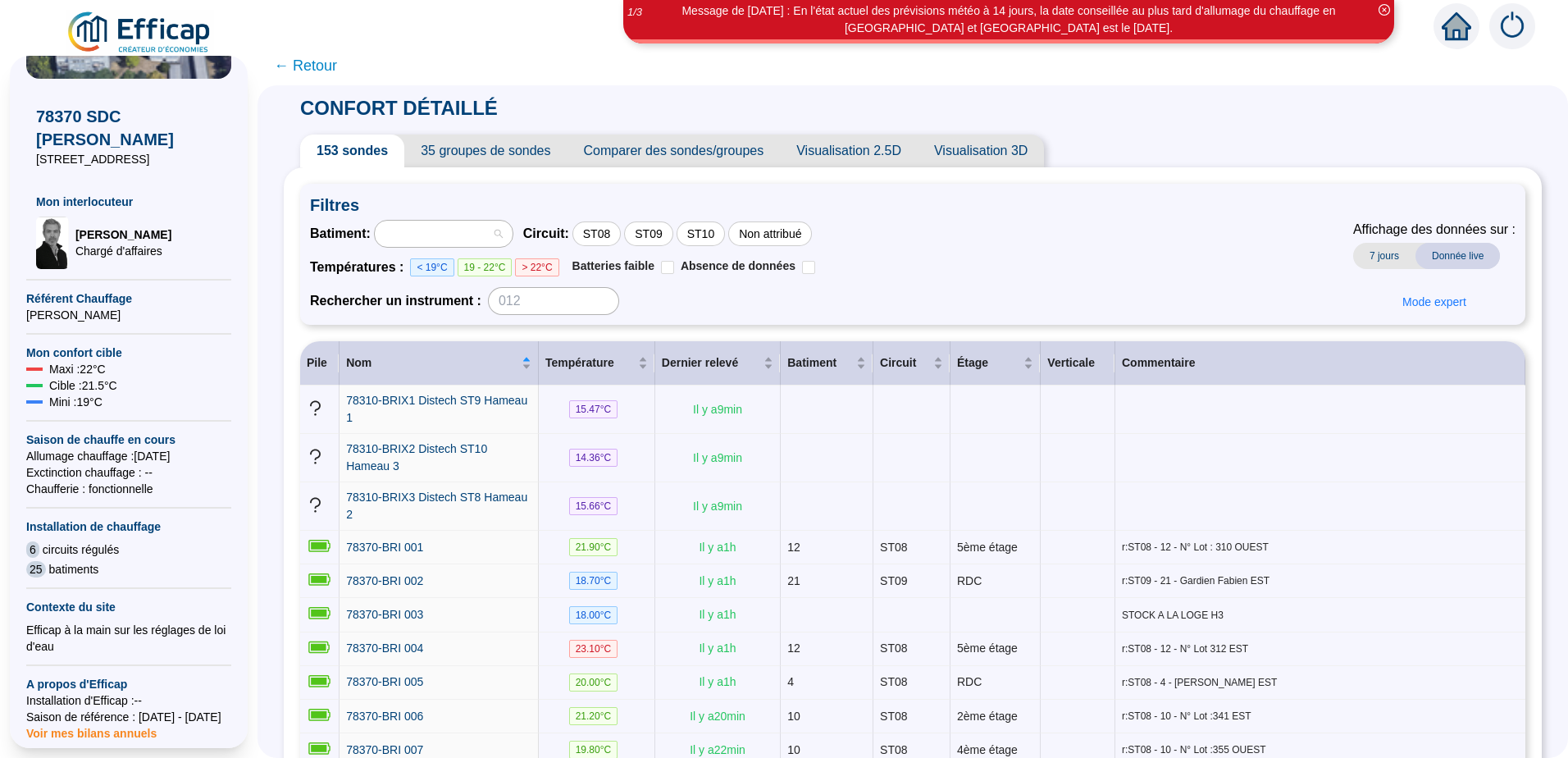
click at [449, 238] on div at bounding box center [435, 233] width 114 height 23
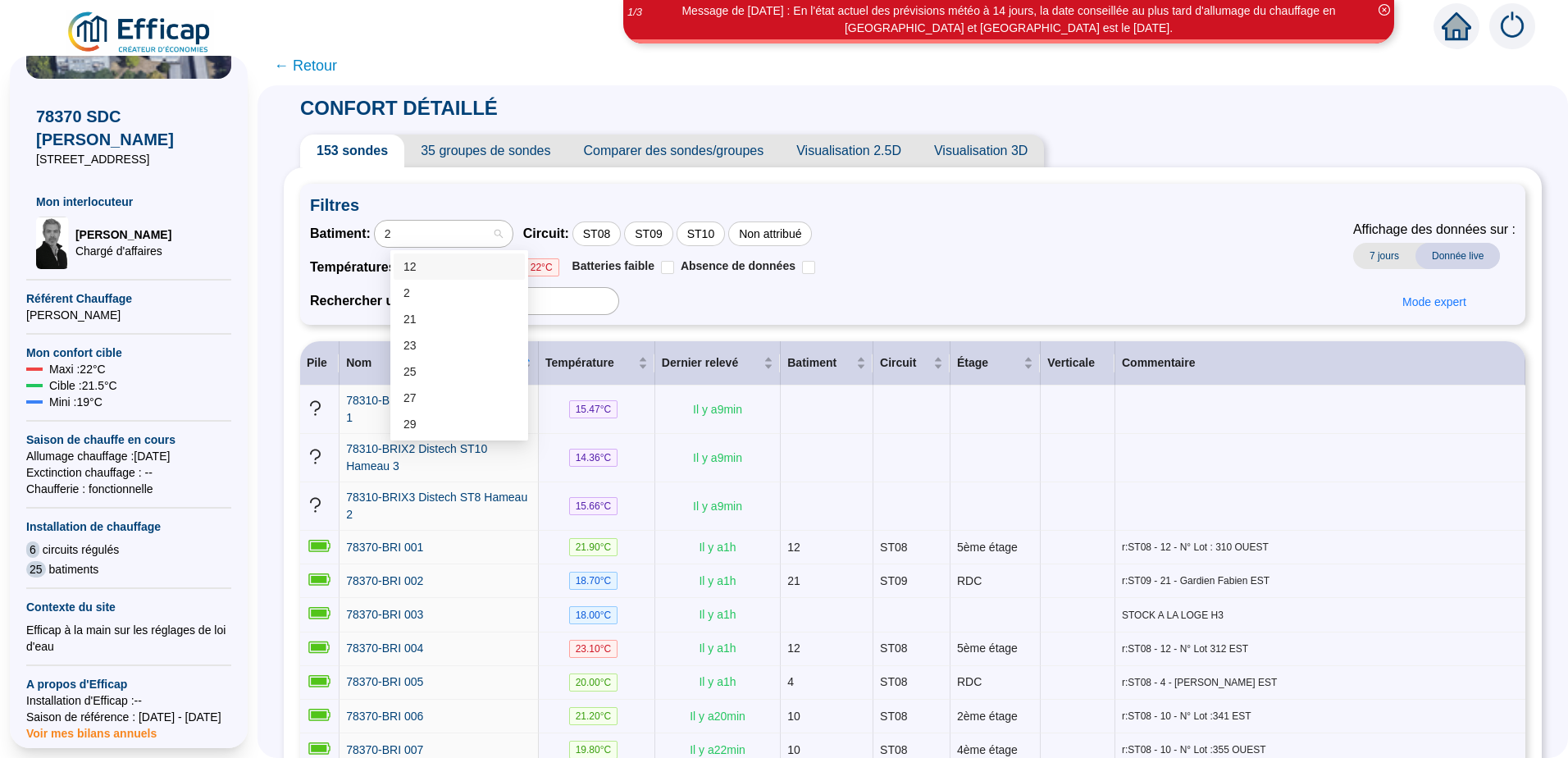
type input "27"
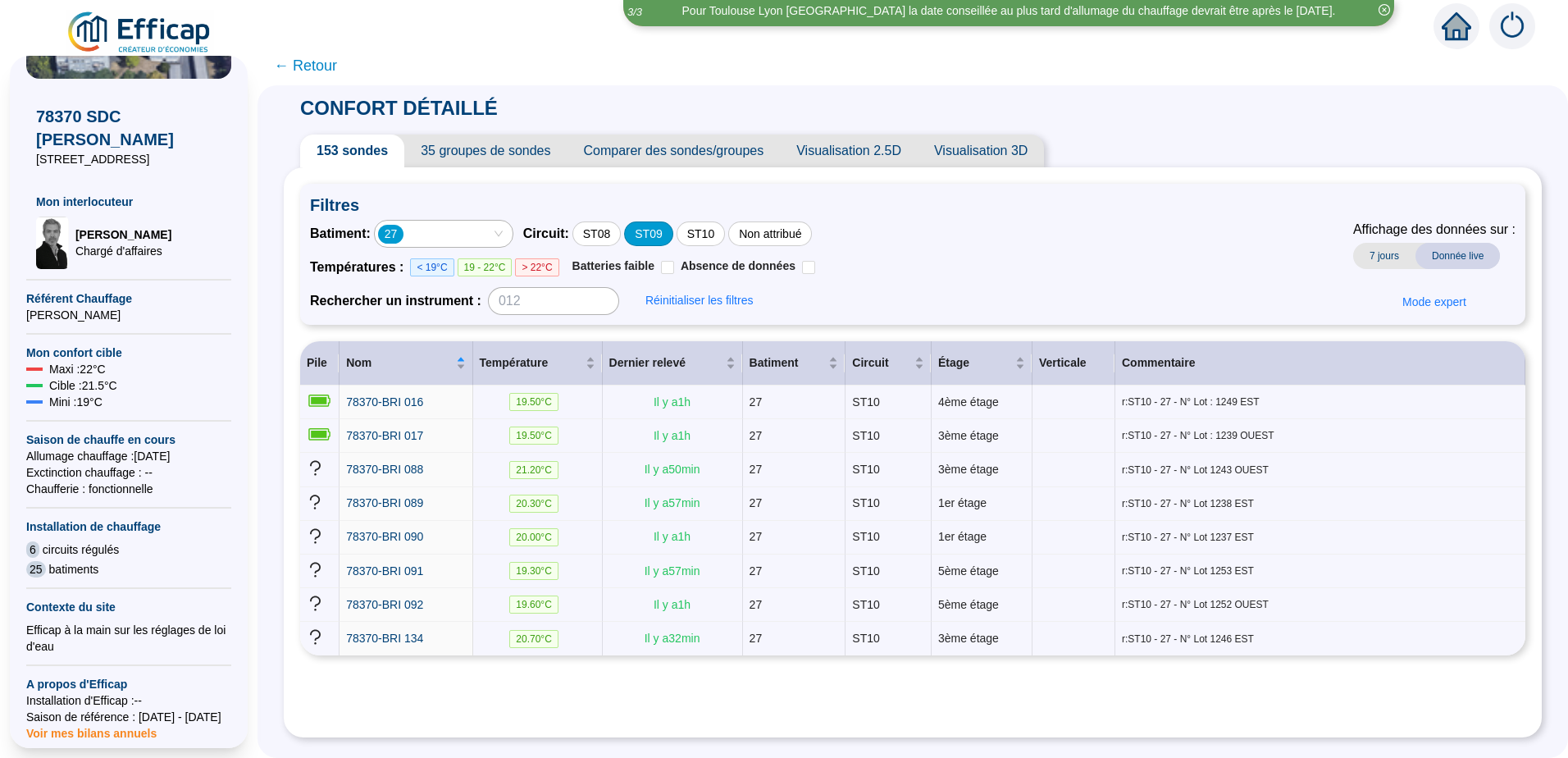
click at [669, 233] on div "ST09" at bounding box center [648, 233] width 48 height 25
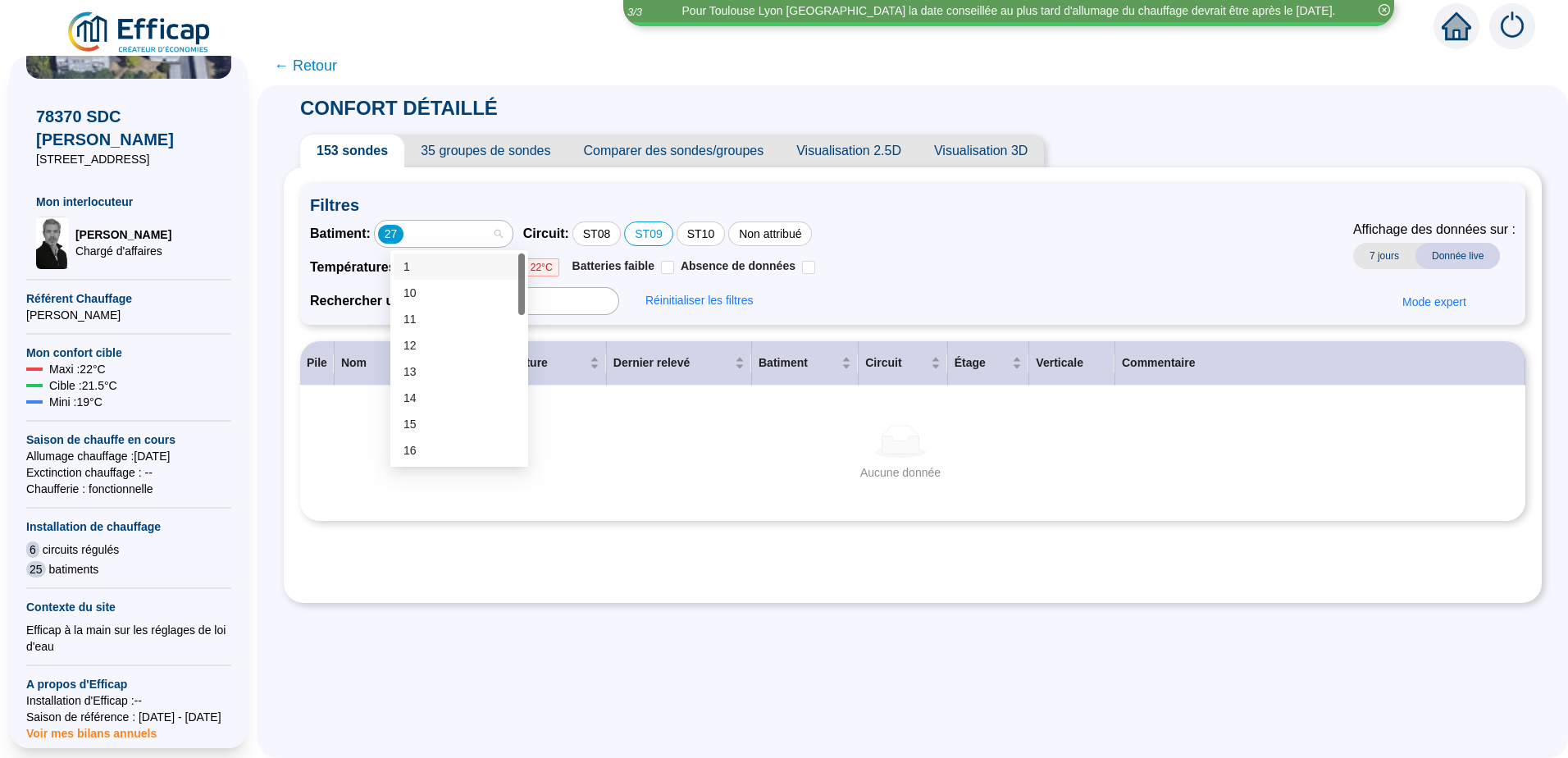
click at [441, 227] on div "27" at bounding box center [435, 233] width 114 height 23
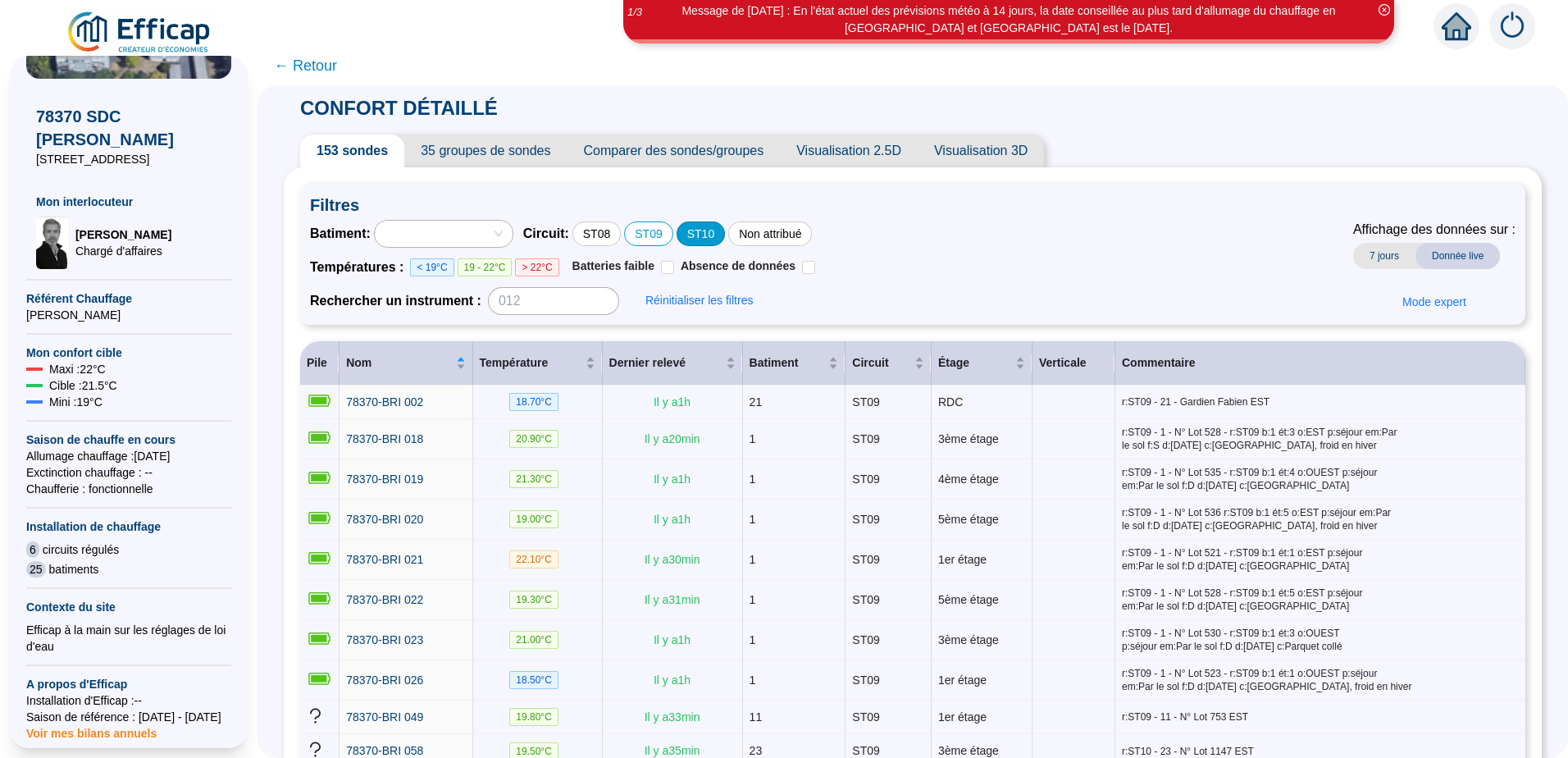
click at [701, 233] on div "ST10" at bounding box center [700, 233] width 48 height 25
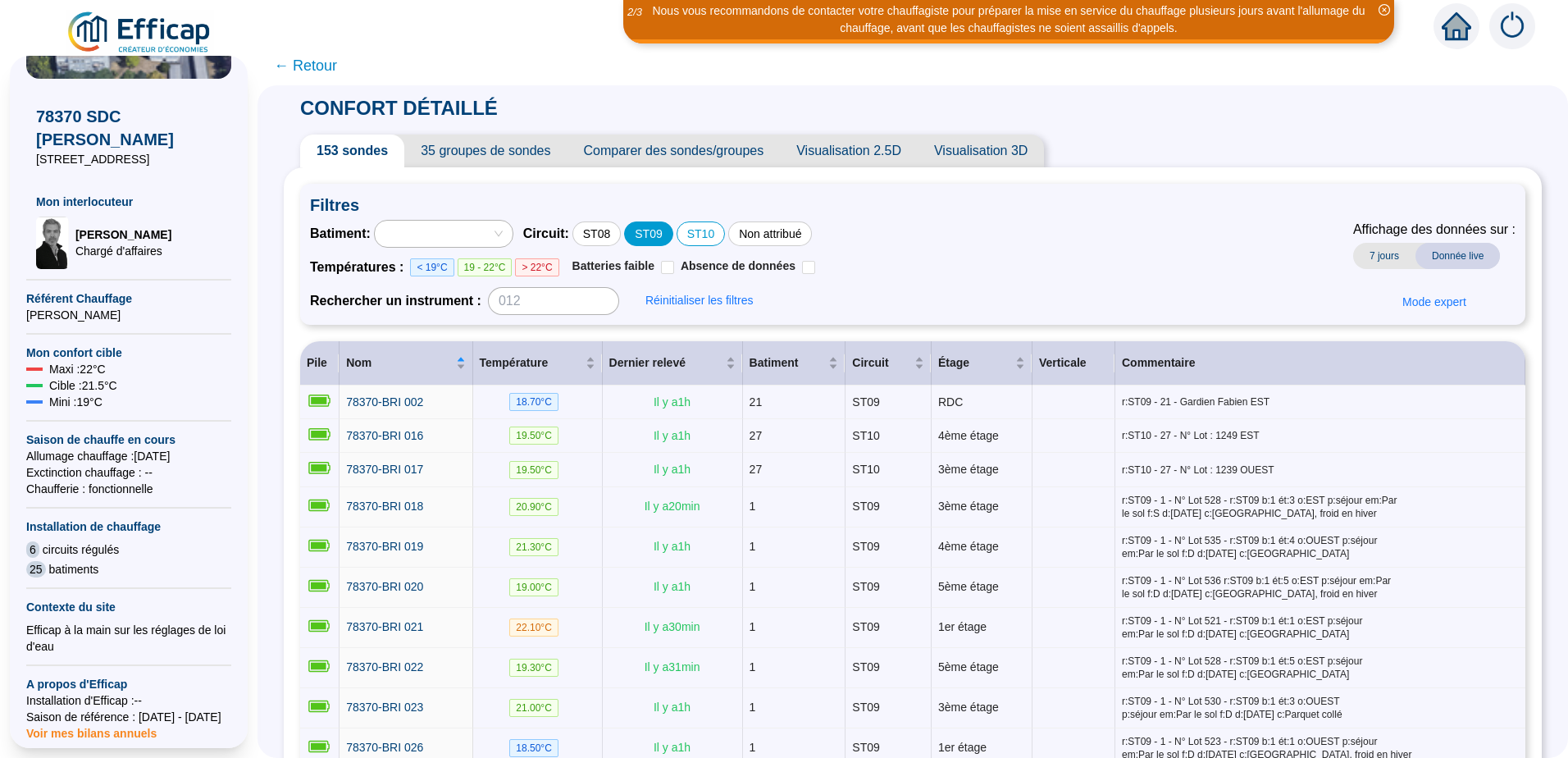
click at [659, 241] on div "ST09" at bounding box center [648, 233] width 48 height 25
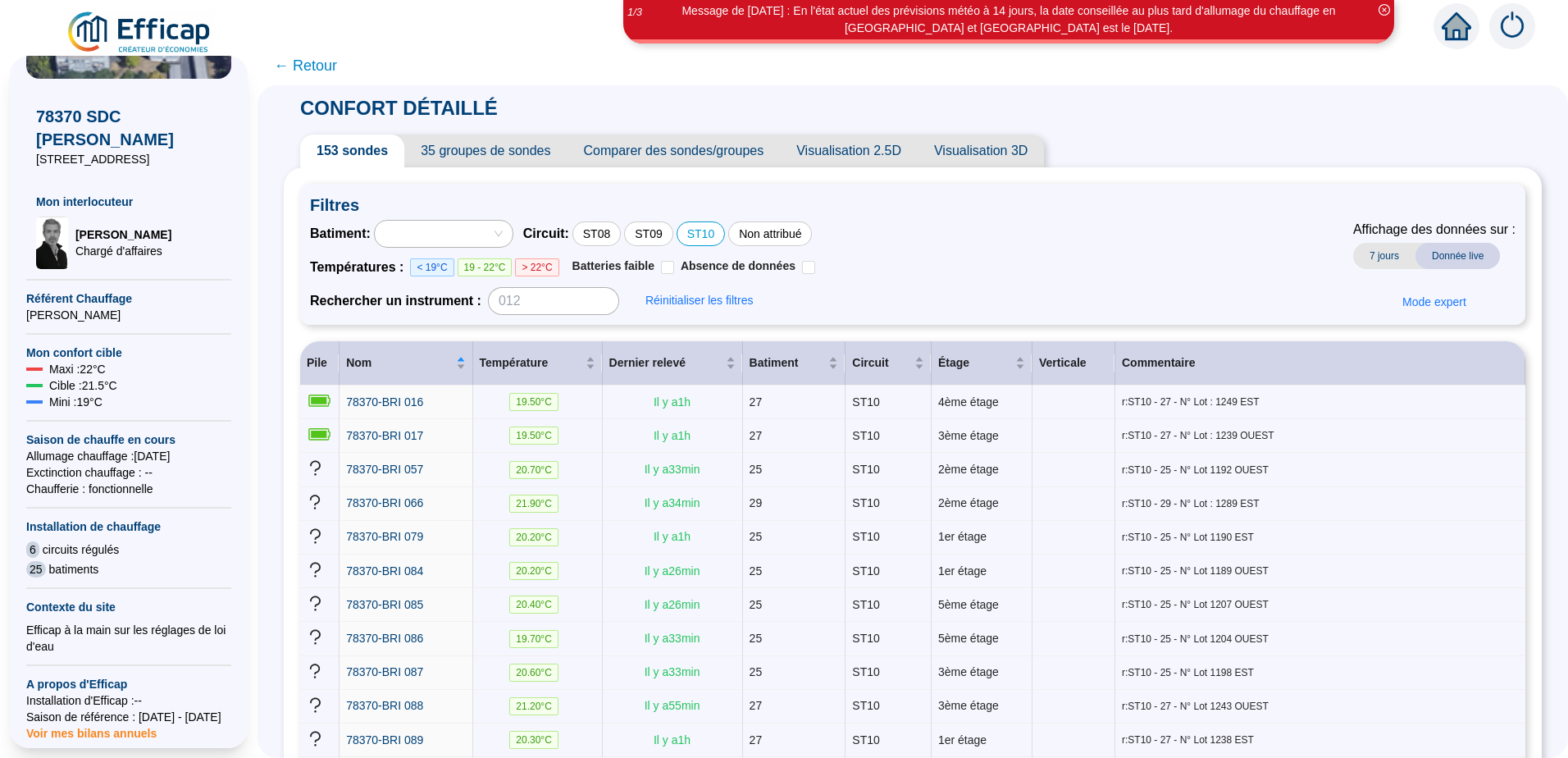
click at [668, 149] on span "Comparer des sondes/groupes" at bounding box center [674, 151] width 213 height 33
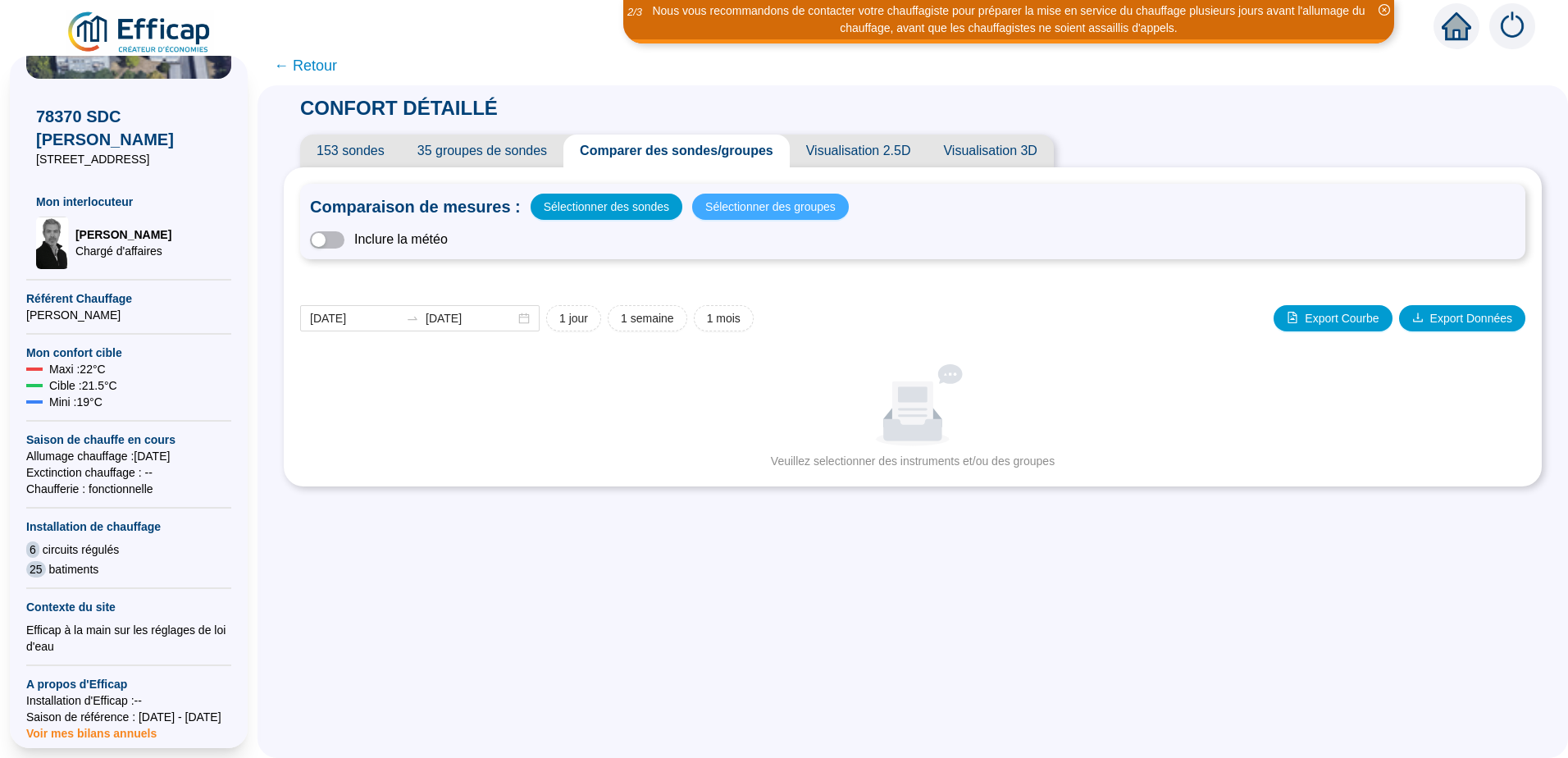
click at [731, 205] on span "Sélectionner des groupes" at bounding box center [770, 206] width 131 height 23
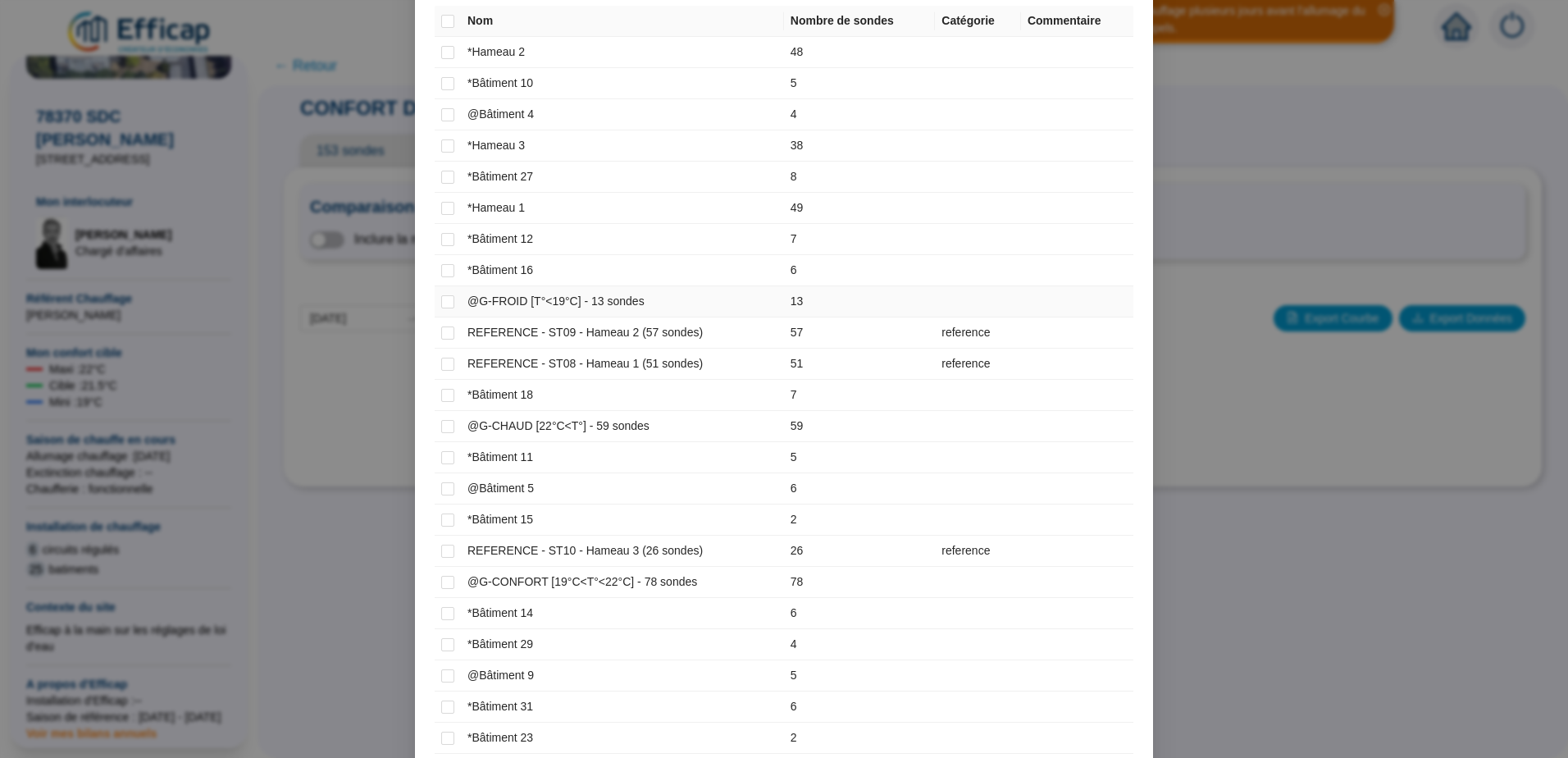
scroll to position [93, 0]
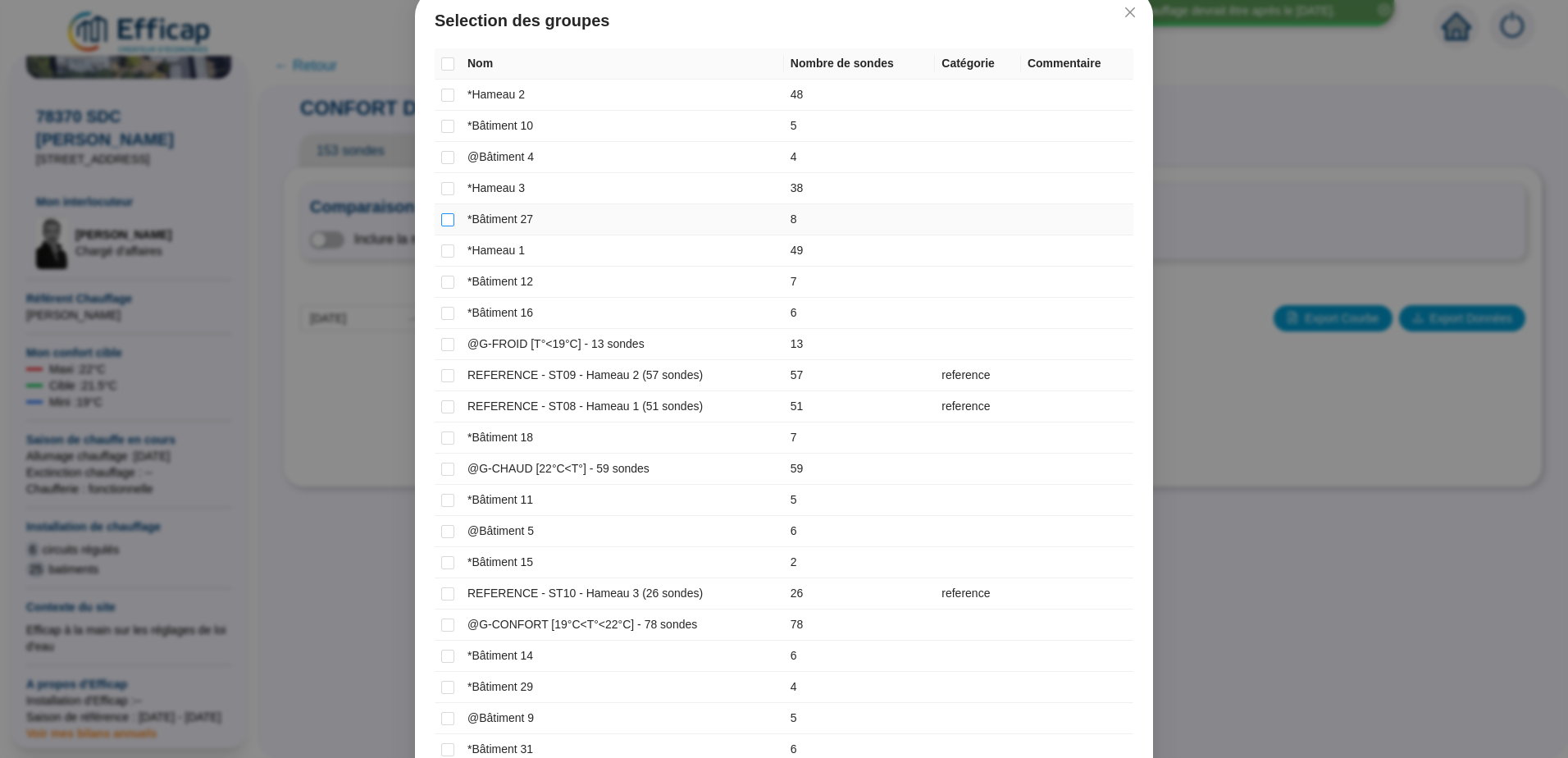
click at [444, 220] on input "checkbox" at bounding box center [447, 219] width 13 height 13
checkbox input "true"
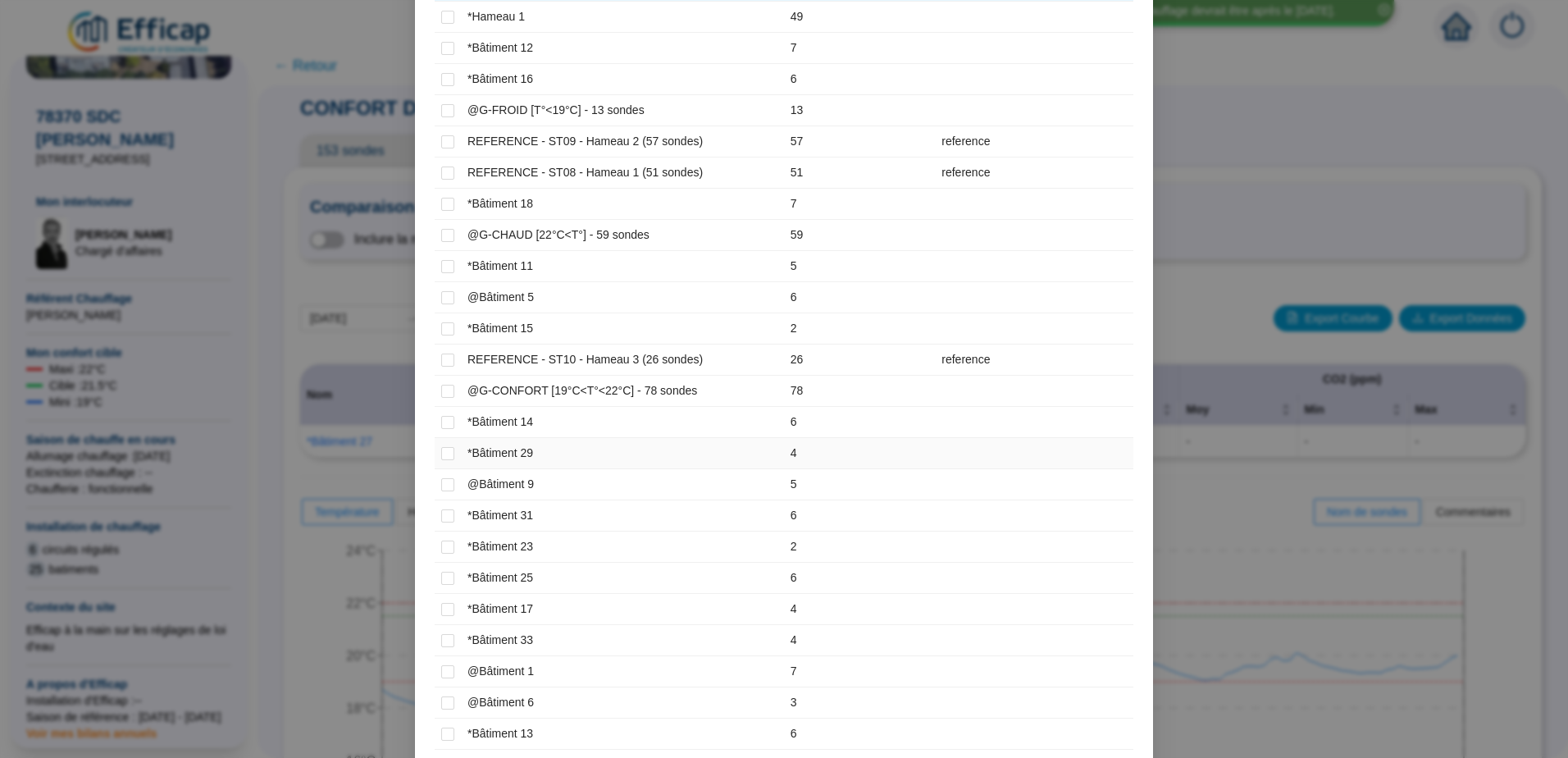
scroll to position [339, 0]
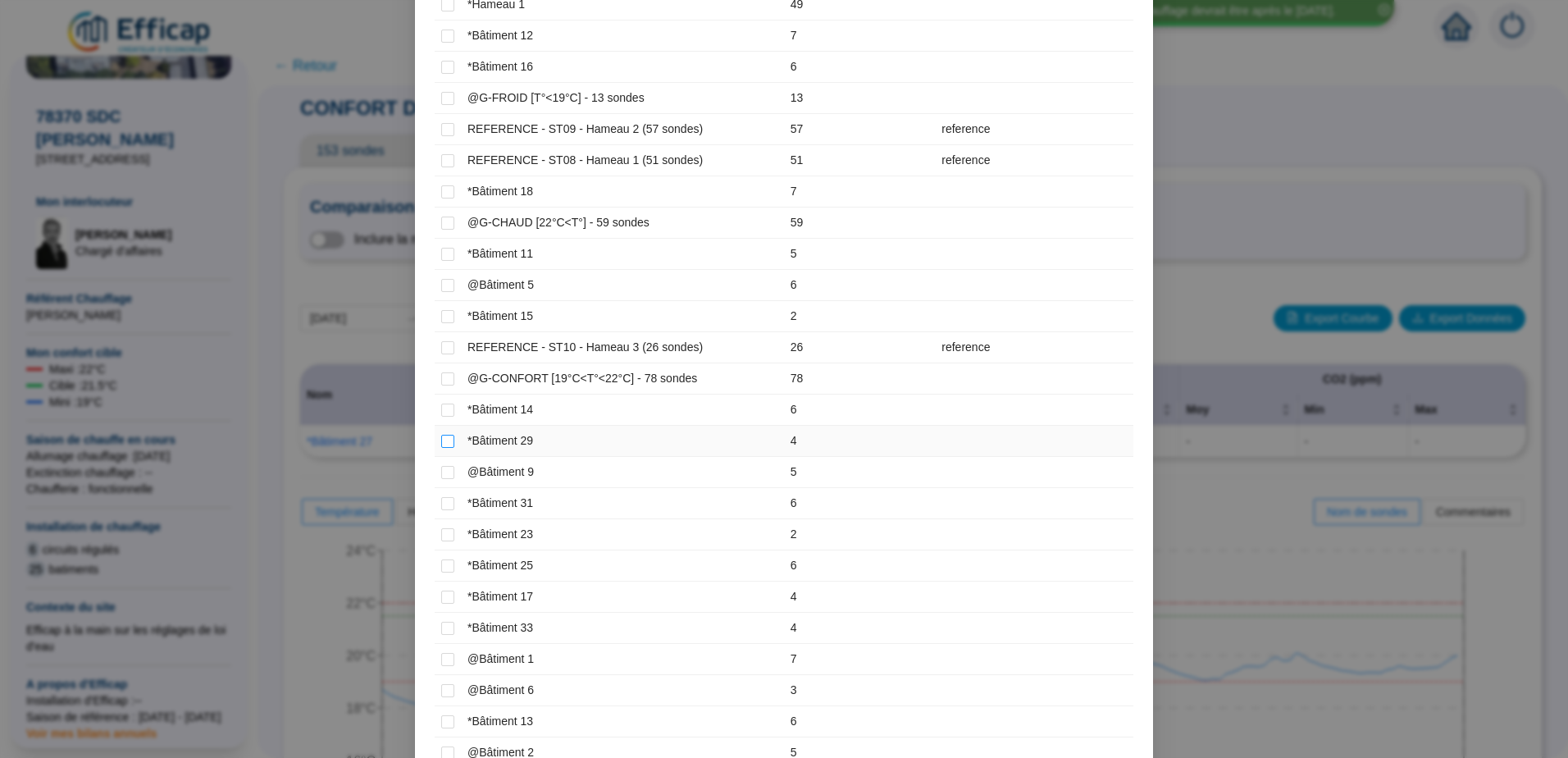
click at [441, 440] on input "checkbox" at bounding box center [447, 441] width 13 height 13
checkbox input "true"
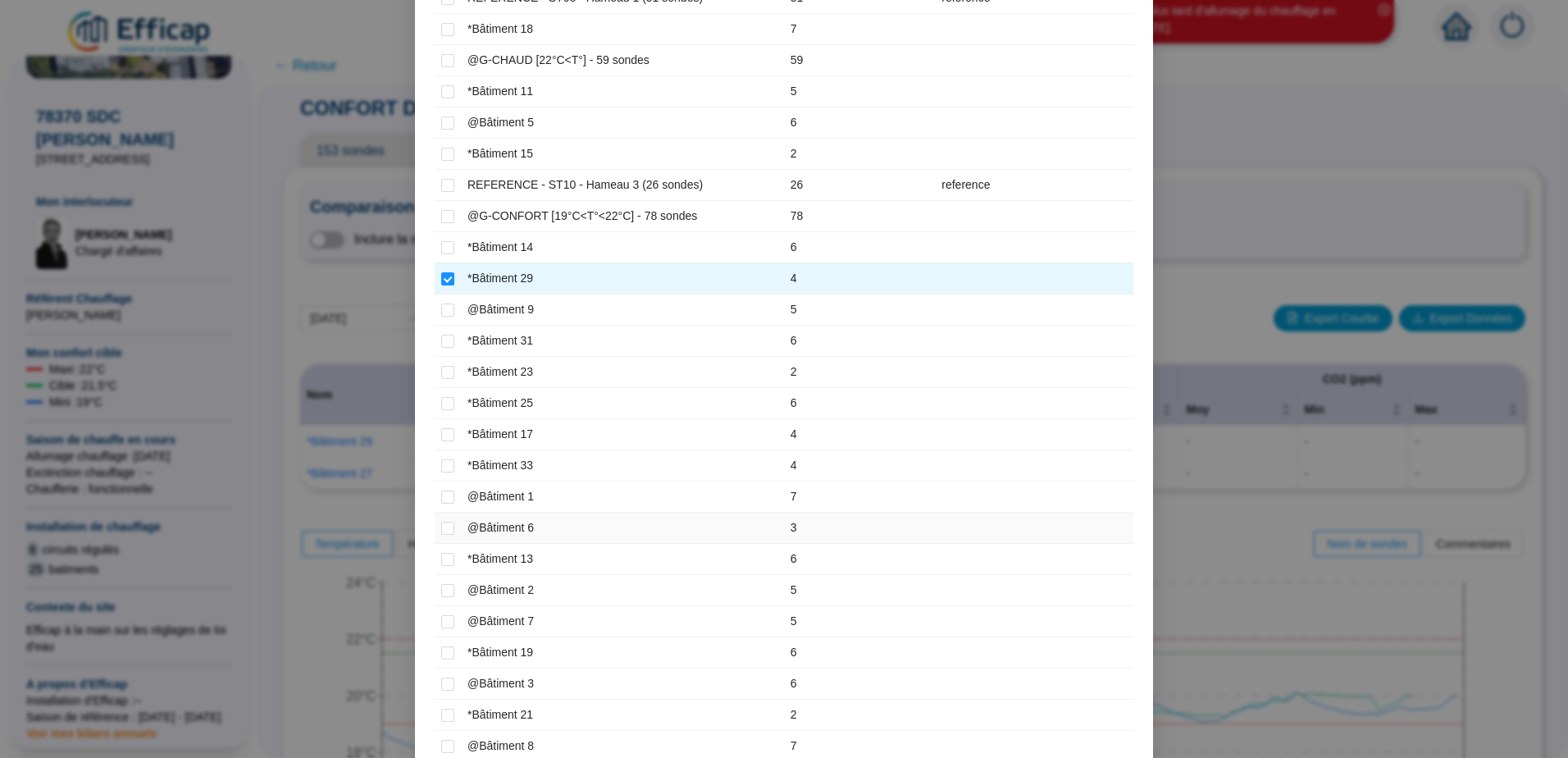
scroll to position [503, 0]
click at [441, 400] on input "checkbox" at bounding box center [447, 401] width 13 height 13
checkbox input "true"
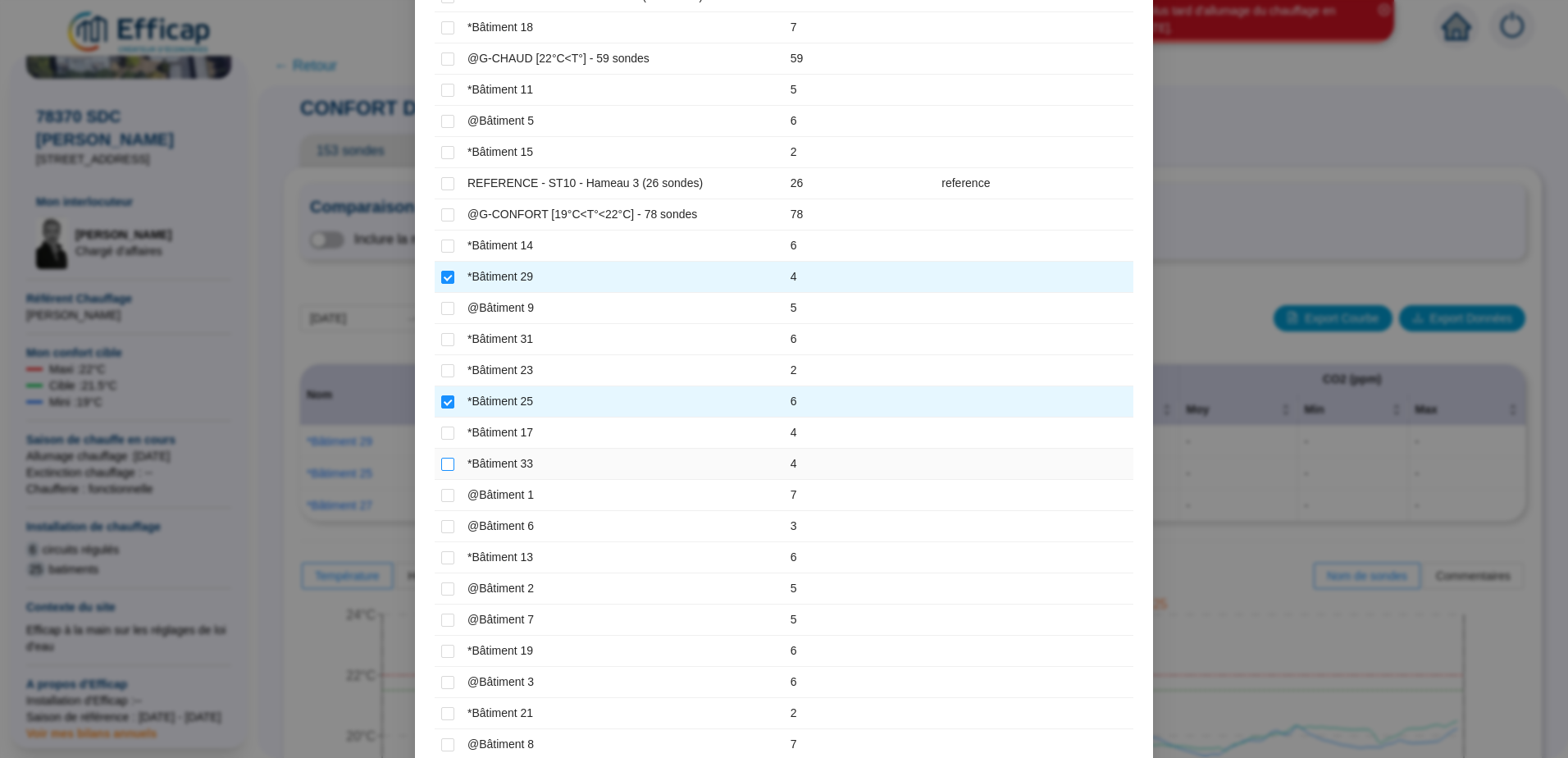
click at [445, 468] on input "checkbox" at bounding box center [447, 463] width 13 height 13
checkbox input "true"
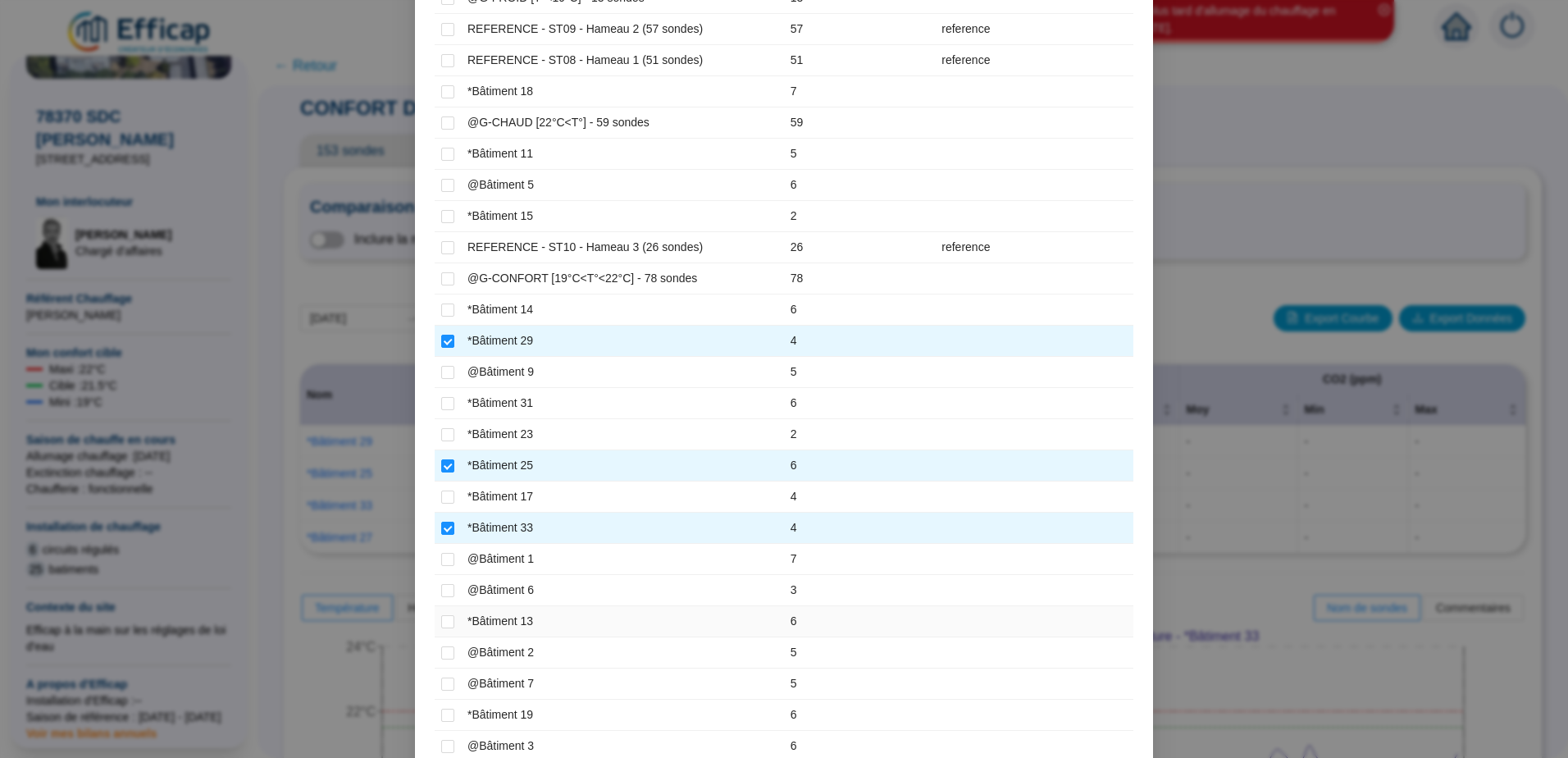
scroll to position [421, 0]
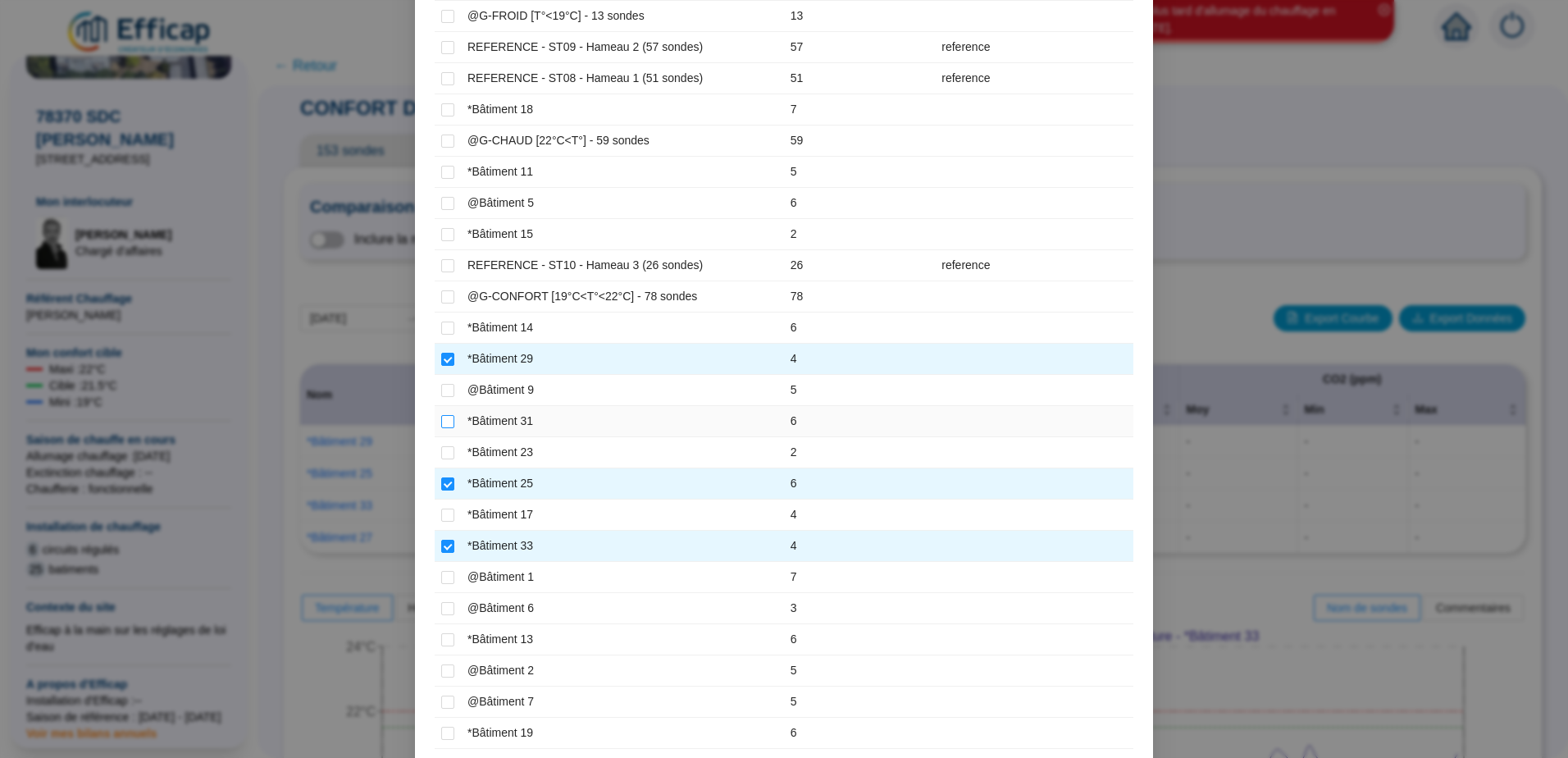
click at [443, 421] on input "checkbox" at bounding box center [447, 421] width 13 height 13
checkbox input "true"
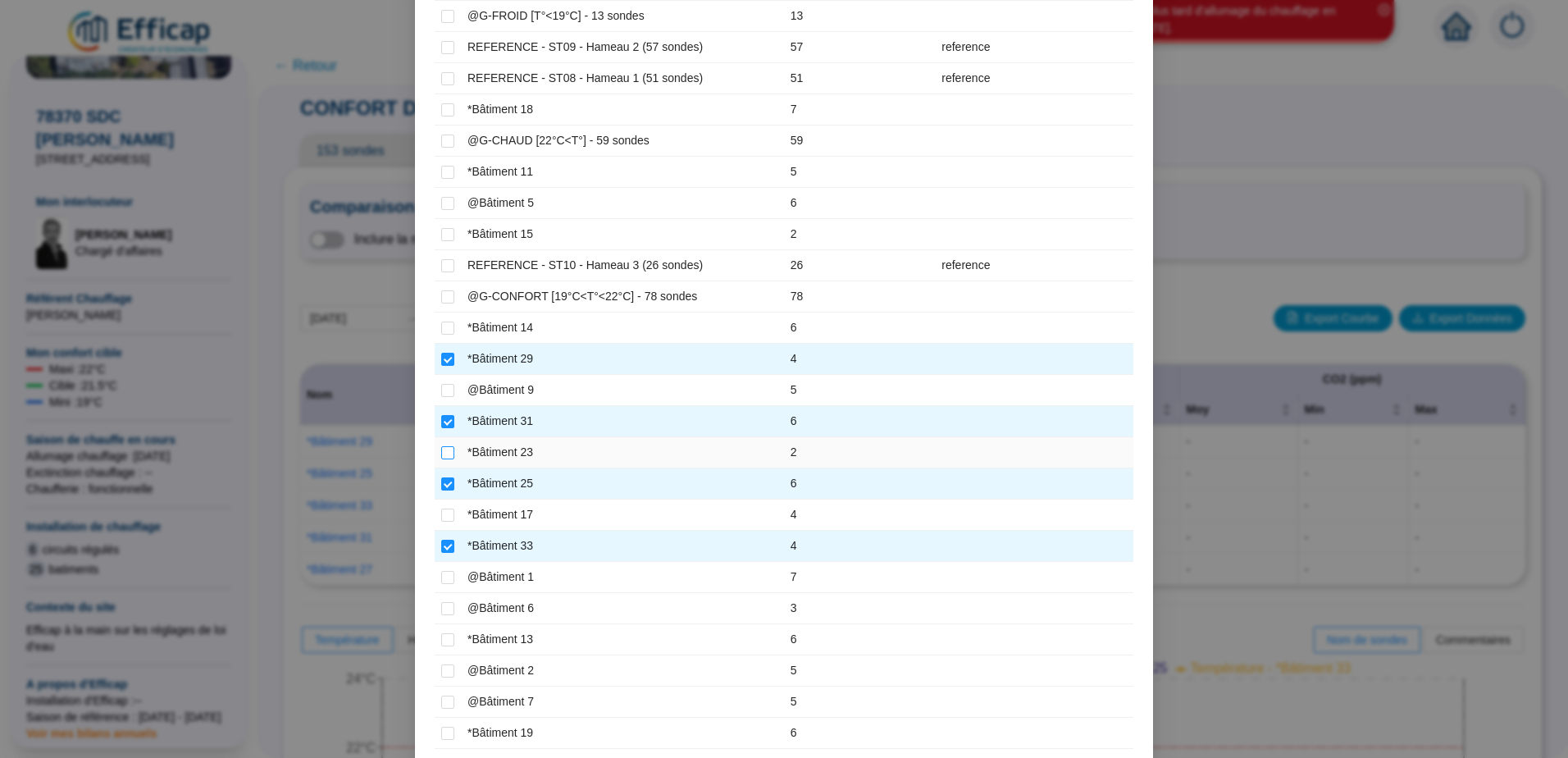
click at [441, 452] on input "checkbox" at bounding box center [447, 452] width 13 height 13
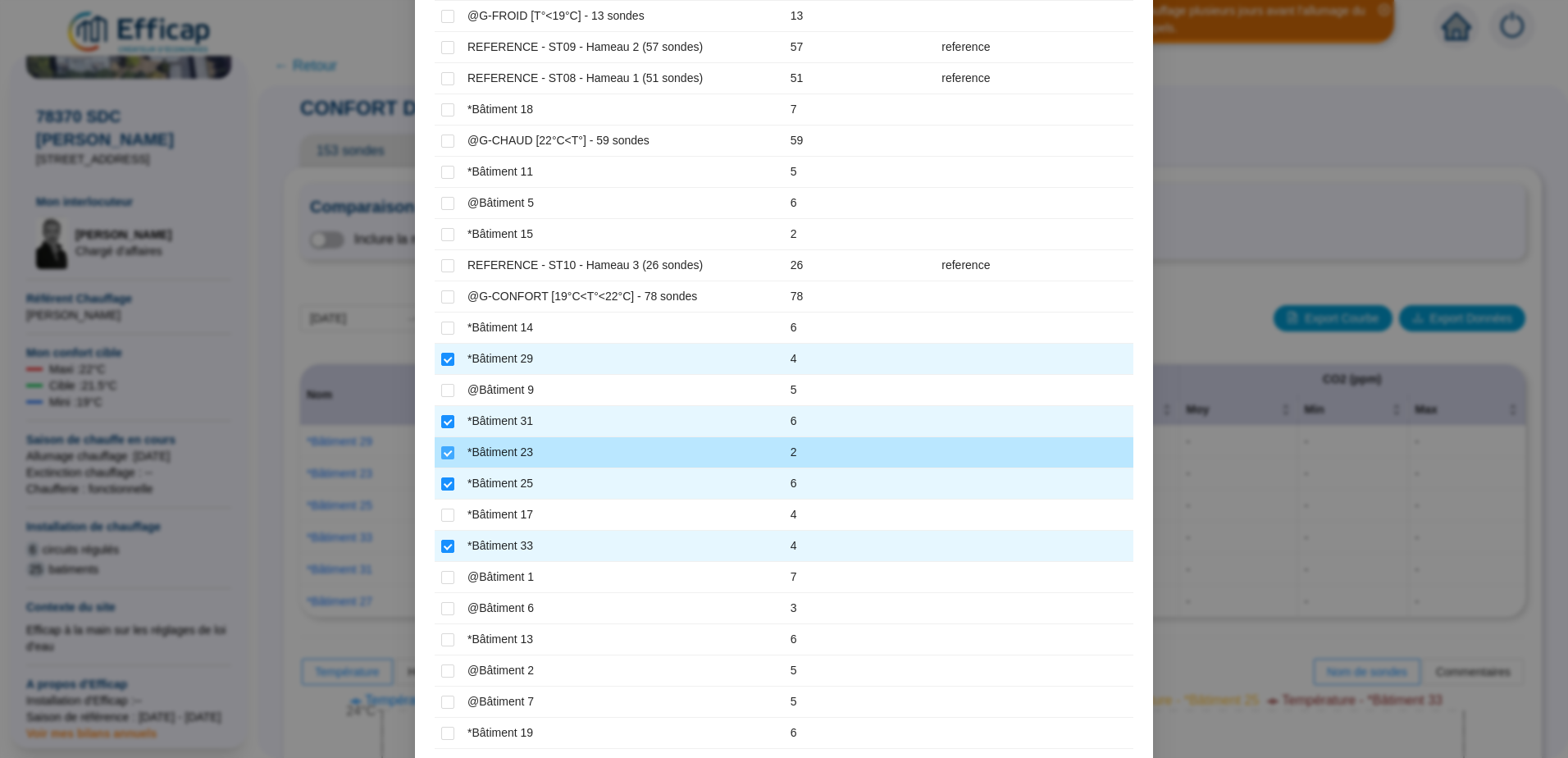
click at [441, 455] on input "checkbox" at bounding box center [447, 452] width 13 height 13
checkbox input "false"
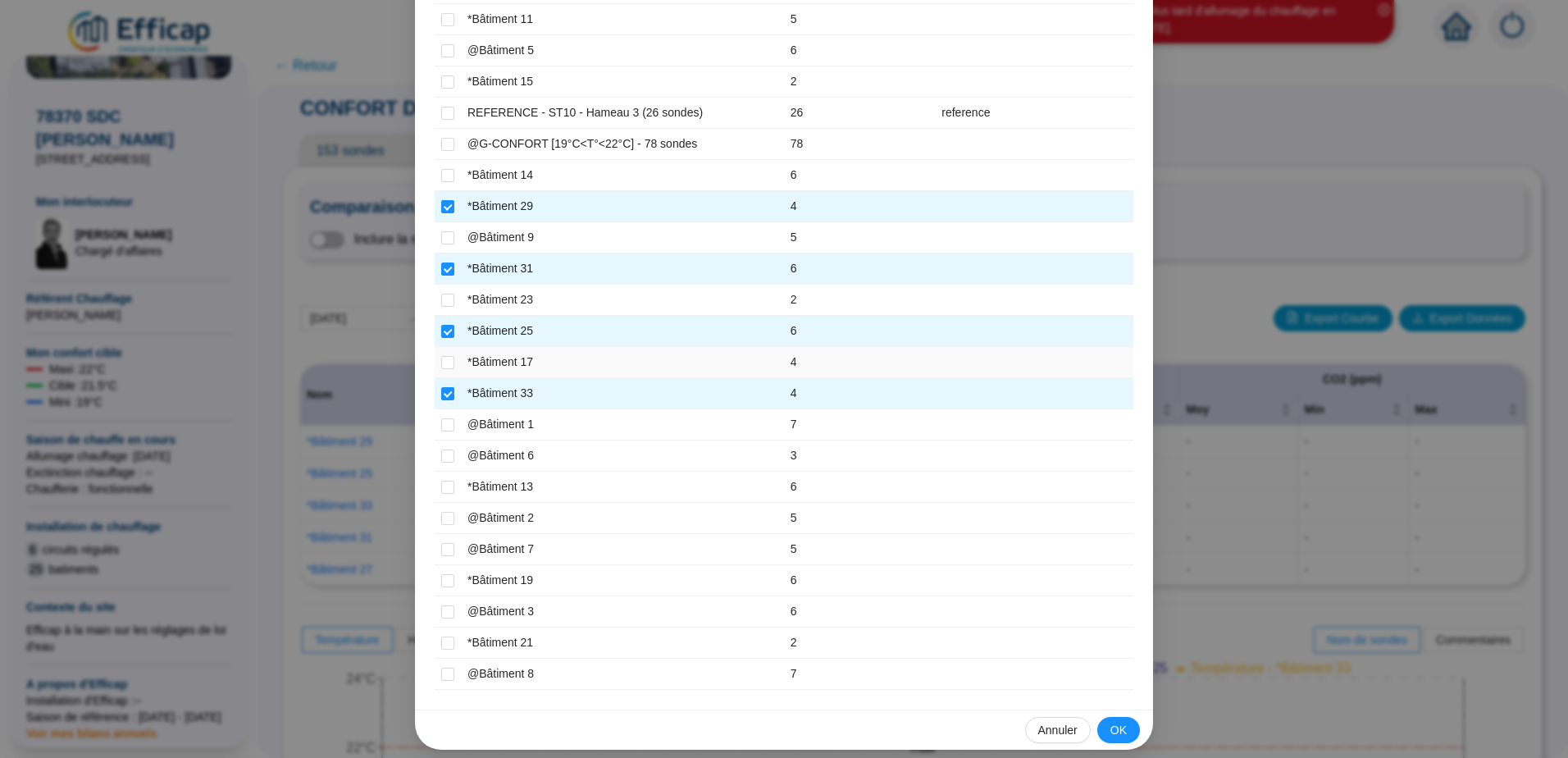
scroll to position [575, 0]
click at [1112, 727] on span "OK" at bounding box center [1118, 730] width 16 height 17
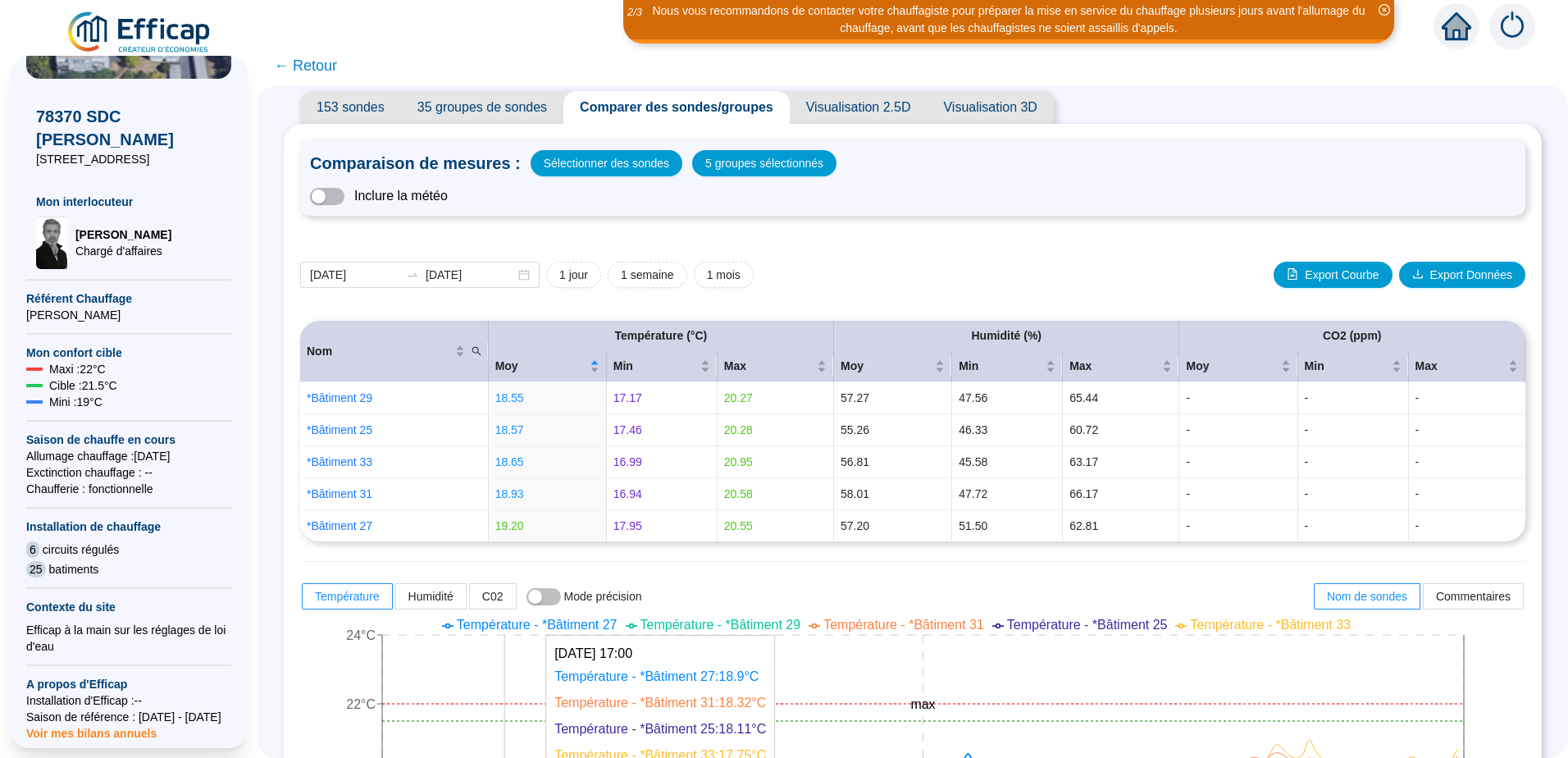
scroll to position [0, 0]
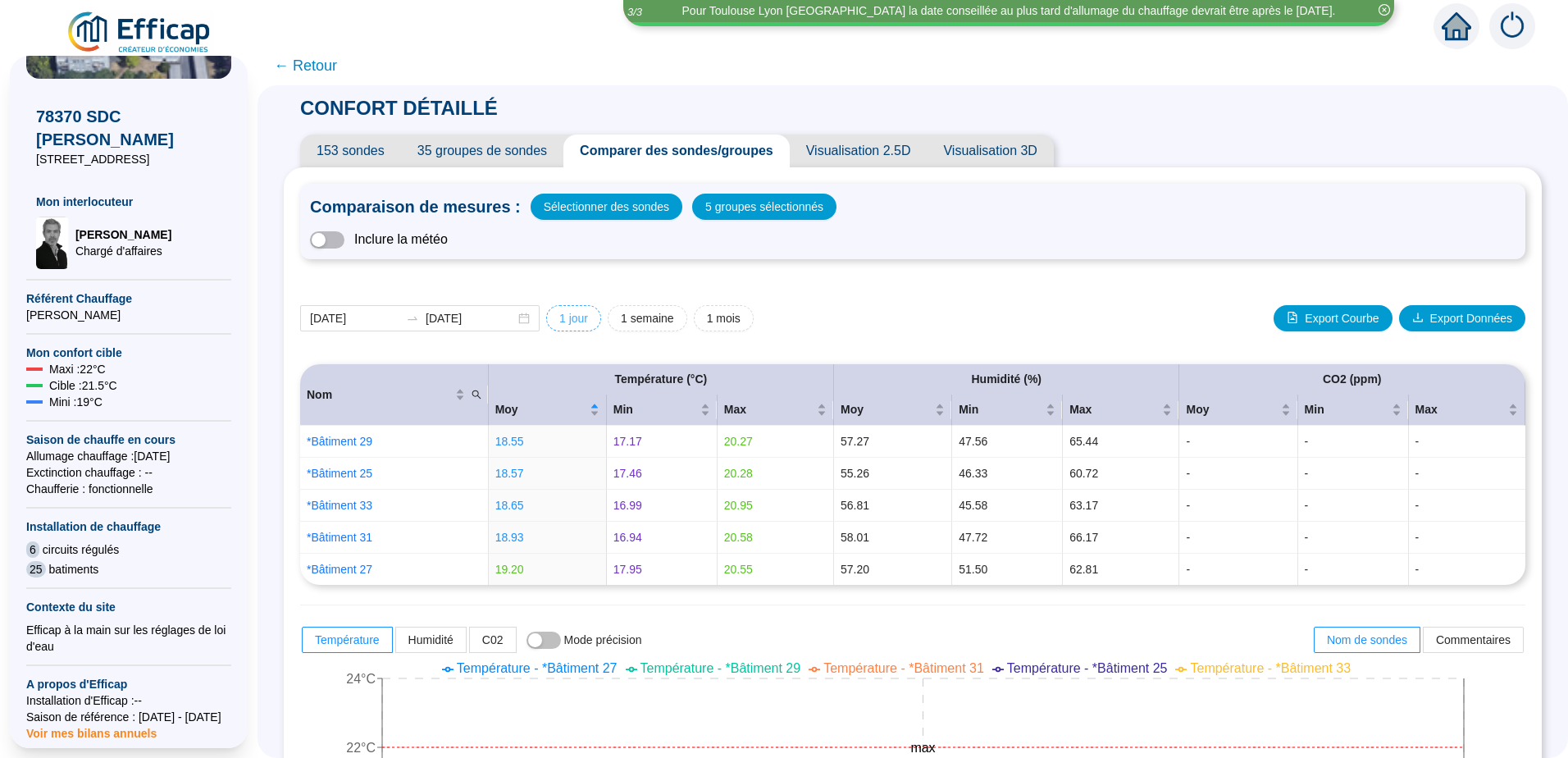
click at [588, 314] on span "1 jour" at bounding box center [574, 318] width 29 height 17
type input "[DATE]"
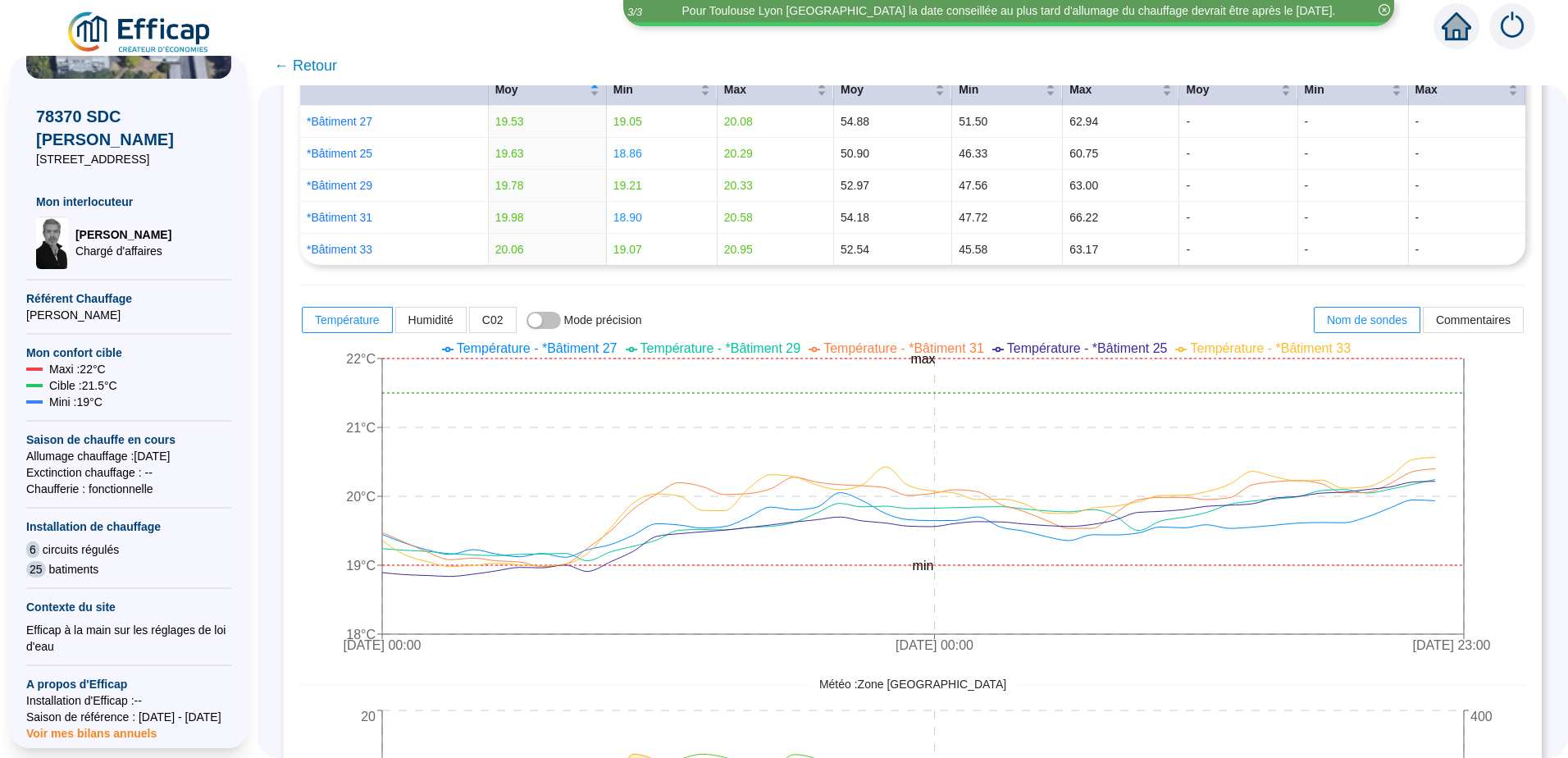
scroll to position [328, 0]
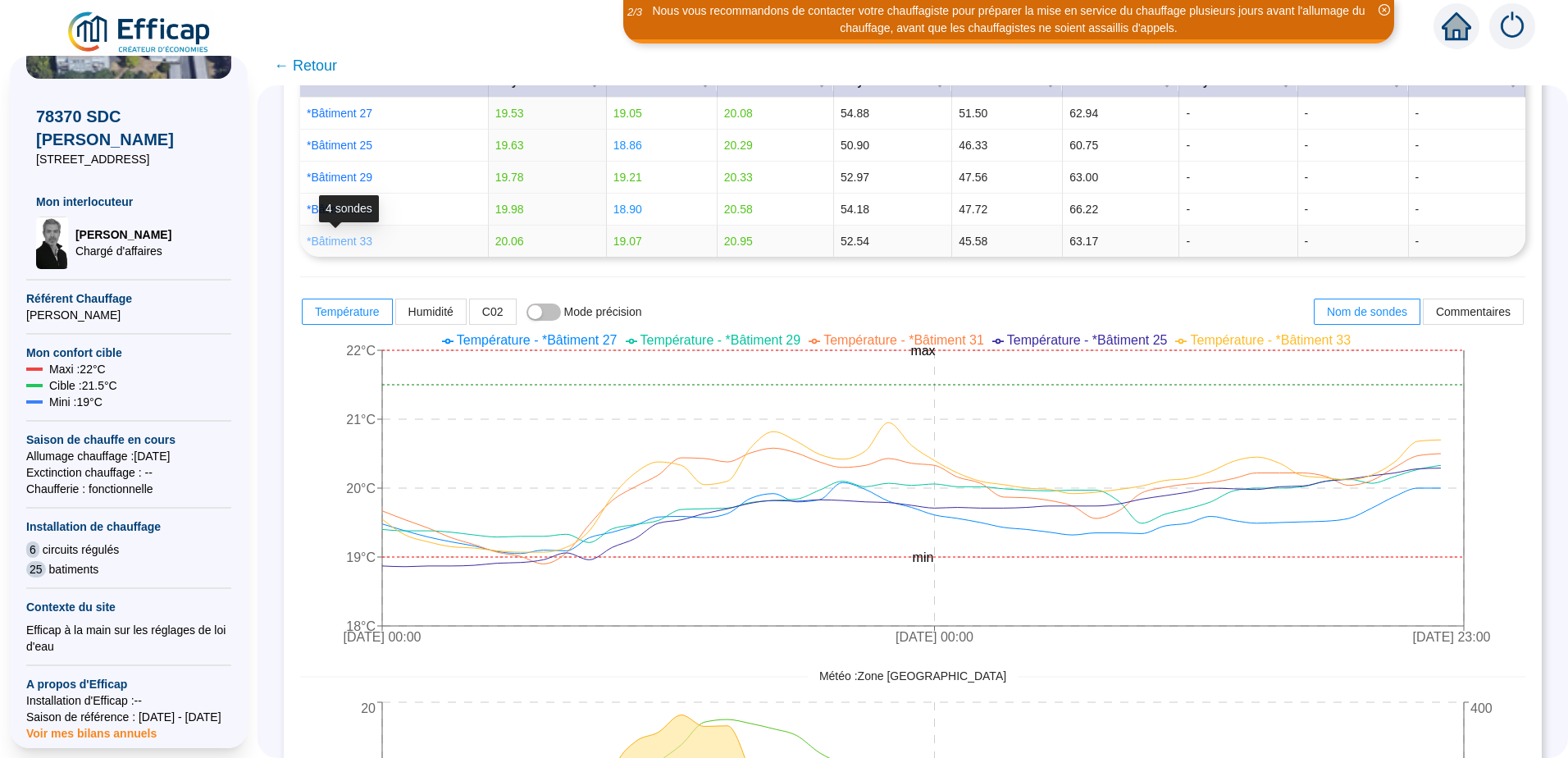
click at [346, 244] on link "*Bâtiment 33" at bounding box center [339, 240] width 65 height 13
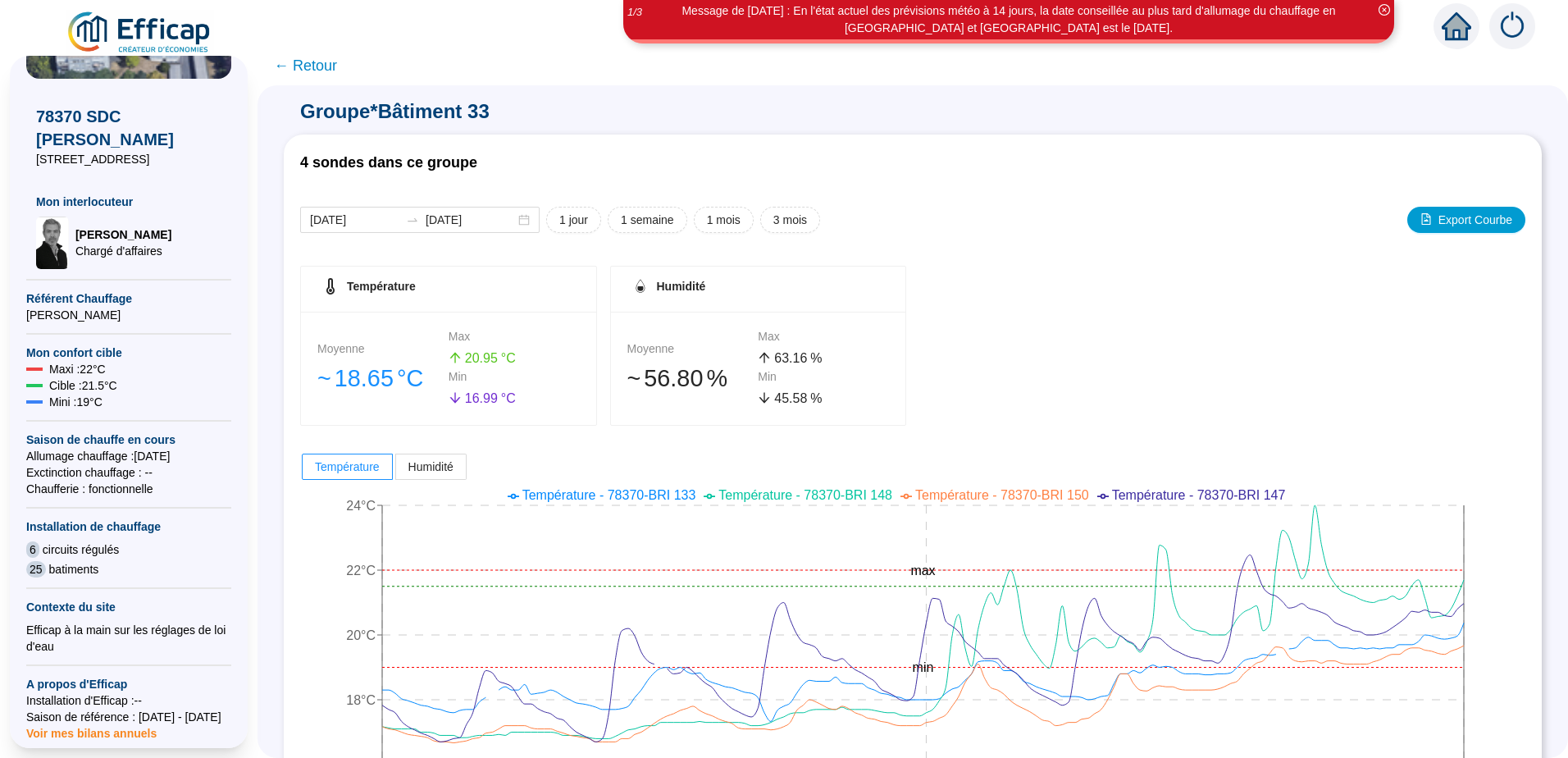
click at [314, 68] on span "← Retour" at bounding box center [305, 65] width 63 height 23
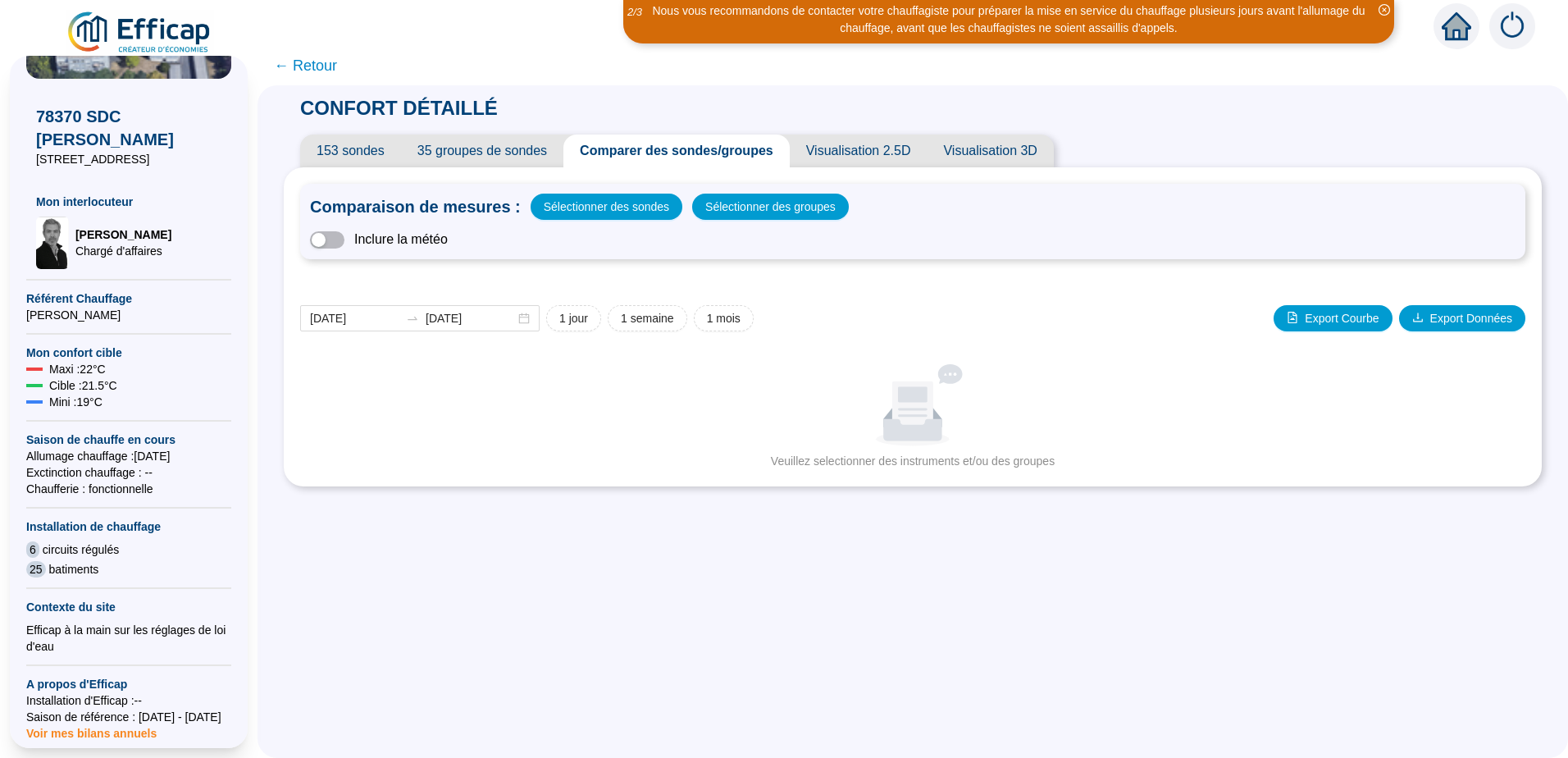
click at [291, 68] on span "← Retour" at bounding box center [305, 65] width 63 height 23
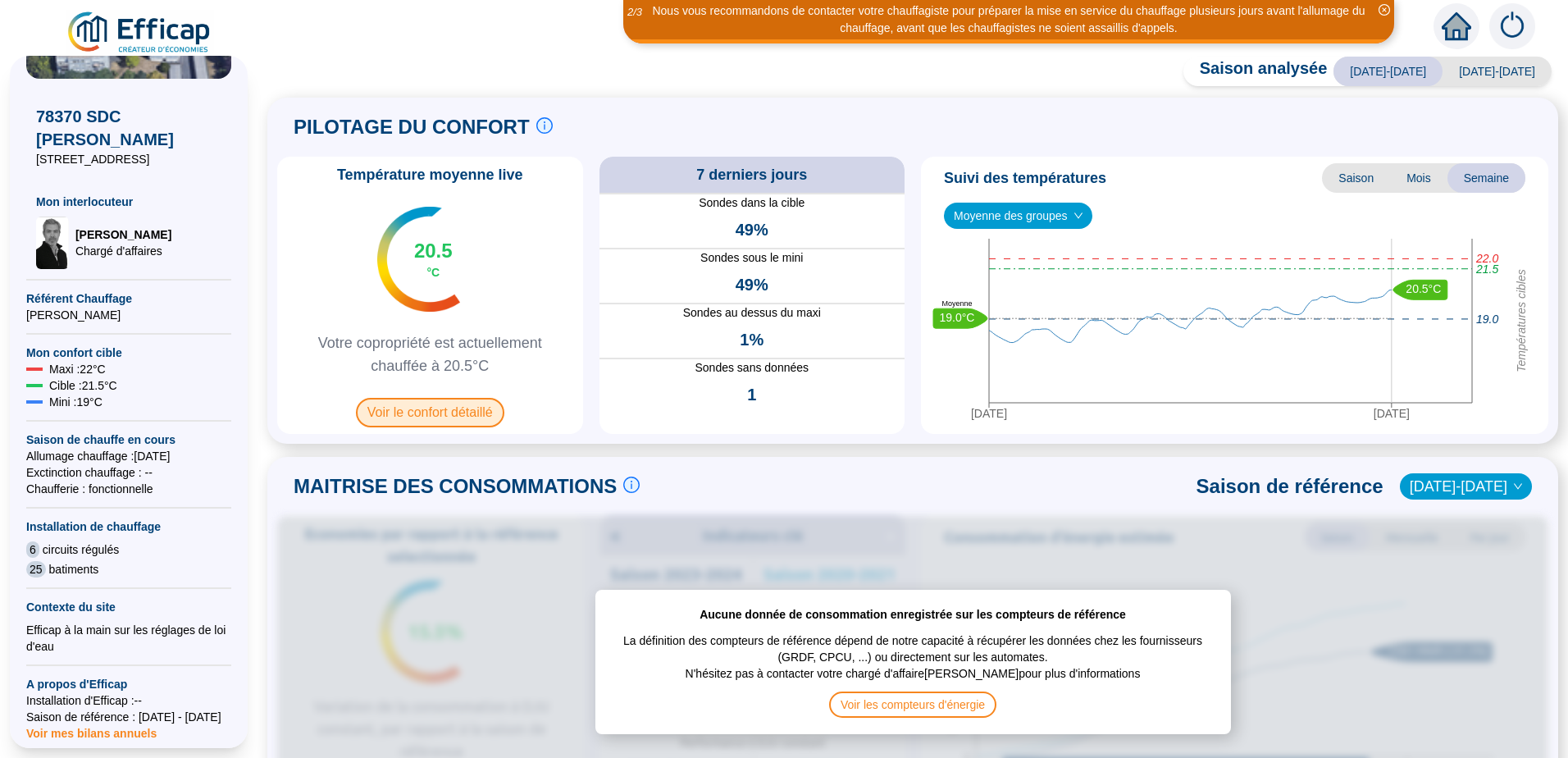
click at [472, 415] on span "Voir le confort détaillé" at bounding box center [430, 413] width 148 height 30
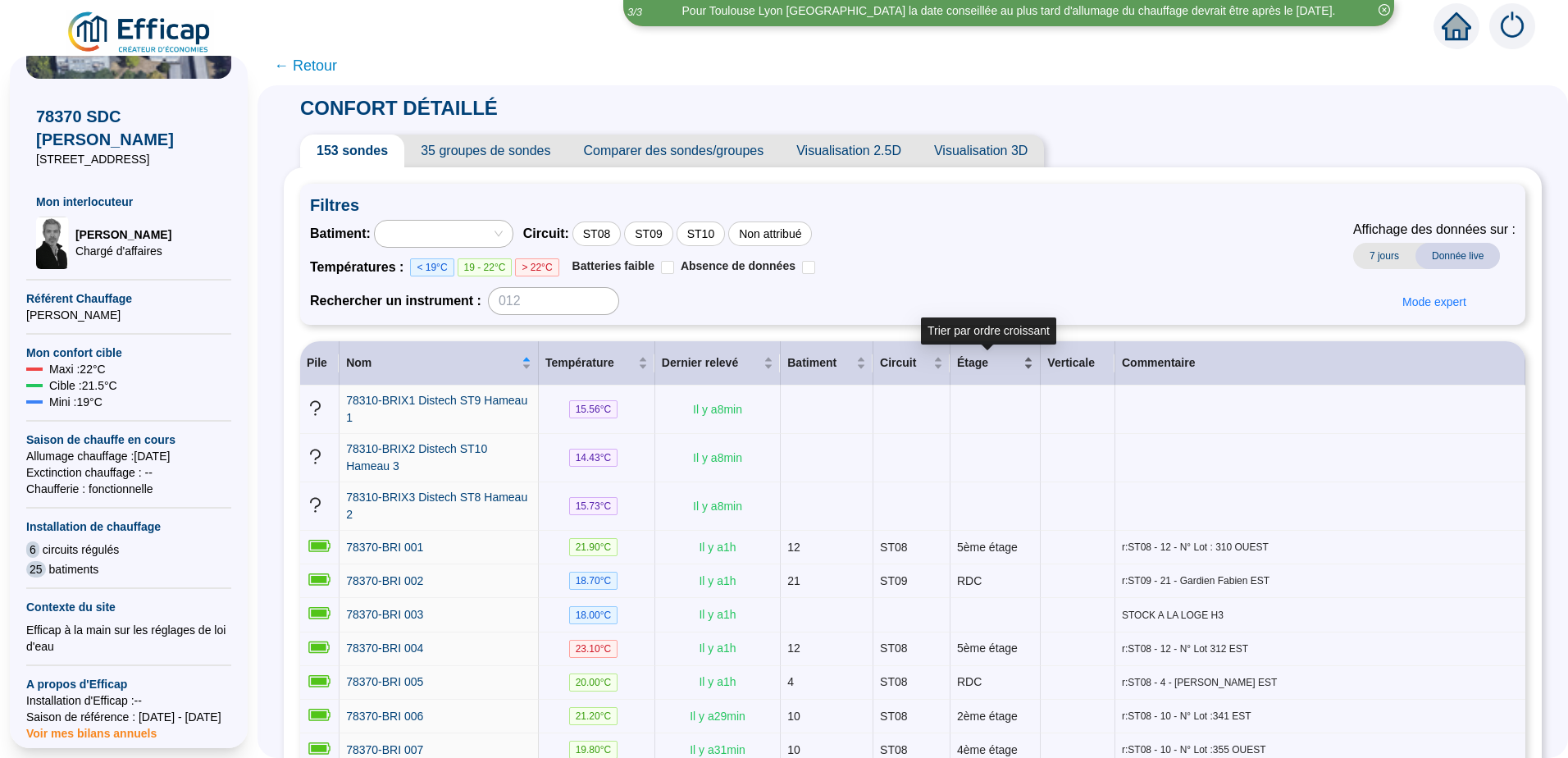
click at [1018, 367] on div "Étage" at bounding box center [995, 363] width 76 height 17
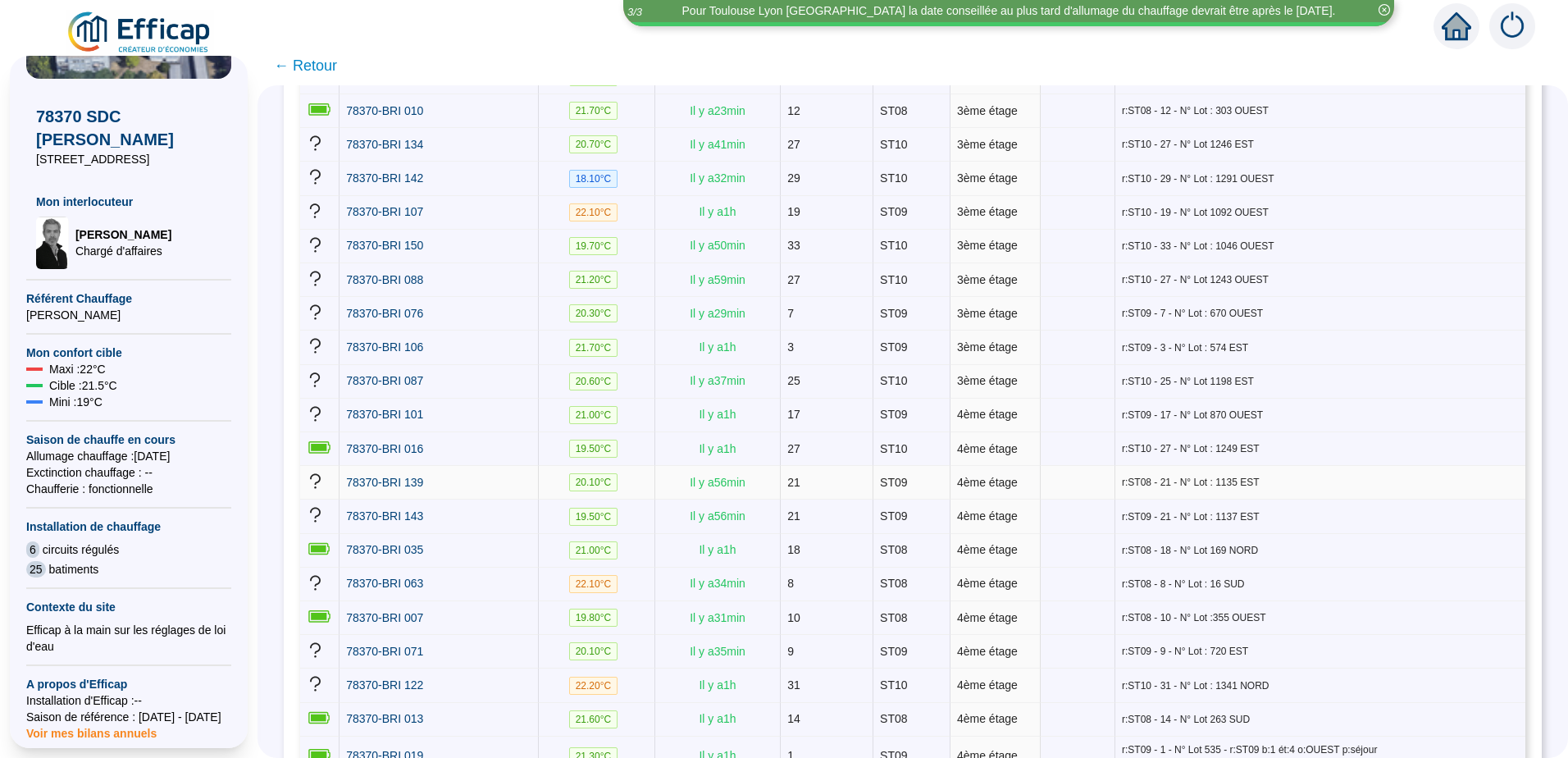
scroll to position [3282, 0]
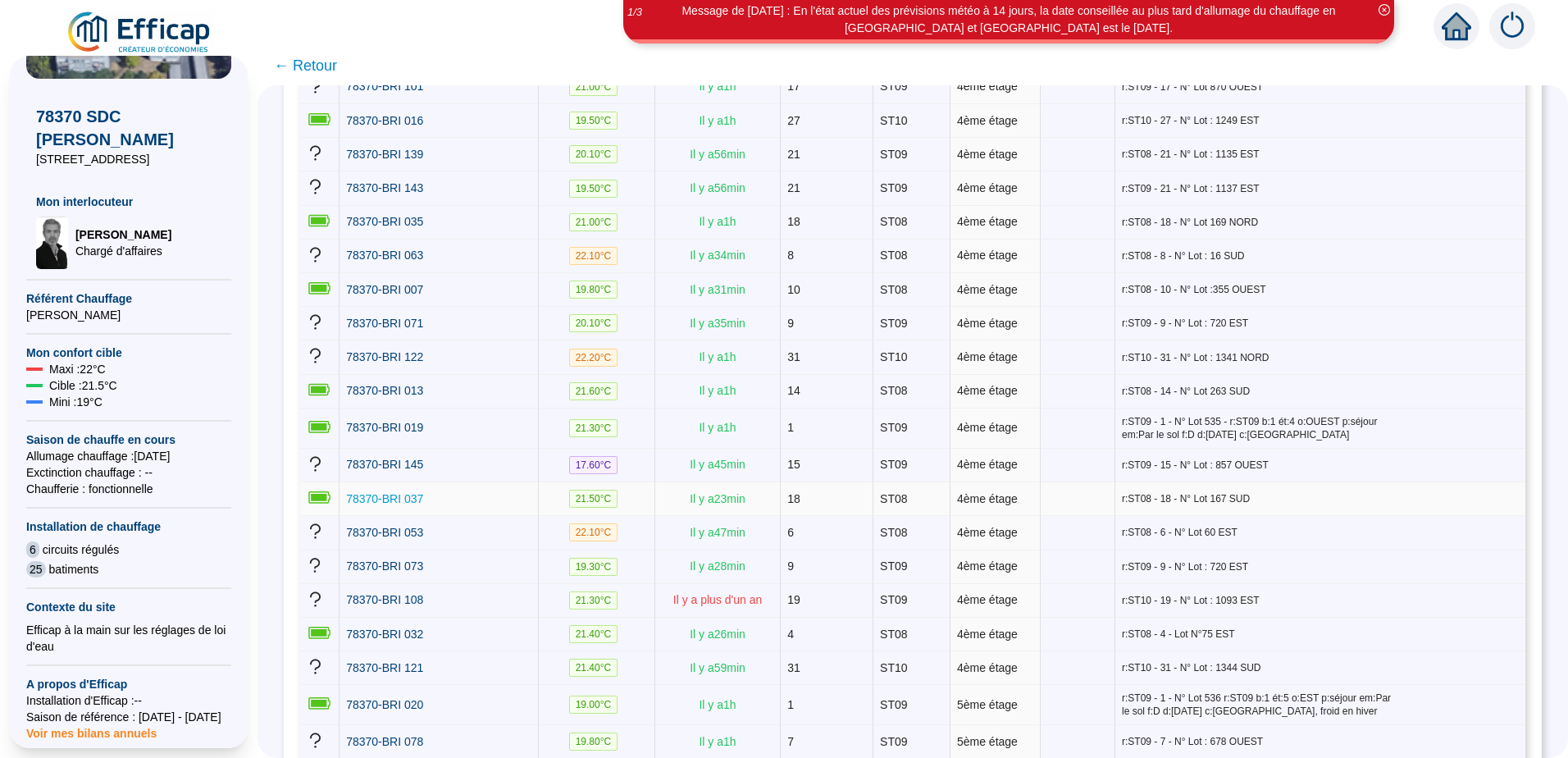
click at [409, 492] on span "78370-BRI 037" at bounding box center [384, 498] width 77 height 13
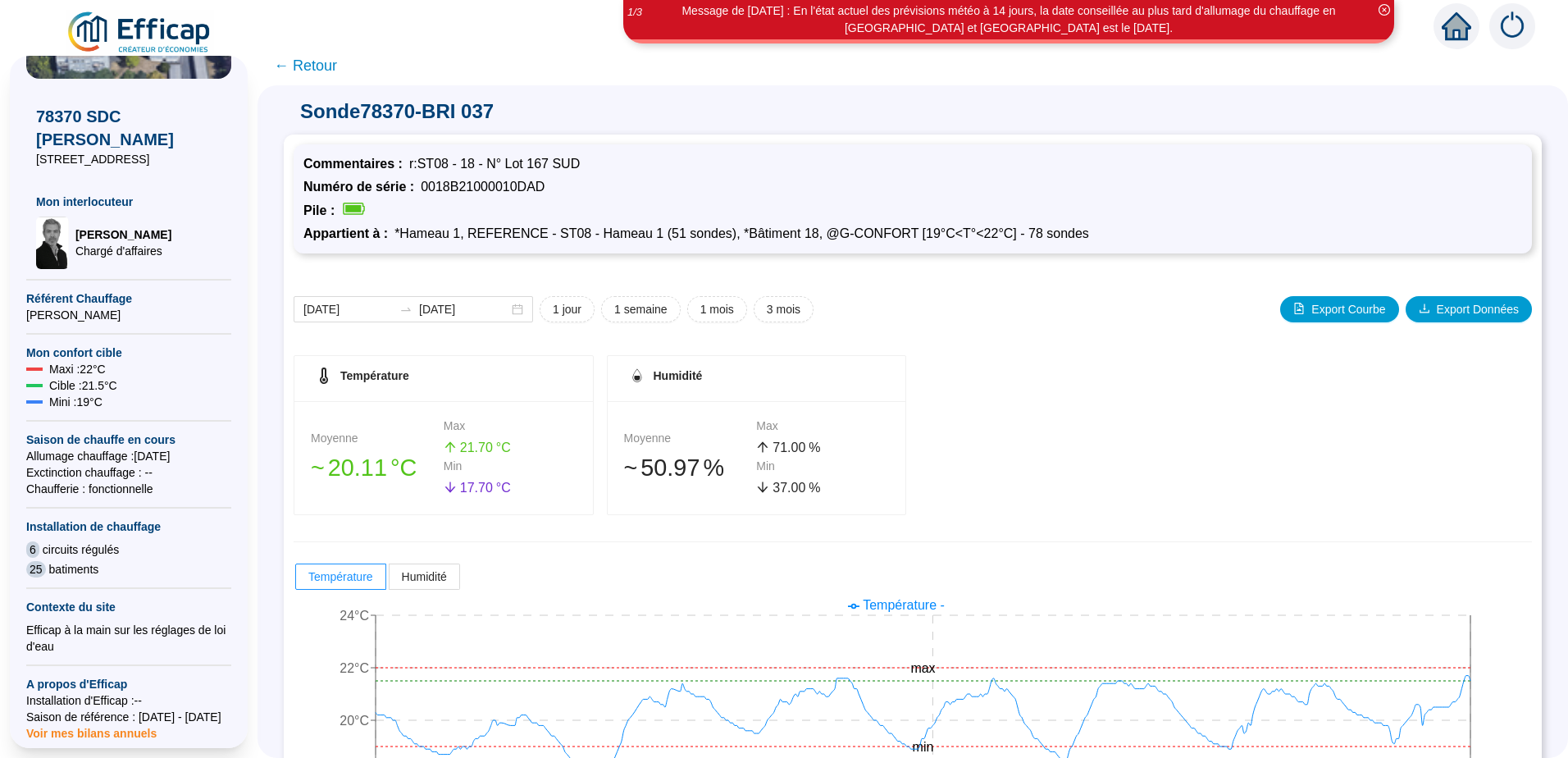
click at [311, 70] on span "← Retour" at bounding box center [305, 65] width 63 height 23
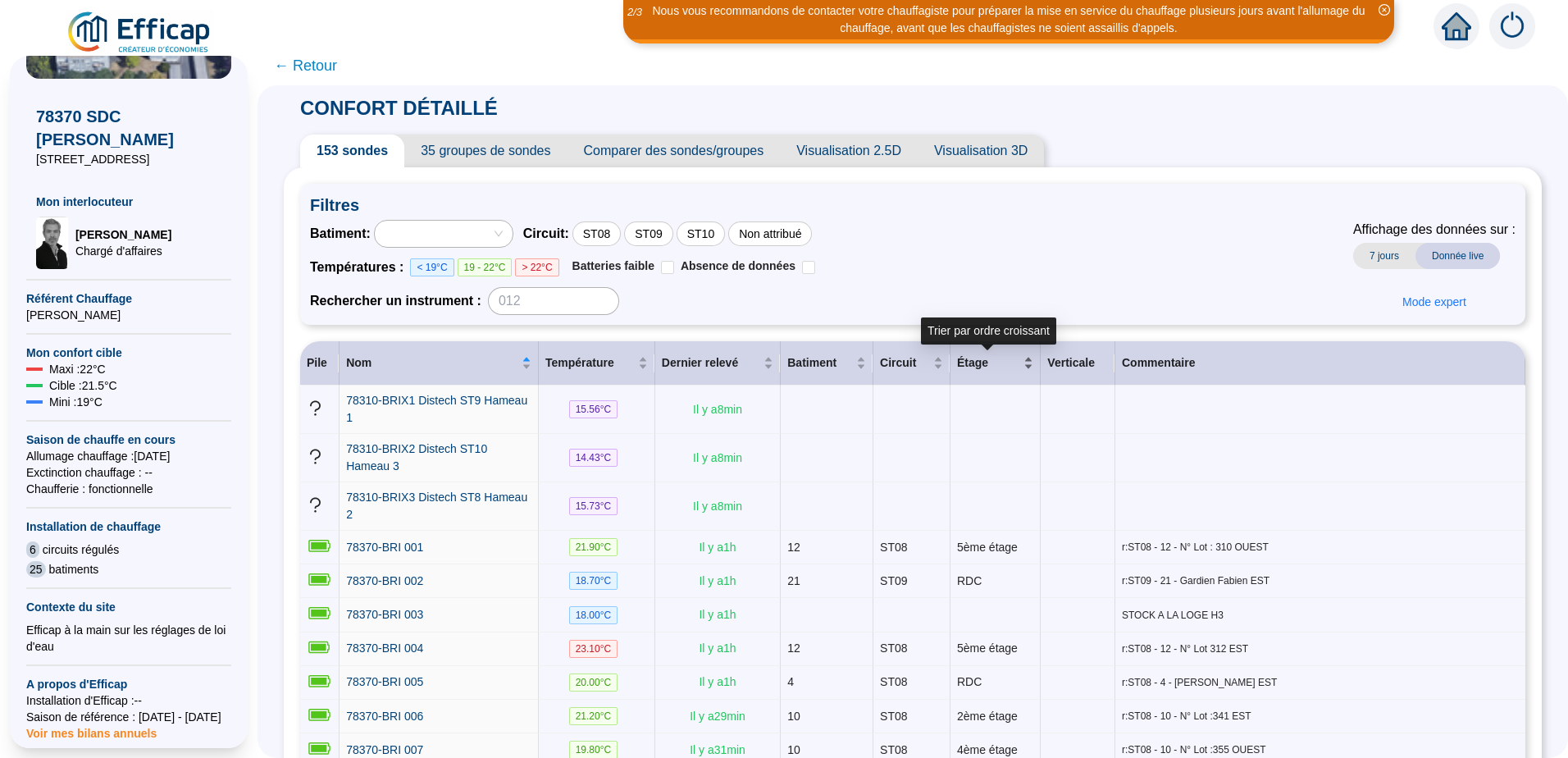
click at [992, 366] on span "Étage" at bounding box center [988, 363] width 63 height 17
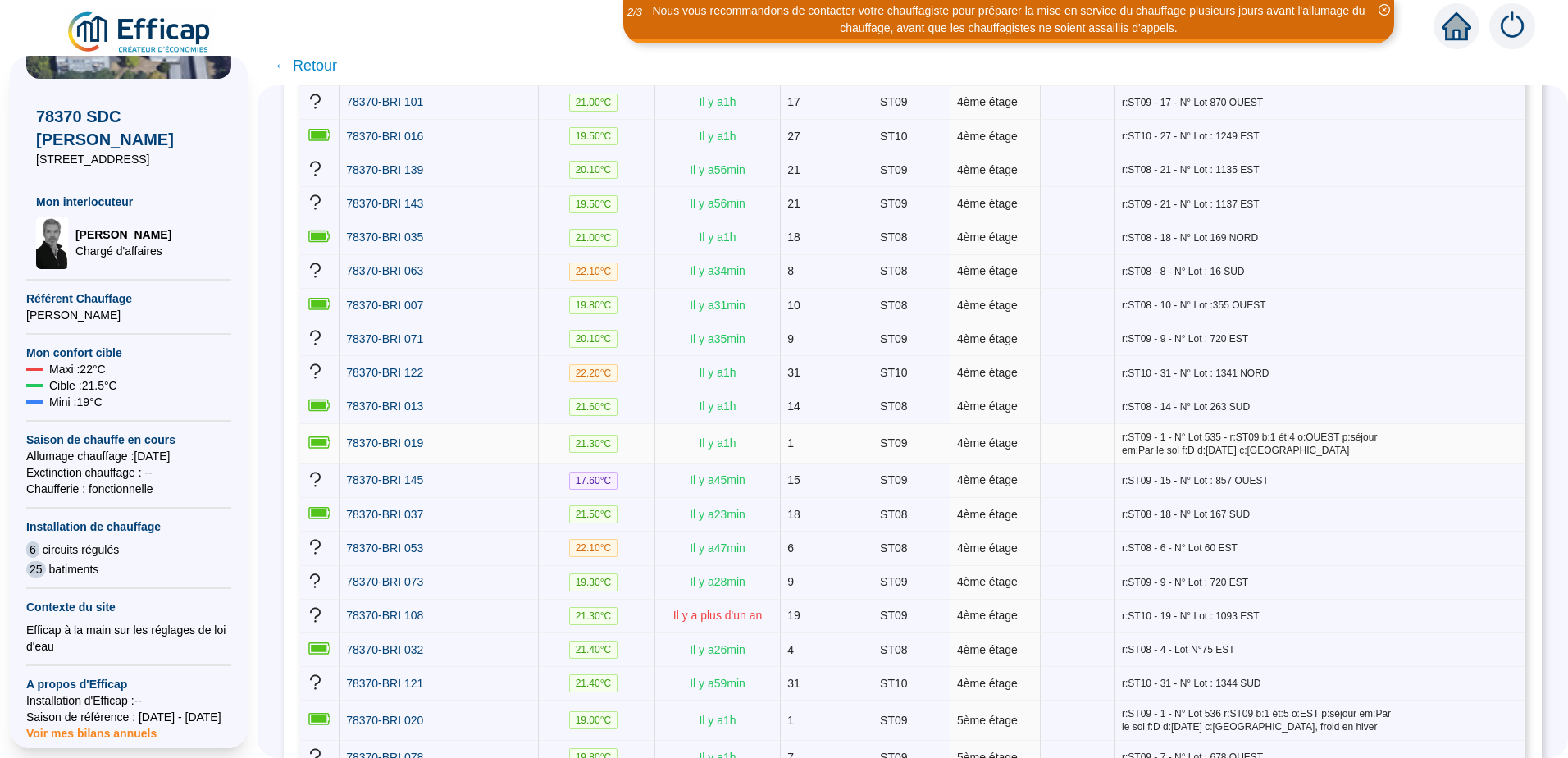
scroll to position [3446, 0]
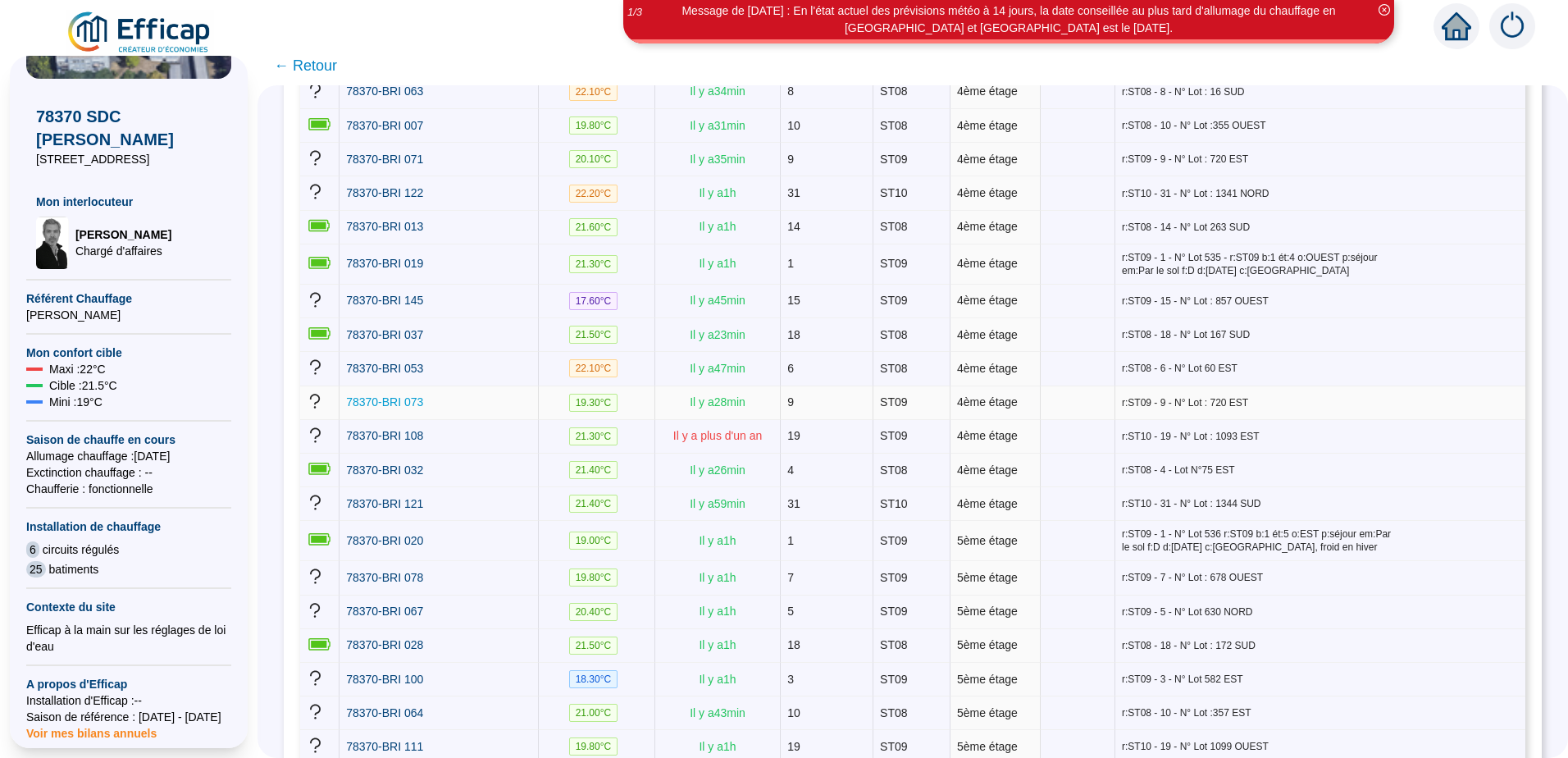
click at [395, 396] on span "78370-BRI 073" at bounding box center [384, 401] width 77 height 13
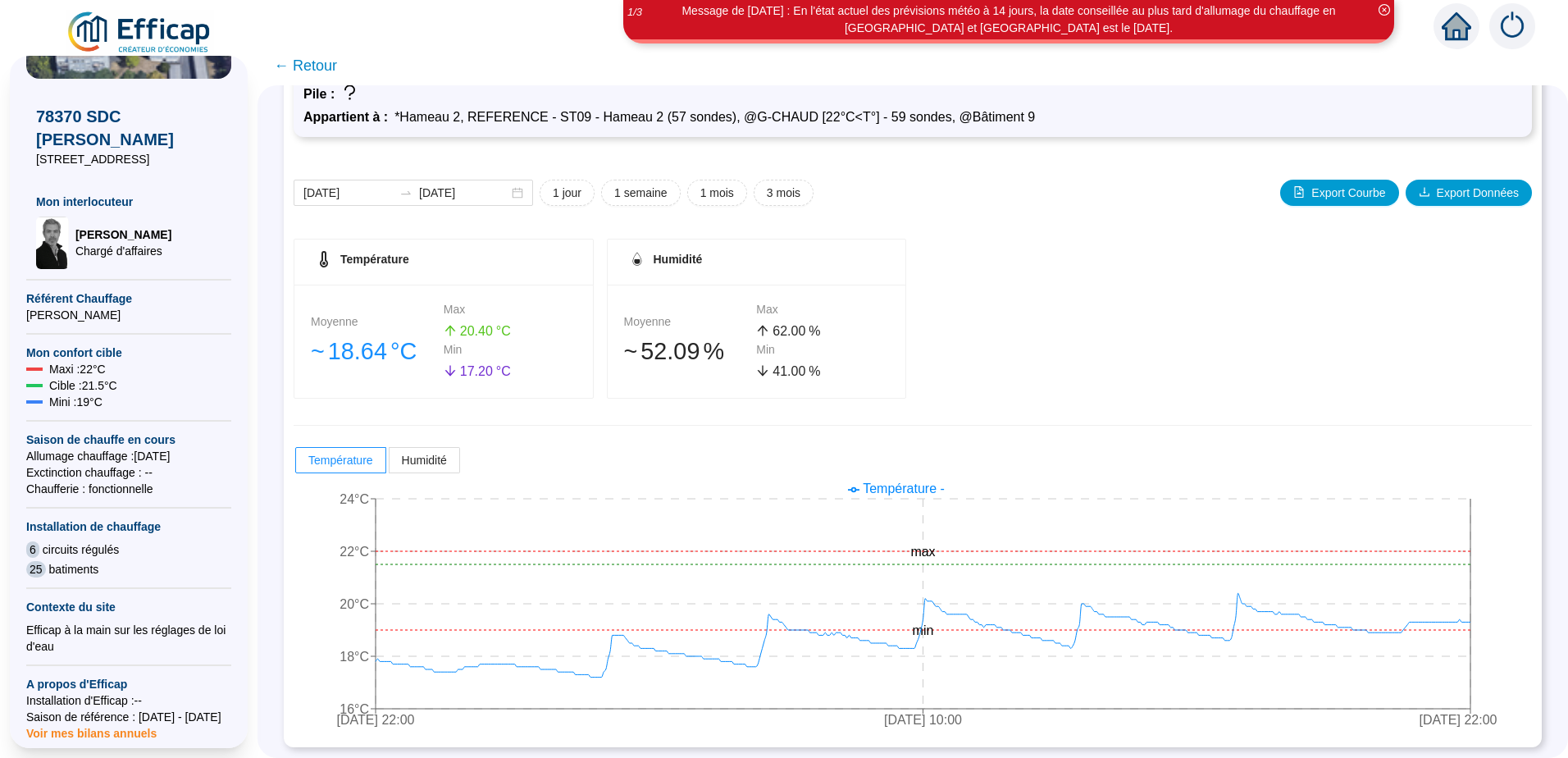
scroll to position [118, 0]
click at [322, 64] on span "← Retour" at bounding box center [305, 65] width 63 height 23
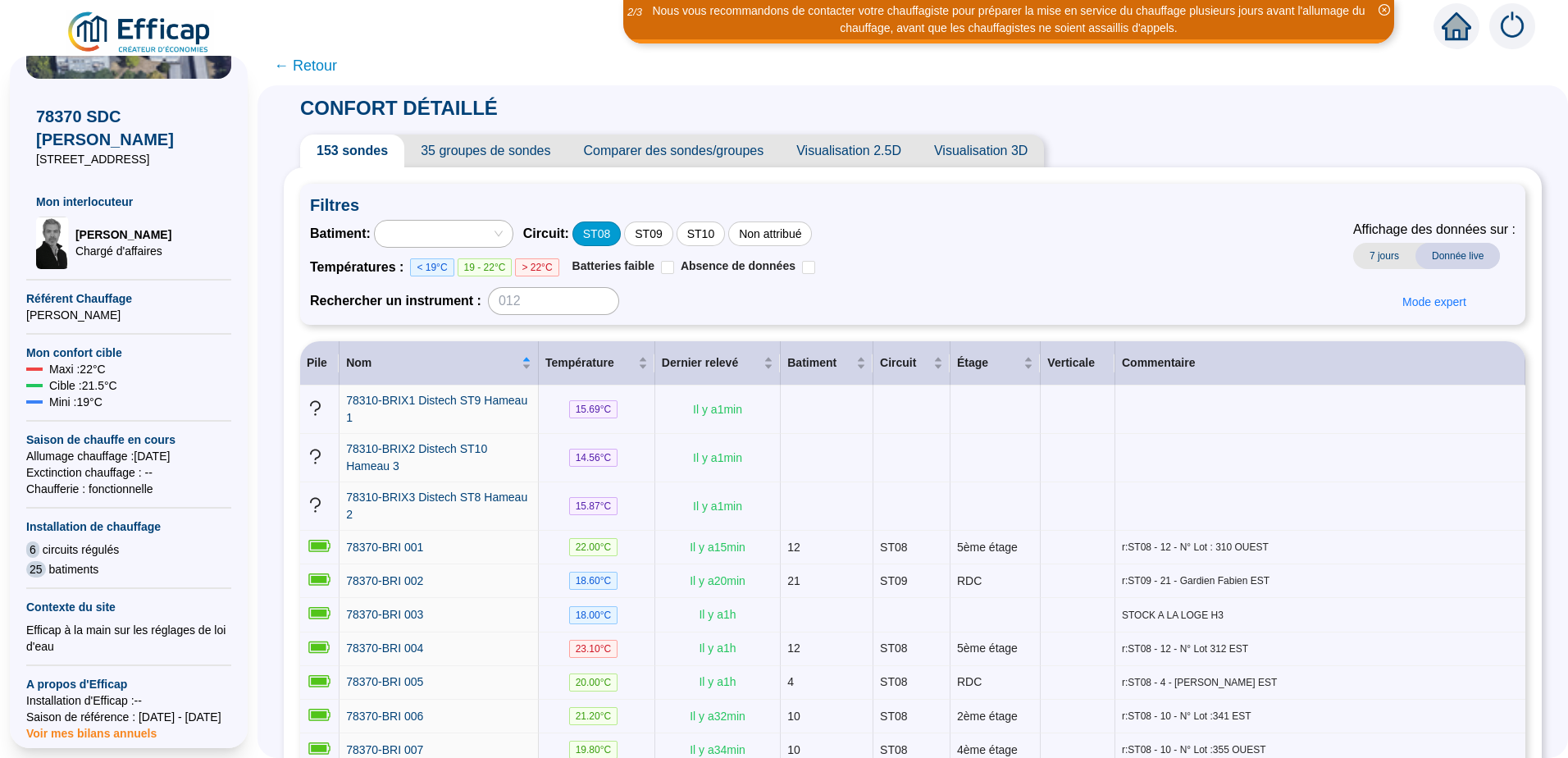
click at [621, 236] on div "ST08" at bounding box center [596, 233] width 48 height 25
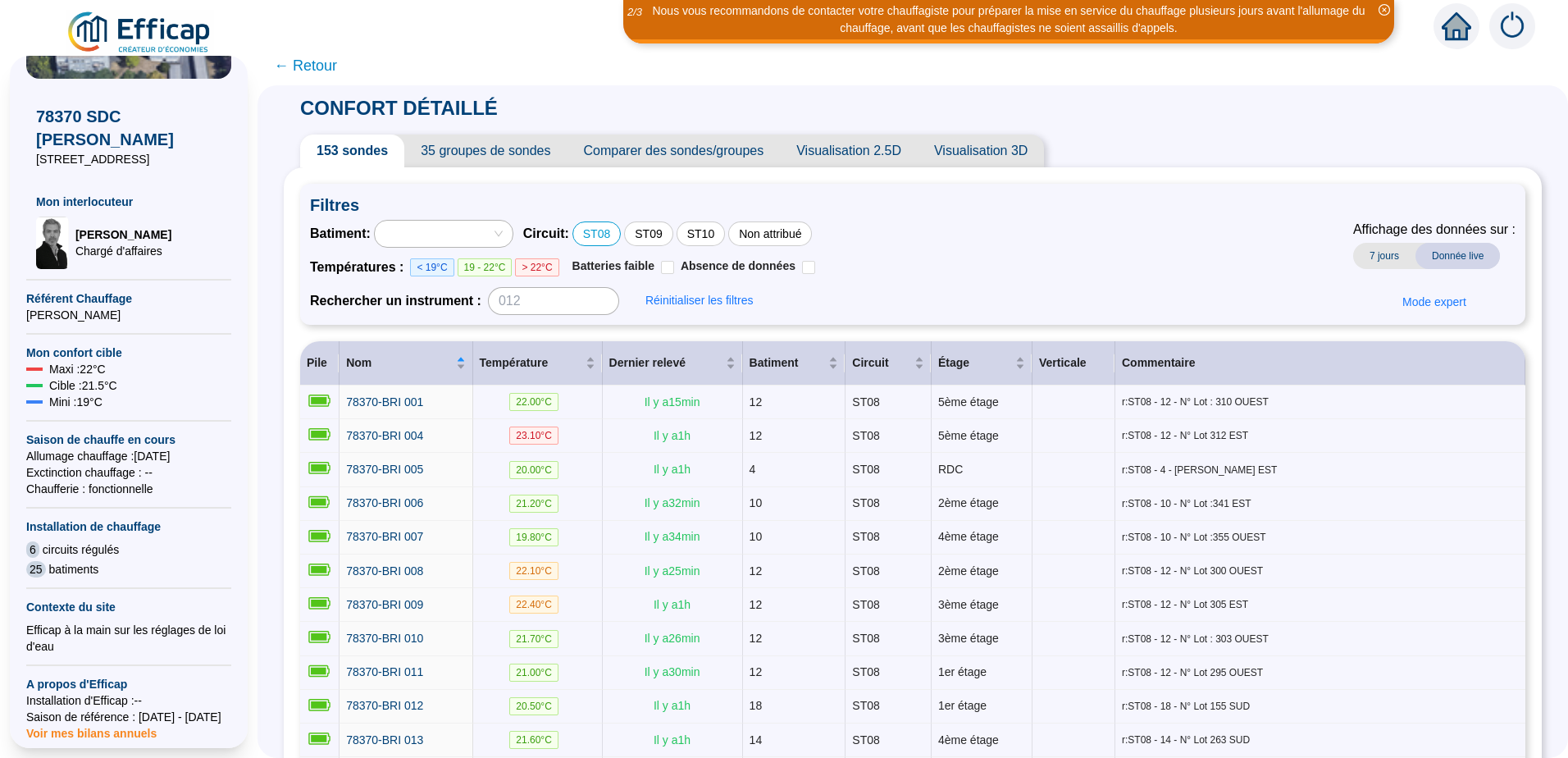
click at [707, 149] on span "Comparer des sondes/groupes" at bounding box center [674, 151] width 213 height 33
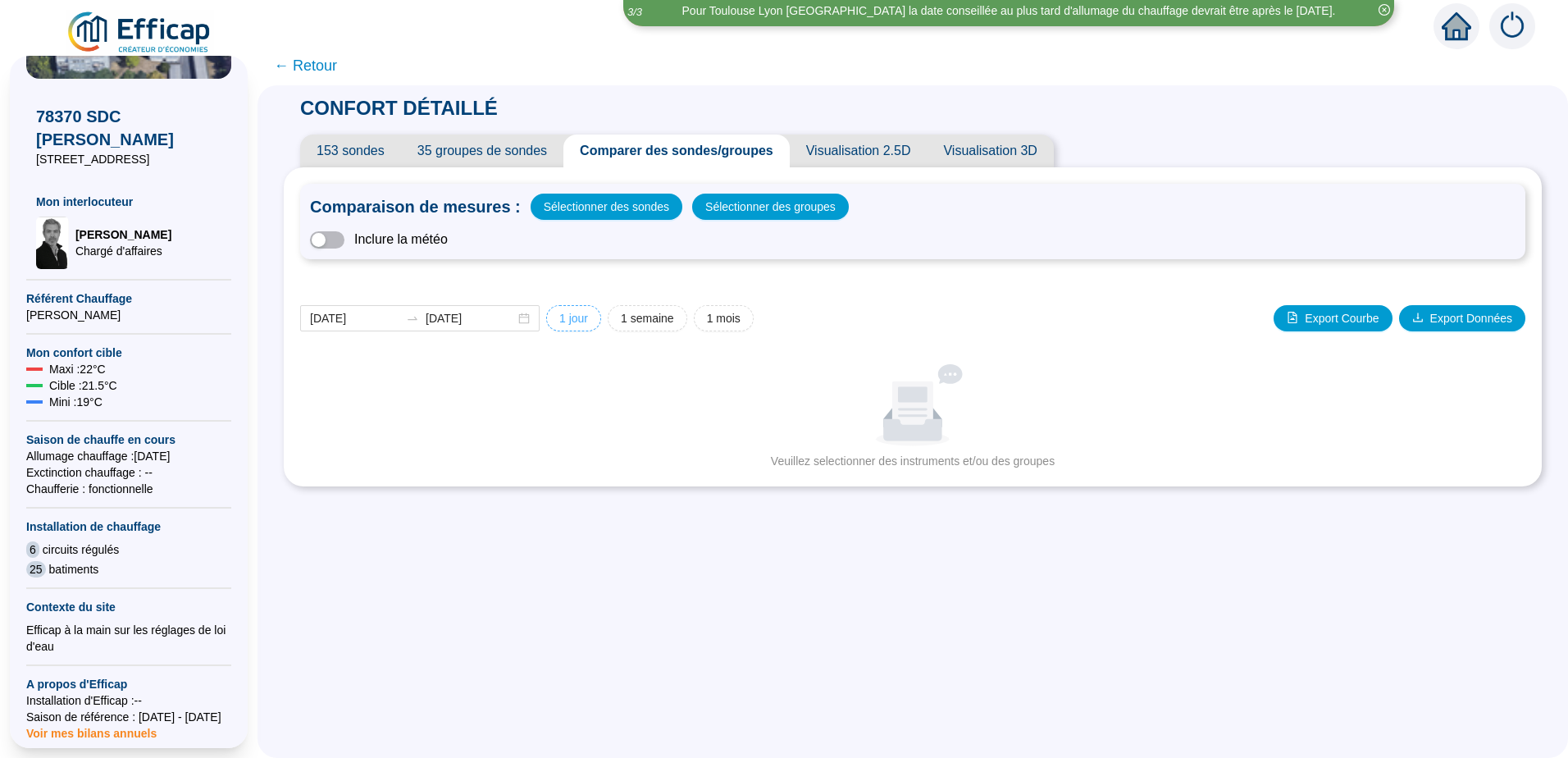
click at [574, 317] on span "1 jour" at bounding box center [574, 318] width 29 height 17
type input "[DATE]"
click at [730, 202] on span "Sélectionner des groupes" at bounding box center [770, 206] width 131 height 23
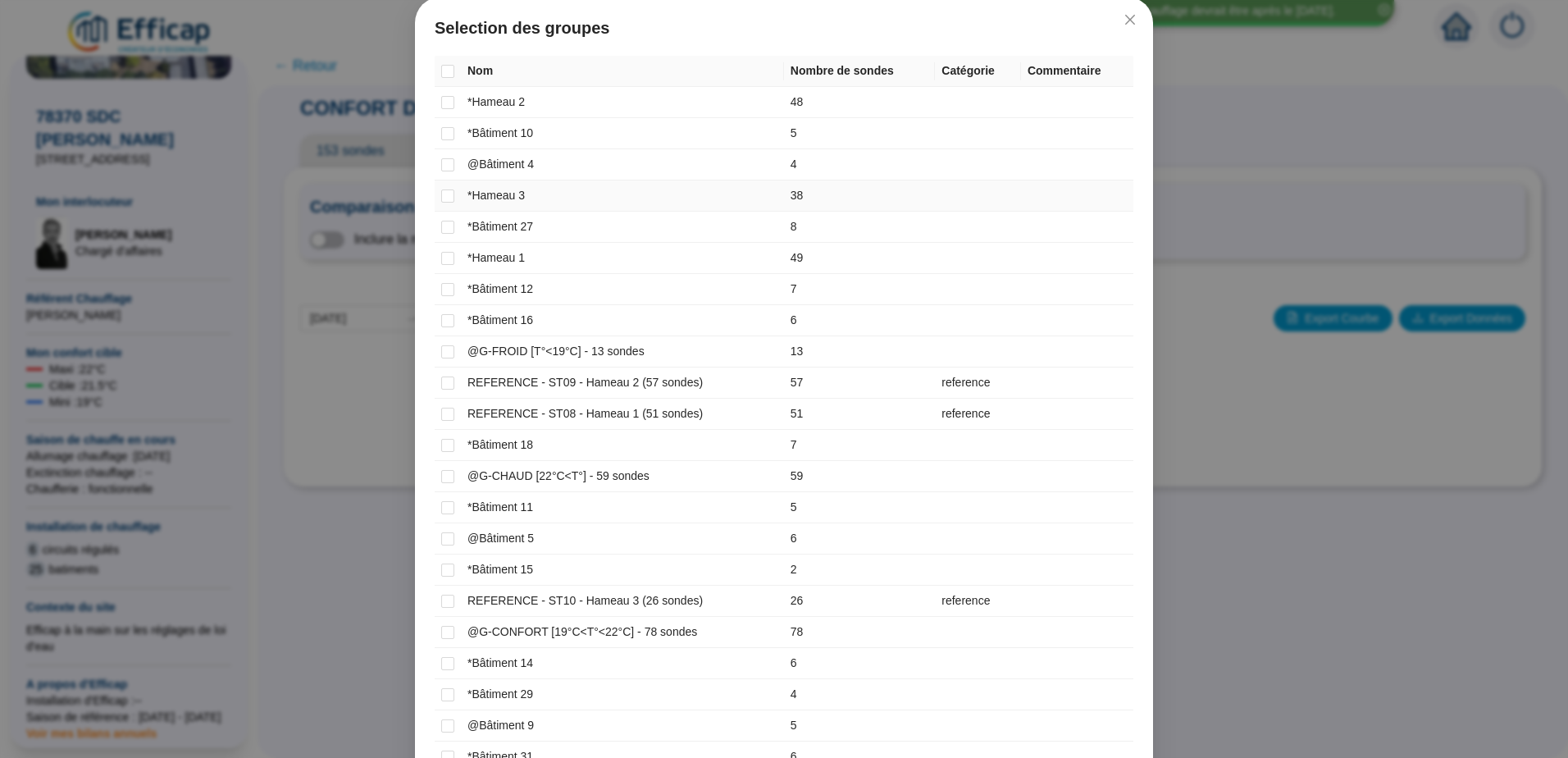
scroll to position [164, 0]
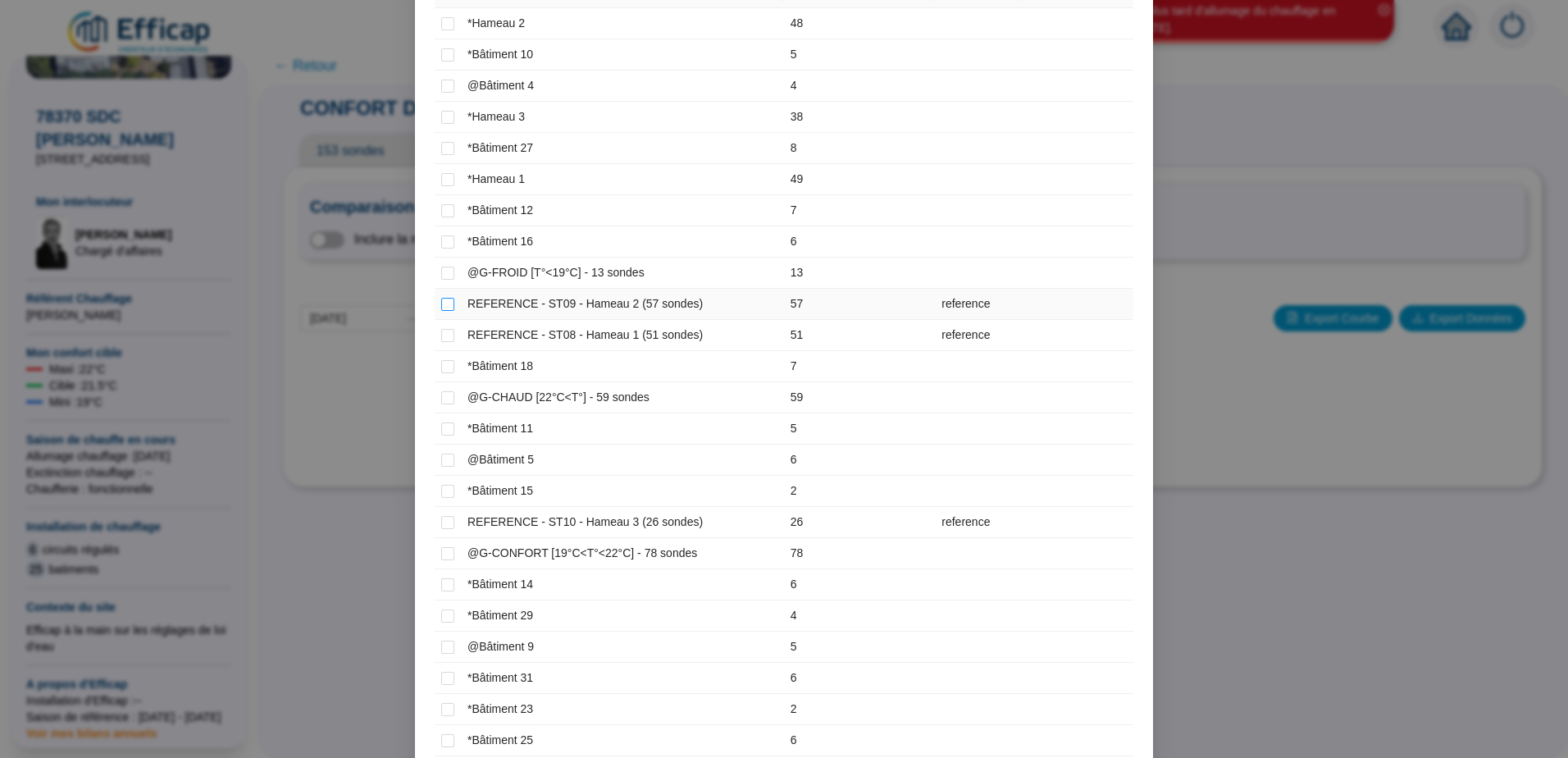
click at [447, 311] on label at bounding box center [447, 304] width 13 height 17
click at [447, 311] on input "checkbox" at bounding box center [447, 304] width 13 height 13
checkbox input "true"
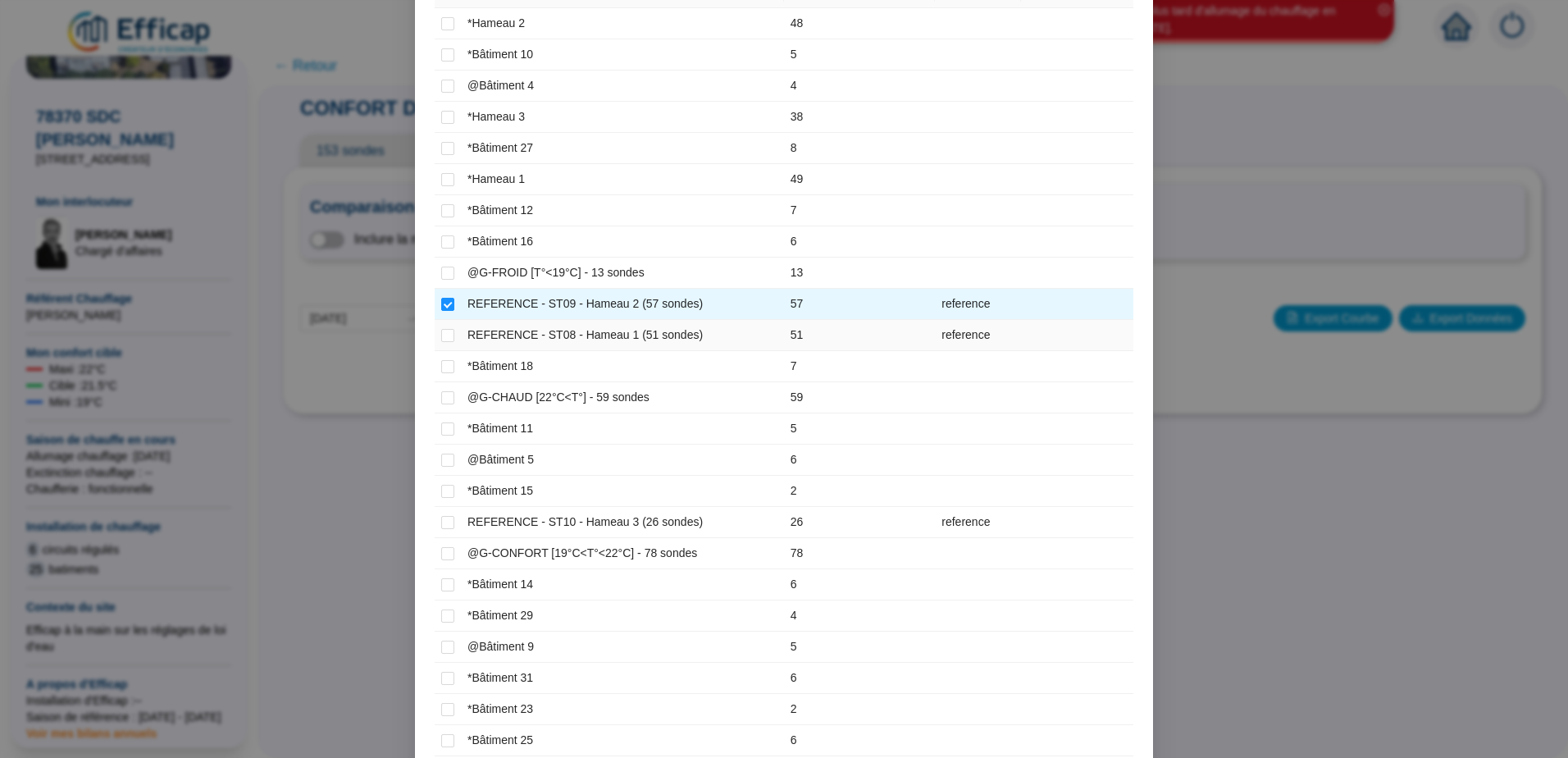
drag, startPoint x: 445, startPoint y: 335, endPoint x: 445, endPoint y: 345, distance: 10.0
click at [445, 339] on input "checkbox" at bounding box center [447, 335] width 13 height 13
checkbox input "true"
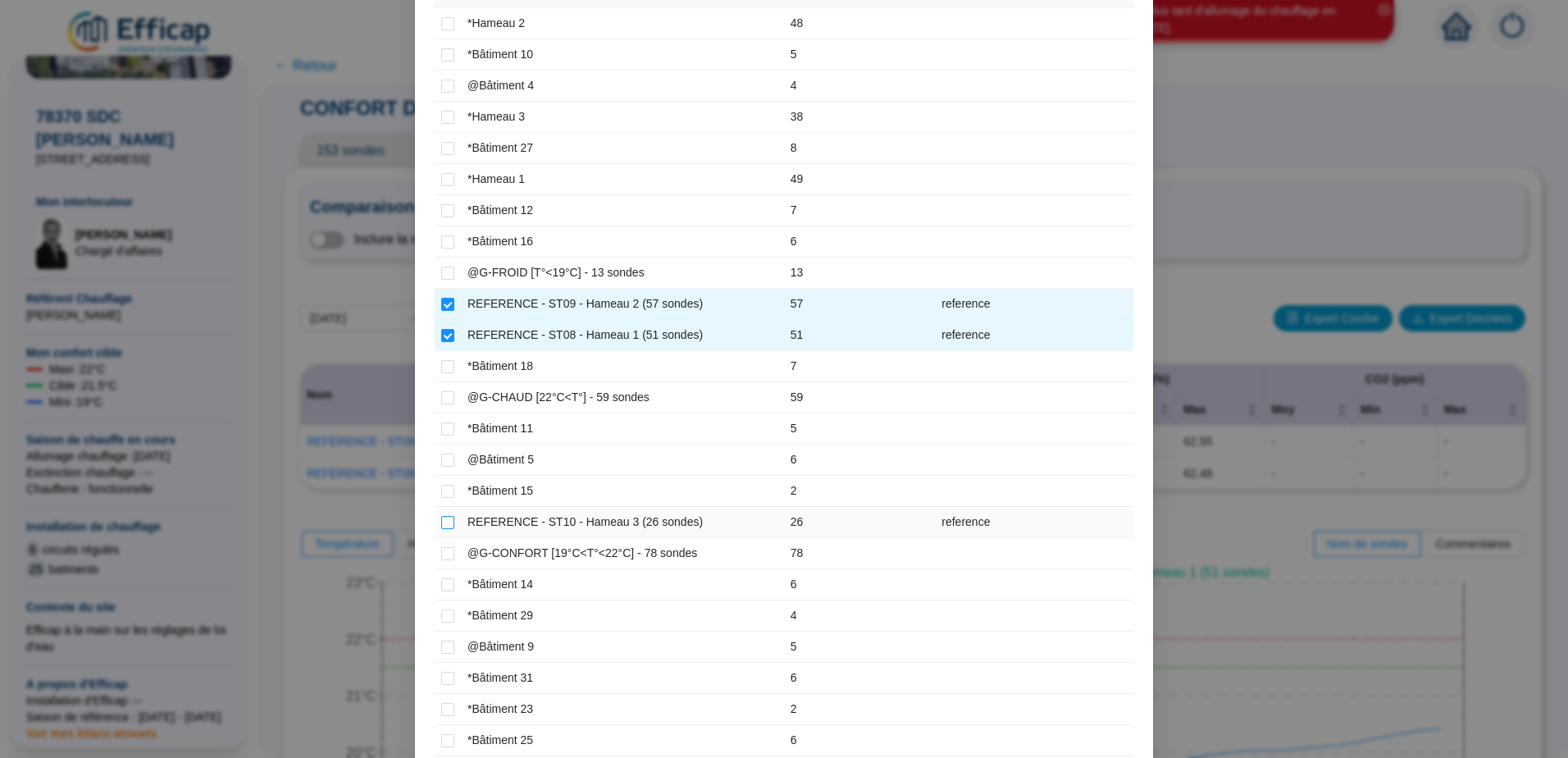
click at [445, 525] on input "checkbox" at bounding box center [447, 522] width 13 height 13
checkbox input "true"
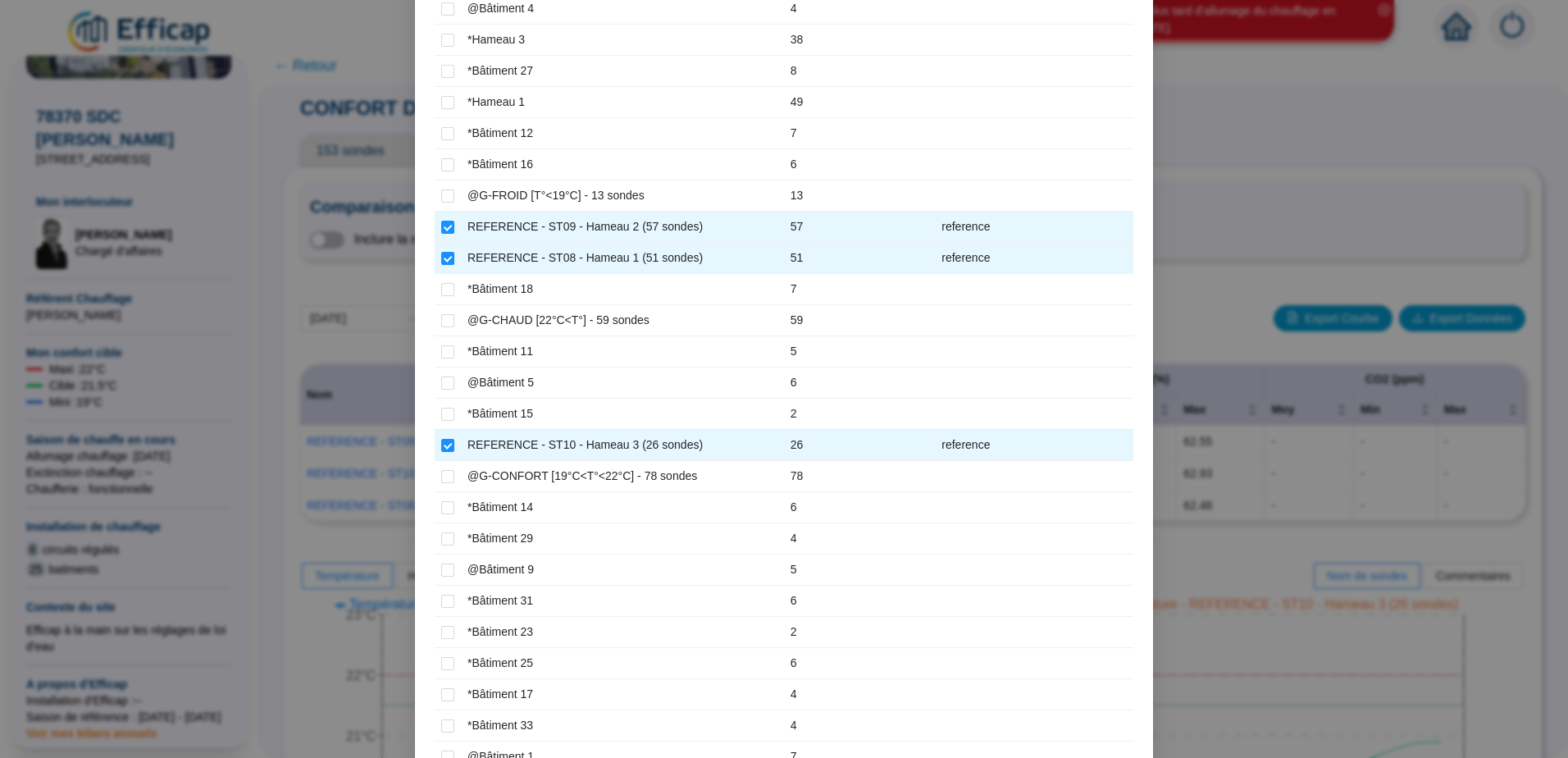
scroll to position [575, 0]
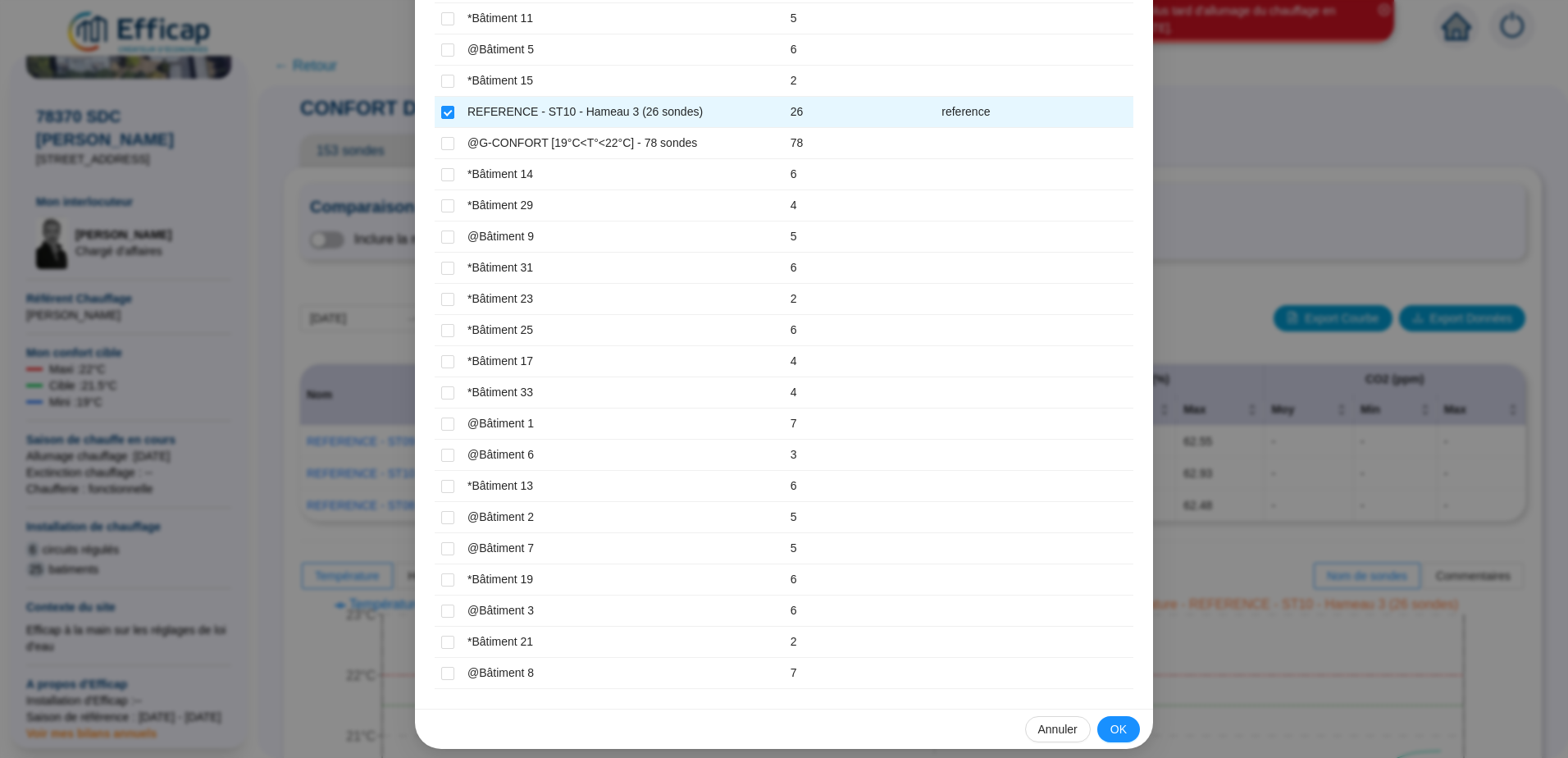
drag, startPoint x: 1112, startPoint y: 729, endPoint x: 1112, endPoint y: 706, distance: 23.0
click at [1112, 729] on span "OK" at bounding box center [1118, 730] width 16 height 17
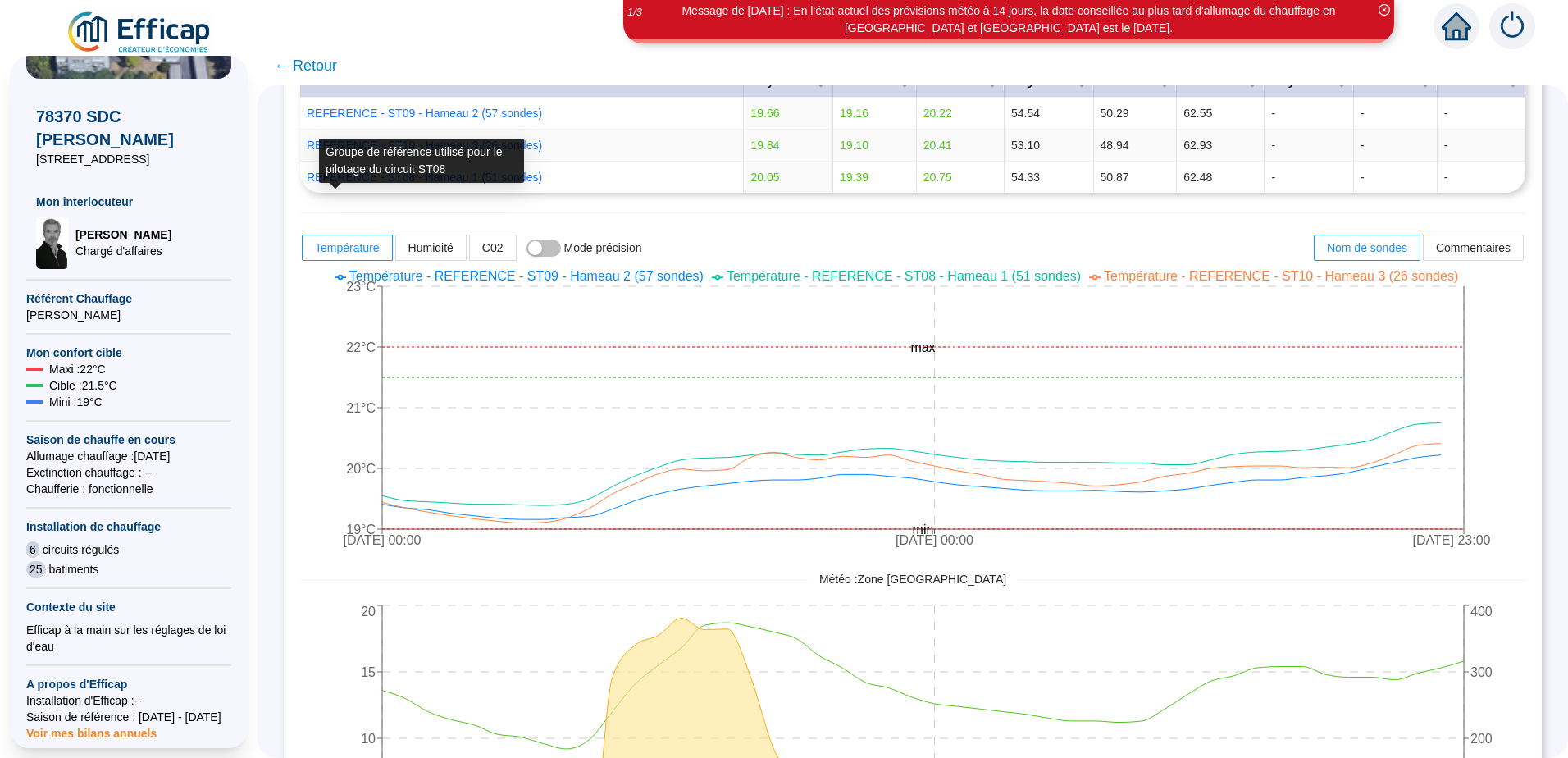
scroll to position [164, 0]
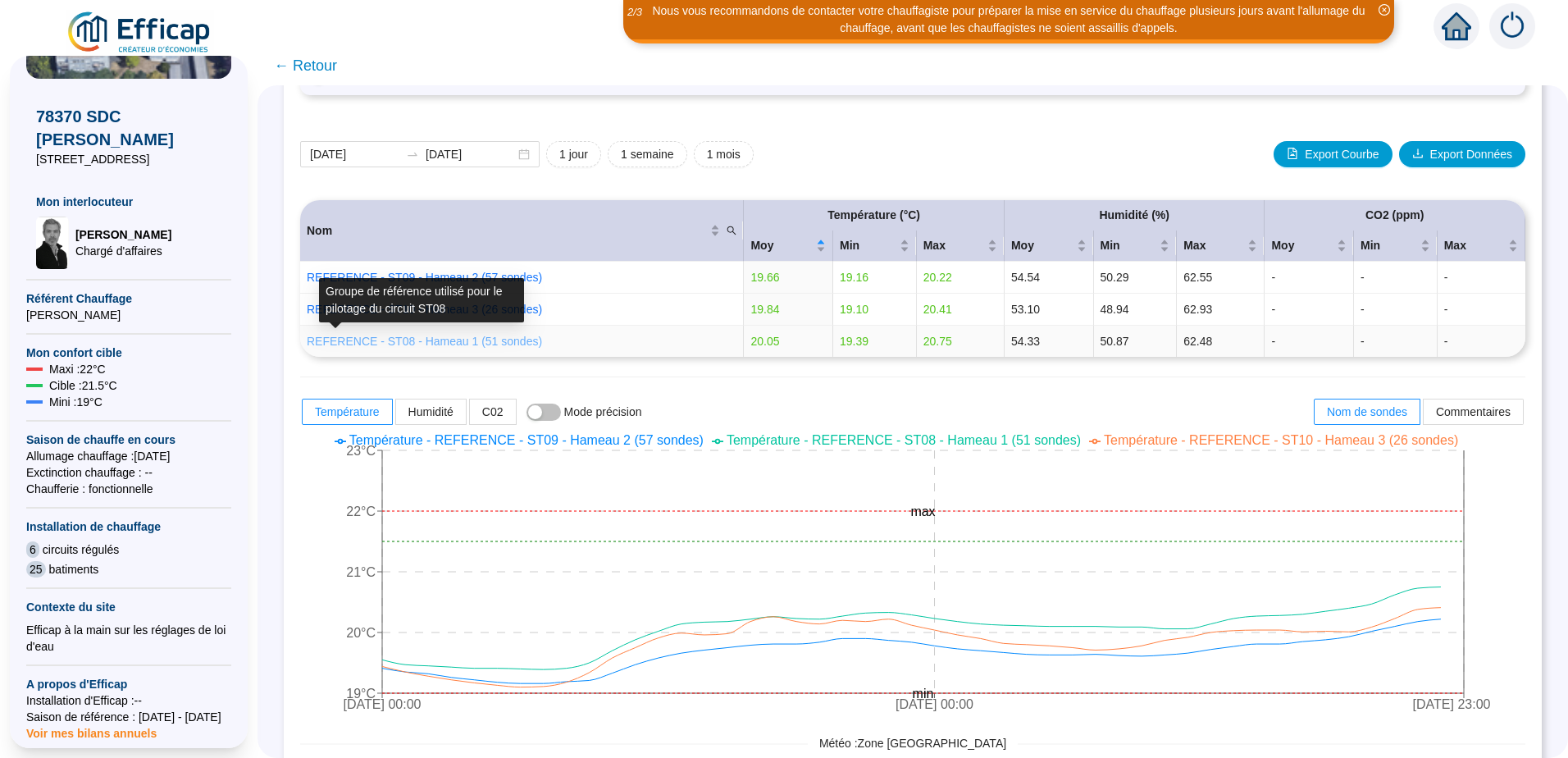
click at [483, 344] on link "REFERENCE - ST08 - Hameau 1 (51 sondes)" at bounding box center [424, 340] width 235 height 13
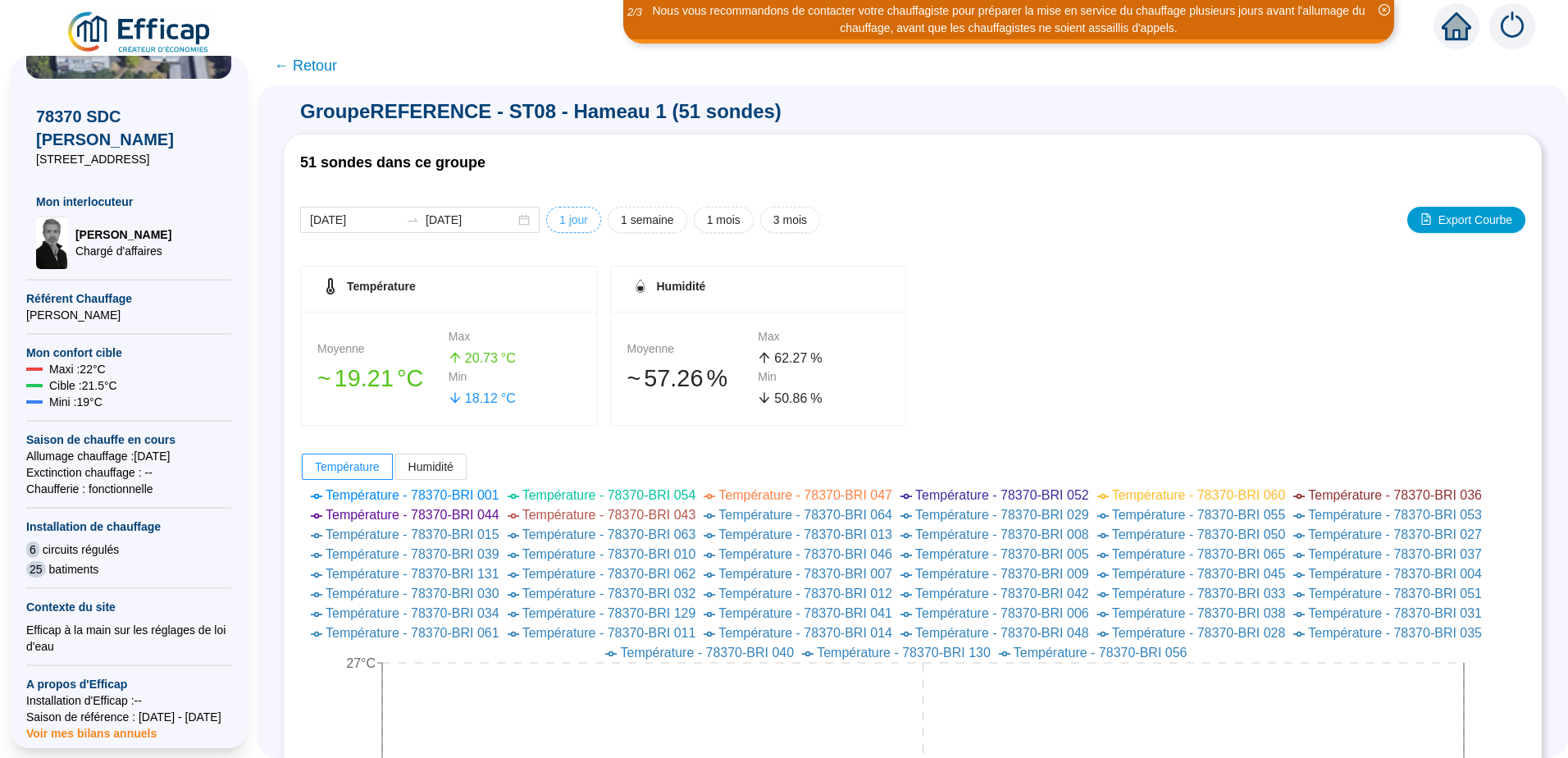
click at [576, 218] on span "1 jour" at bounding box center [574, 220] width 29 height 17
type input "[DATE]"
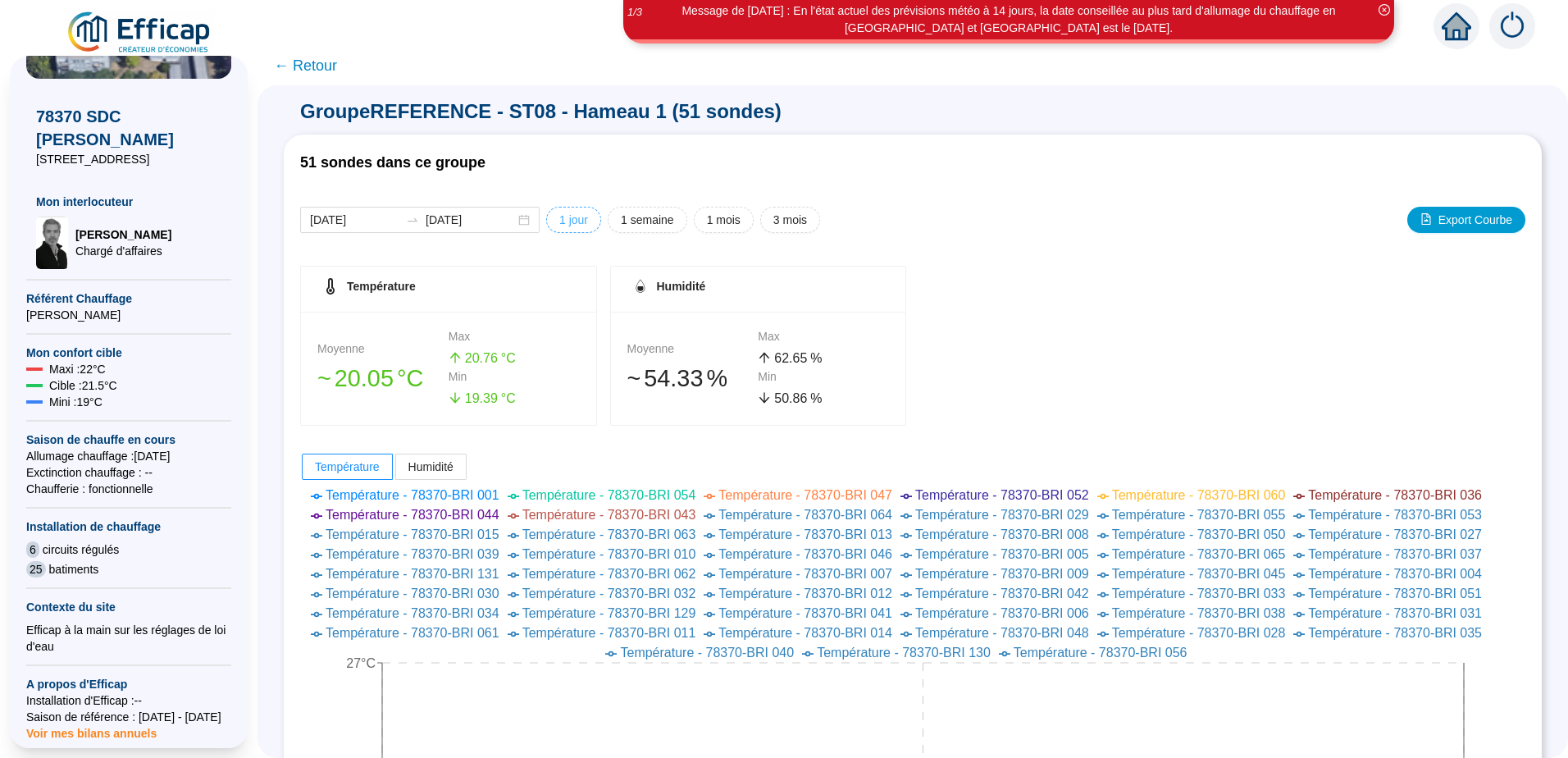
click at [588, 220] on span "1 jour" at bounding box center [574, 220] width 29 height 17
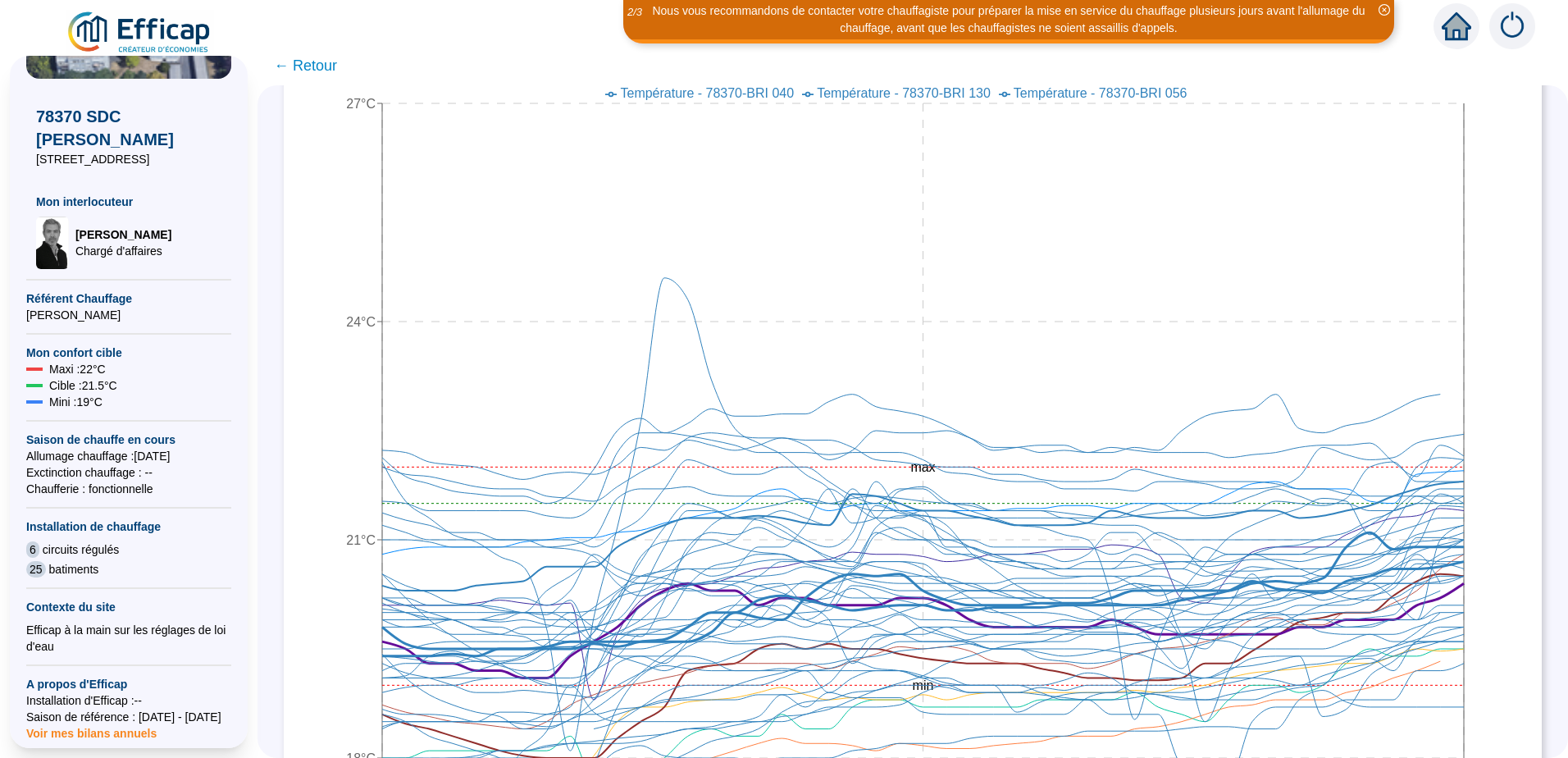
scroll to position [575, 0]
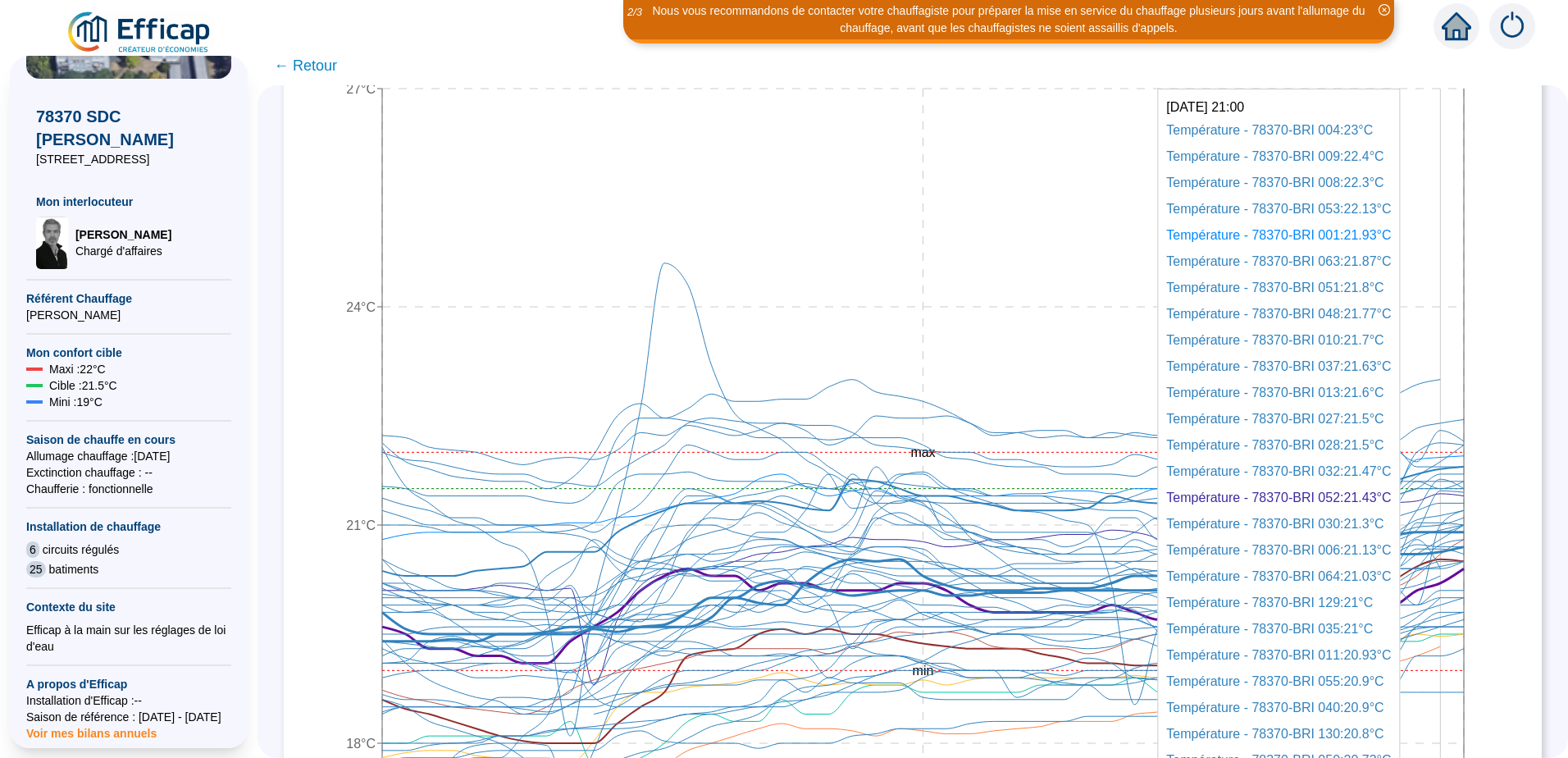
click at [1445, 379] on icon "[DATE] 00:00 [DATE] 23:00 [DATE] 22:00 15°C 18°C 21°C 24°C 27°C min max" at bounding box center [900, 449] width 1201 height 1083
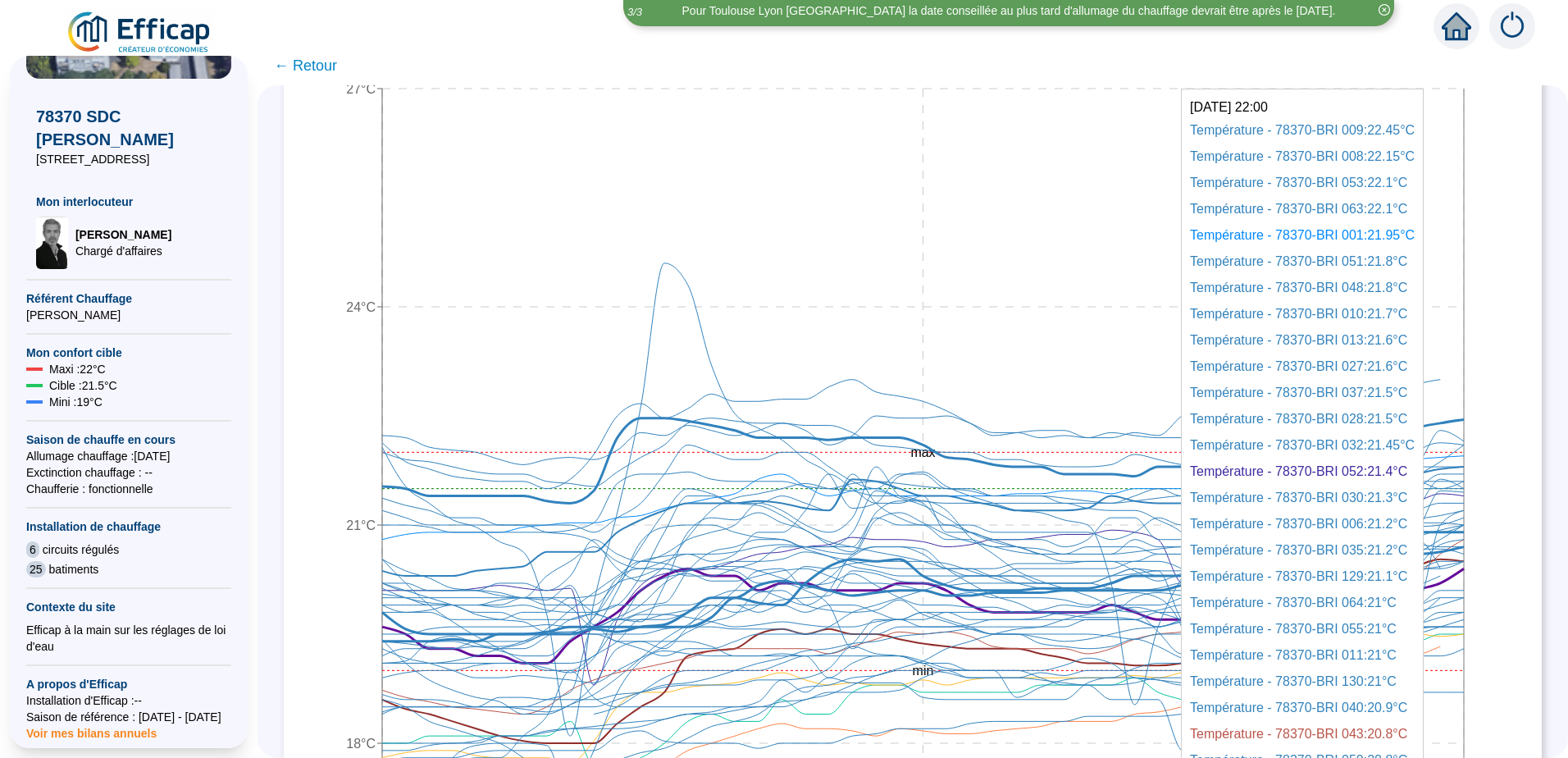
click at [1464, 420] on icon at bounding box center [922, 461] width 1082 height 86
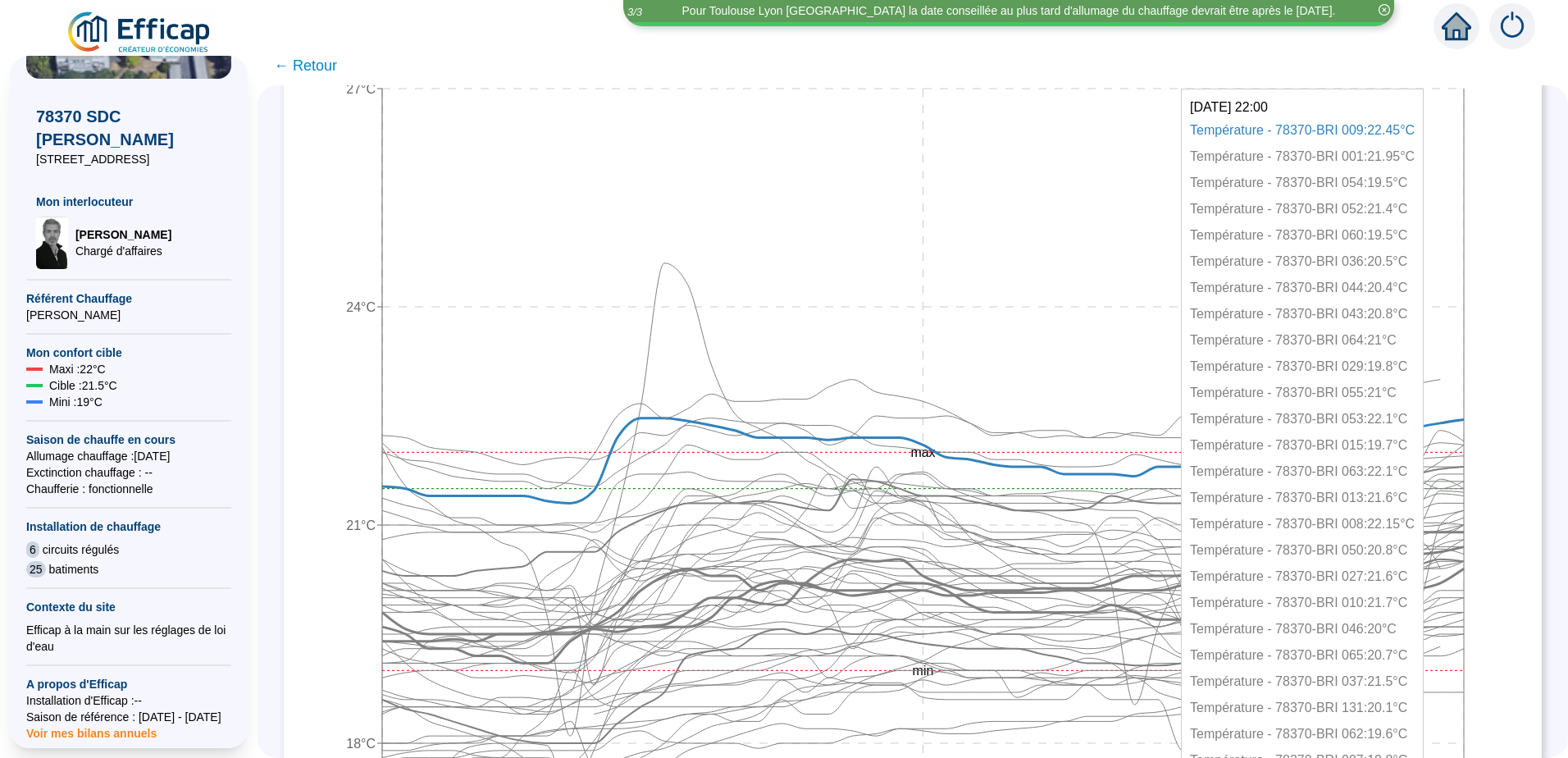
click at [1464, 421] on icon at bounding box center [922, 461] width 1082 height 86
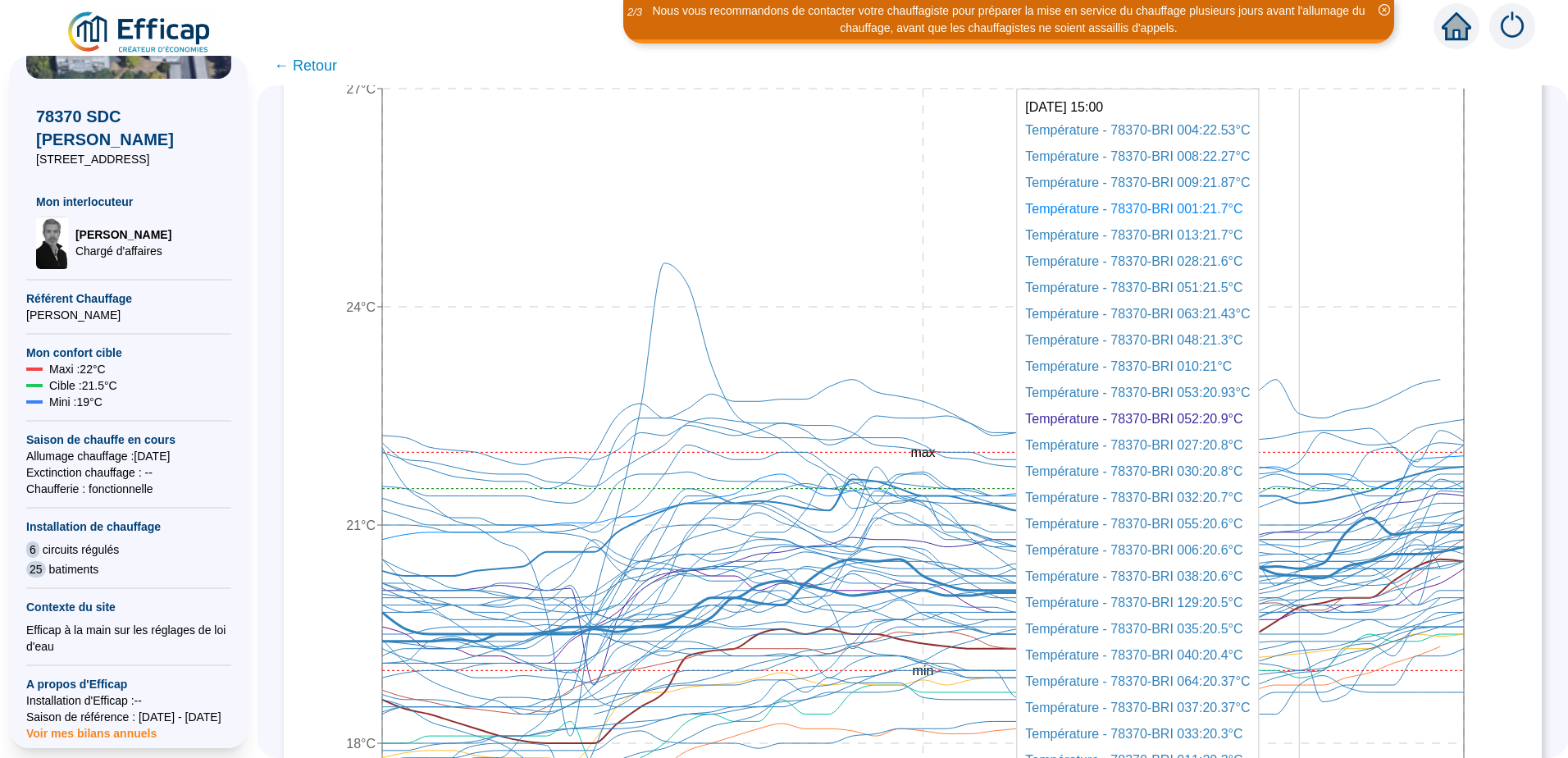
click at [1312, 412] on icon "[DATE] 00:00 [DATE] 23:00 [DATE] 22:00 15°C 18°C 21°C 24°C 27°C min max" at bounding box center [900, 449] width 1201 height 1083
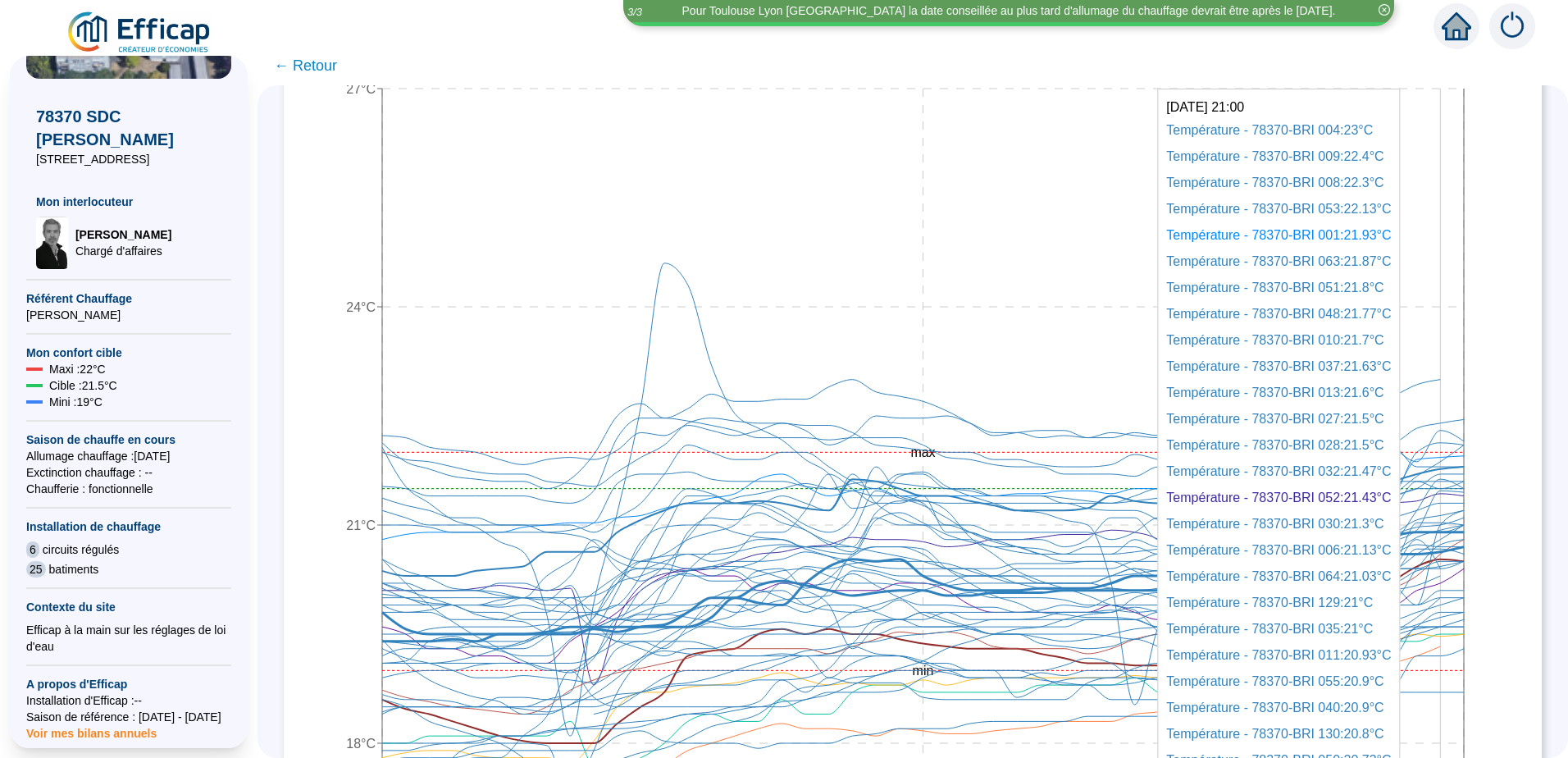
click at [1448, 379] on icon "[DATE] 00:00 [DATE] 23:00 [DATE] 22:00 15°C 18°C 21°C 24°C 27°C min max" at bounding box center [900, 449] width 1201 height 1083
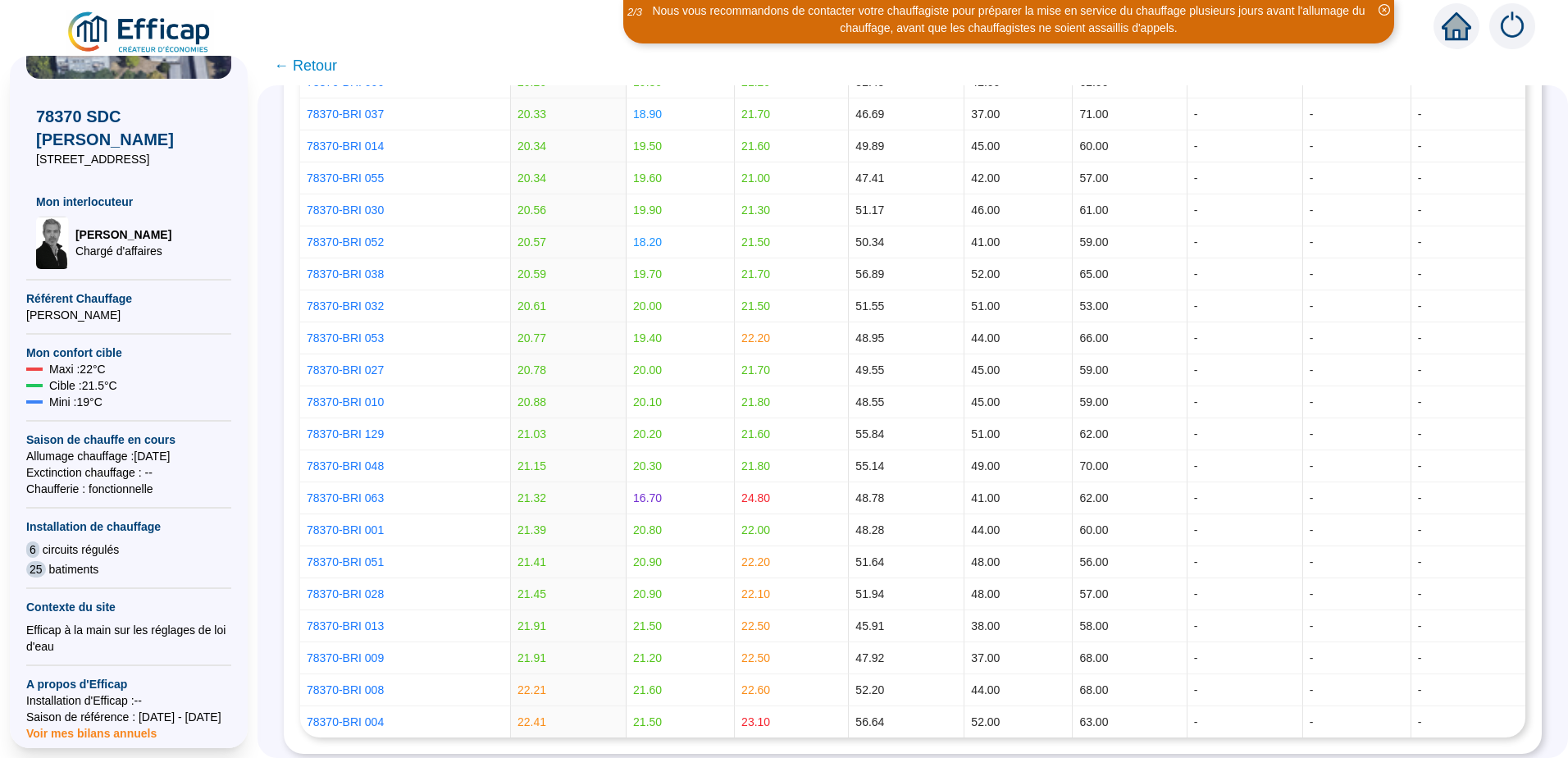
scroll to position [3209, 0]
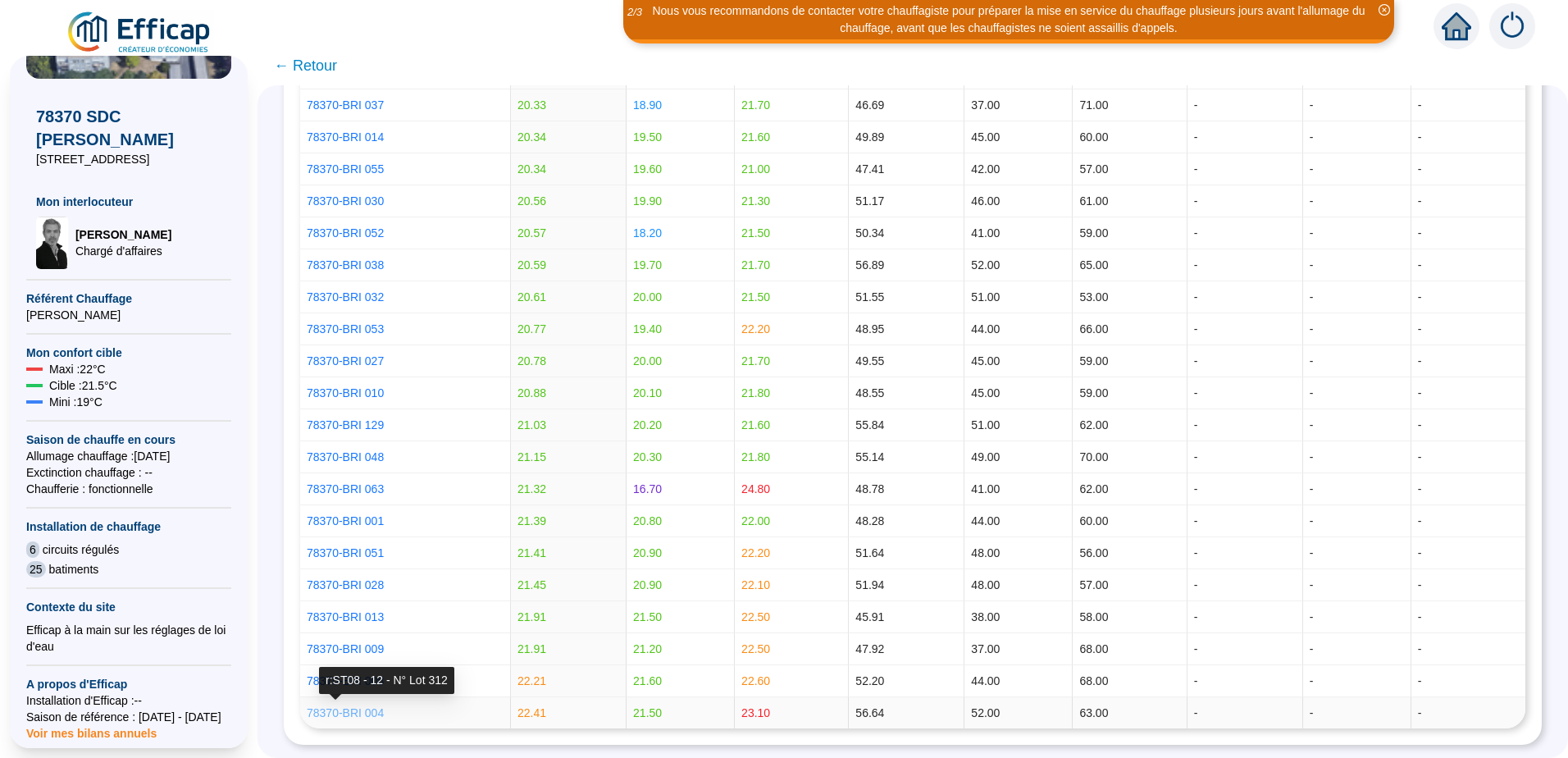
click at [363, 715] on link "78370-BRI 004" at bounding box center [345, 712] width 77 height 13
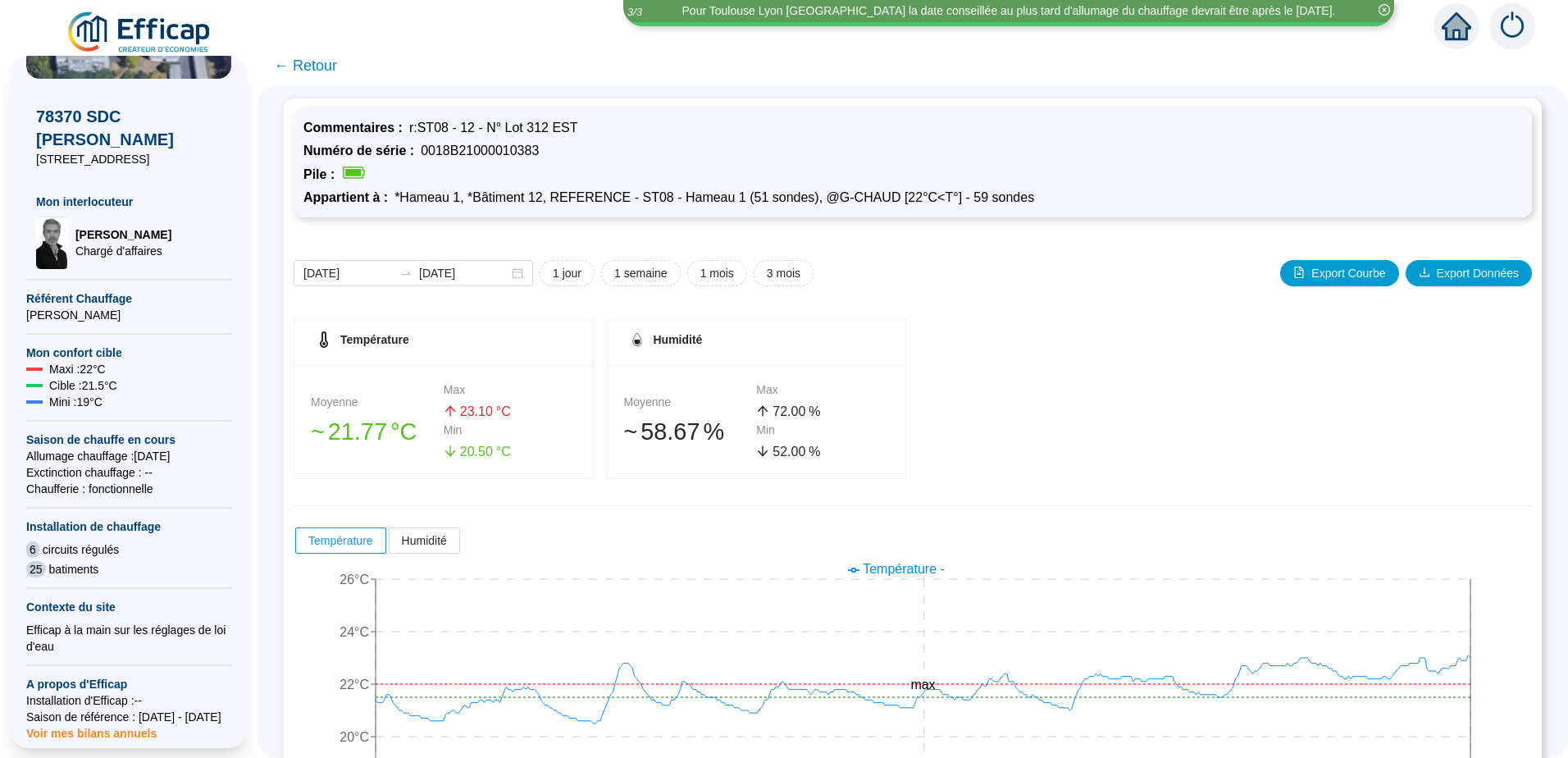
scroll to position [118, 0]
